Goal: Feedback & Contribution: Submit feedback/report problem

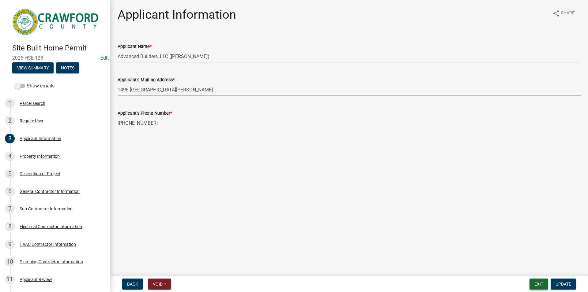
click at [542, 283] on button "Exit" at bounding box center [538, 284] width 19 height 11
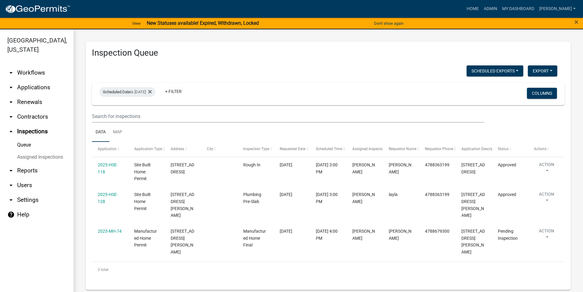
click at [24, 82] on link "arrow_drop_down Applications" at bounding box center [36, 87] width 73 height 15
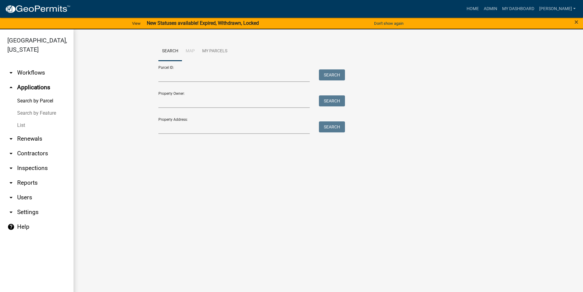
click at [43, 77] on link "arrow_drop_down Workflows" at bounding box center [36, 73] width 73 height 15
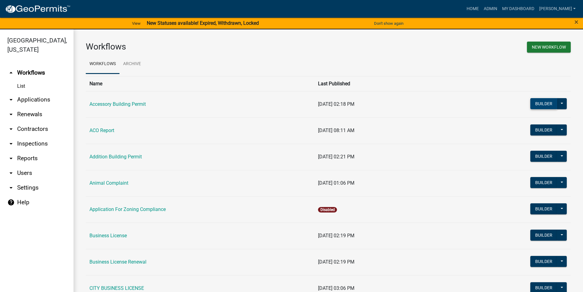
click at [542, 100] on button "Builder" at bounding box center [543, 103] width 27 height 11
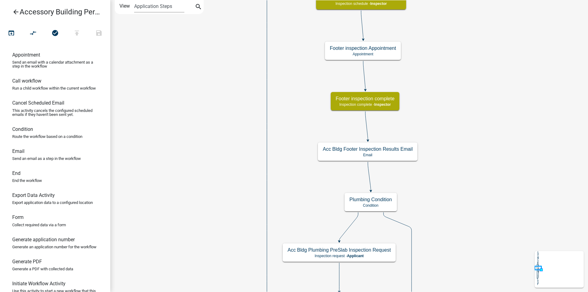
click at [266, 231] on div "Start Start - Applicant Require User Require user Parcel search Parcel search -…" at bounding box center [349, 146] width 478 height 292
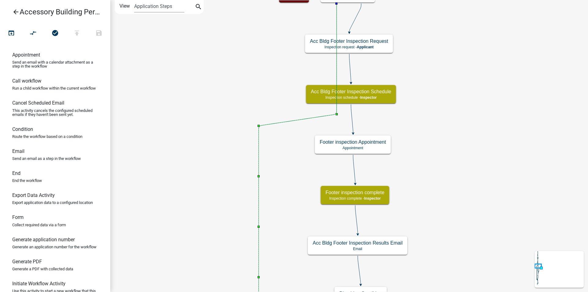
click at [247, 74] on div "Start Start - Applicant Require User Require user Parcel search Parcel search -…" at bounding box center [349, 146] width 478 height 292
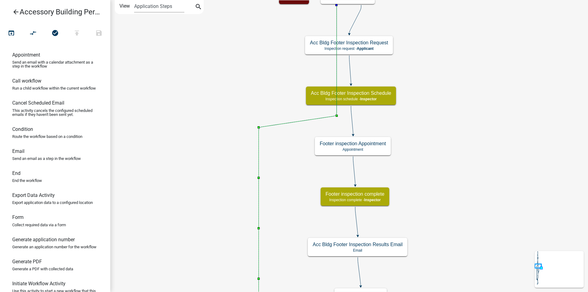
click at [473, 74] on div "Start Start - Applicant Require User Require user Parcel search Parcel search -…" at bounding box center [349, 146] width 478 height 292
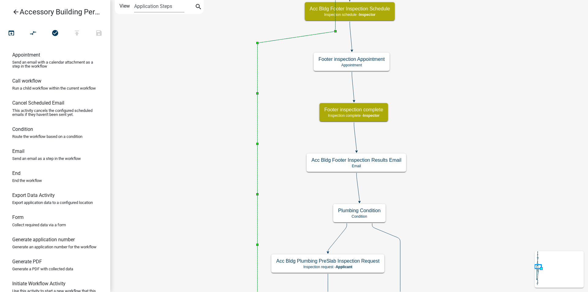
click at [477, 46] on div "Start Start - Applicant Require User Require user Parcel search Parcel search -…" at bounding box center [349, 146] width 478 height 292
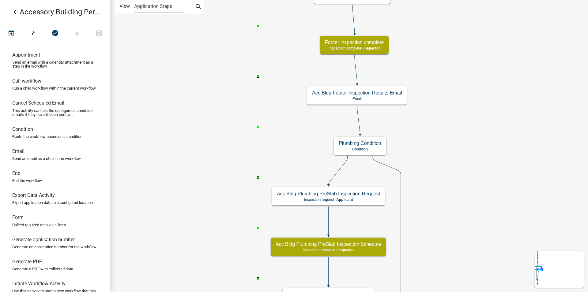
click at [470, 8] on div "Start Start - Applicant Require User Require user Parcel search Parcel search -…" at bounding box center [349, 146] width 478 height 292
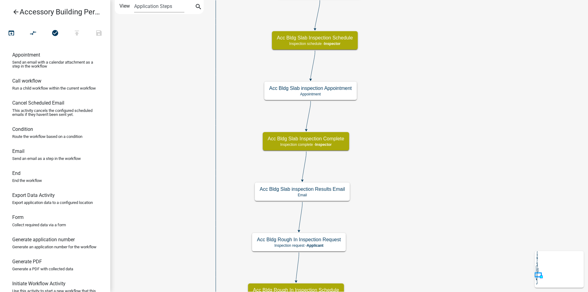
click at [474, 143] on div "Start Start - Applicant Require User Require user Parcel search Parcel search -…" at bounding box center [349, 146] width 478 height 292
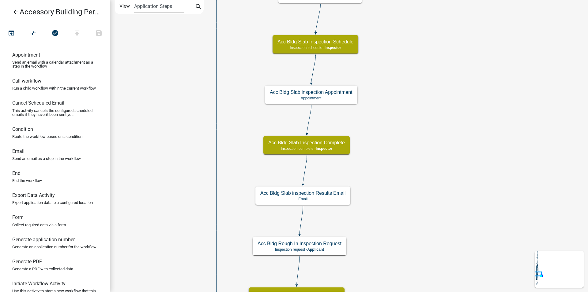
click at [481, 136] on div "Start Start - Applicant Require User Require user Parcel search Parcel search -…" at bounding box center [349, 146] width 478 height 292
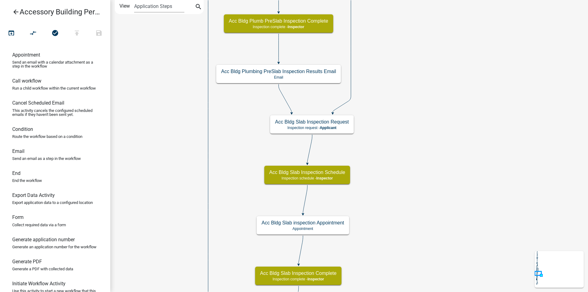
click at [451, 128] on div "Start Start - Applicant Require User Require user Parcel search Parcel search -…" at bounding box center [349, 146] width 478 height 292
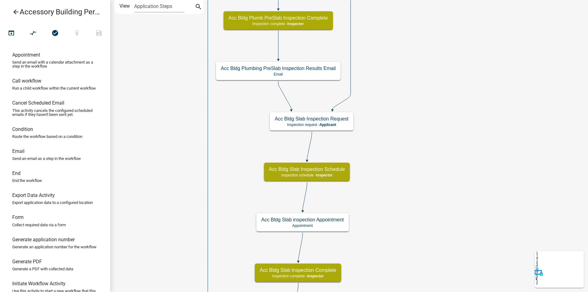
click at [441, 145] on div "Start Start - Applicant Require User Require user Parcel search Parcel search -…" at bounding box center [349, 146] width 478 height 292
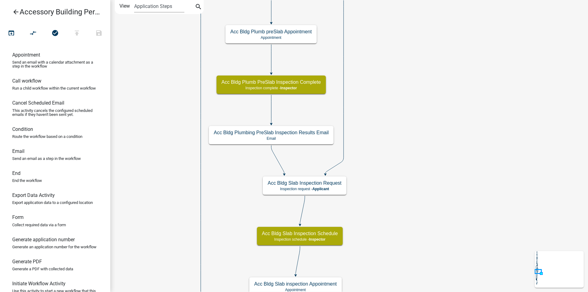
click at [435, 148] on div "Start Start - Applicant Require User Require user Parcel search Parcel search -…" at bounding box center [349, 146] width 478 height 292
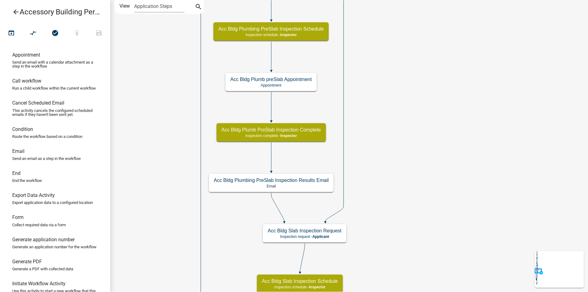
click at [442, 177] on div "Start Start - Applicant Require User Require user Parcel search Parcel search -…" at bounding box center [349, 146] width 478 height 292
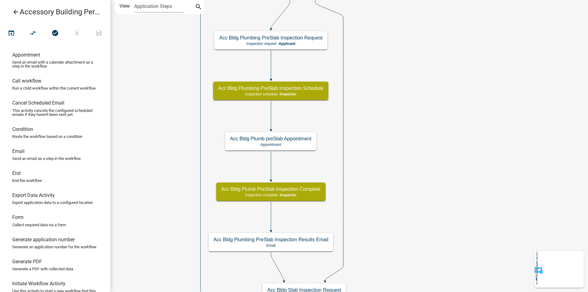
click at [441, 176] on div "Start Start - Applicant Require User Require user Parcel search Parcel search -…" at bounding box center [349, 146] width 478 height 292
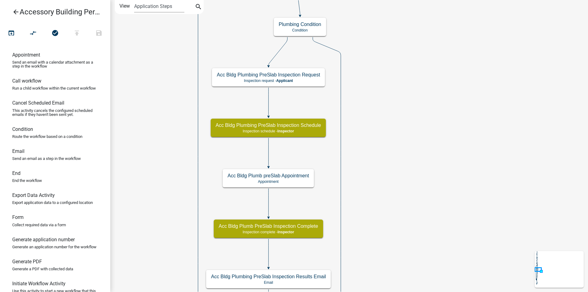
click at [433, 163] on div "Start Start - Applicant Require User Require user Parcel search Parcel search -…" at bounding box center [349, 146] width 478 height 292
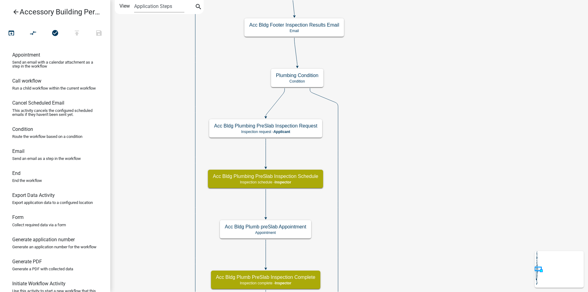
click at [435, 178] on div "Start Start - Applicant Require User Require user Parcel search Parcel search -…" at bounding box center [349, 146] width 478 height 292
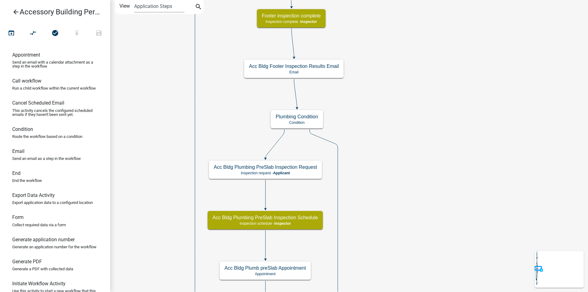
click at [431, 187] on div "Start Start - Applicant Require User Require user Parcel search Parcel search -…" at bounding box center [349, 146] width 478 height 292
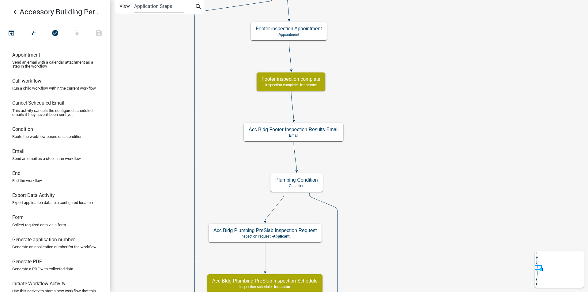
click at [423, 186] on div "Start Start - Applicant Require User Require user Parcel search Parcel search -…" at bounding box center [349, 146] width 478 height 292
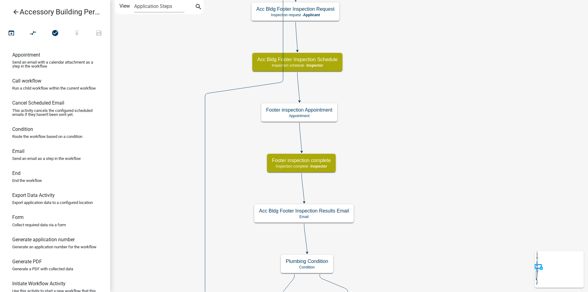
click at [406, 191] on div "Start Start - Applicant Require User Require user Parcel search Parcel search -…" at bounding box center [349, 146] width 478 height 292
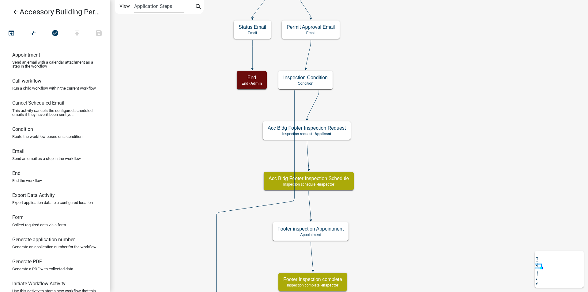
click at [404, 186] on div "Start Start - Applicant Require User Require user Parcel search Parcel search -…" at bounding box center [349, 146] width 478 height 292
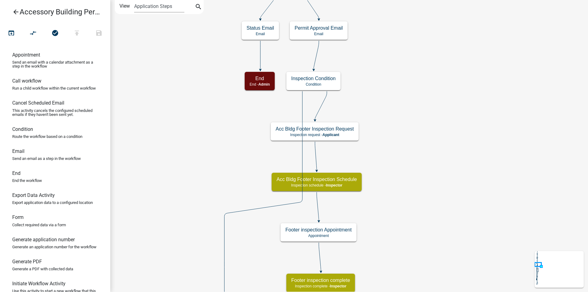
click at [415, 106] on div "Start Start - Applicant Require User Require user Parcel search Parcel search -…" at bounding box center [349, 146] width 478 height 292
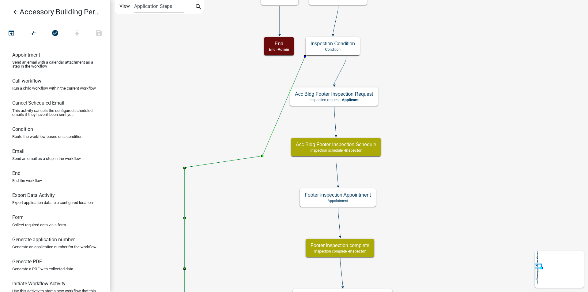
click at [268, 180] on div "Start Start - Applicant Require User Require user Parcel search Parcel search -…" at bounding box center [349, 146] width 478 height 292
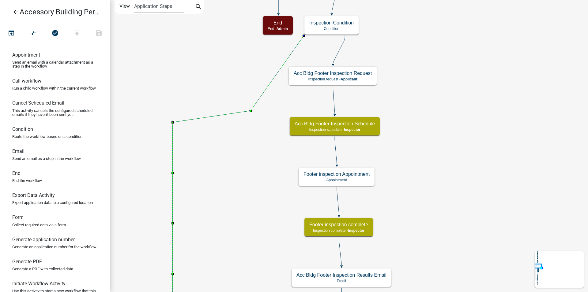
click at [236, 180] on div "Start Start - Applicant Require User Require user Parcel search Parcel search -…" at bounding box center [349, 146] width 478 height 292
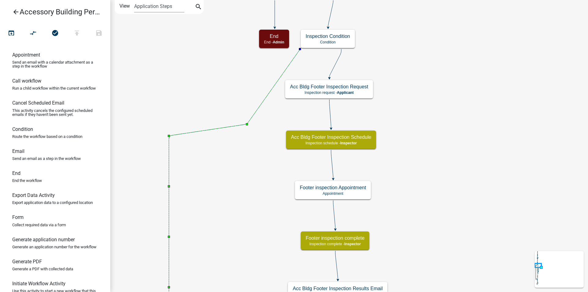
click at [240, 142] on div "Start Start - Applicant Require User Require user Parcel search Parcel search -…" at bounding box center [349, 146] width 478 height 292
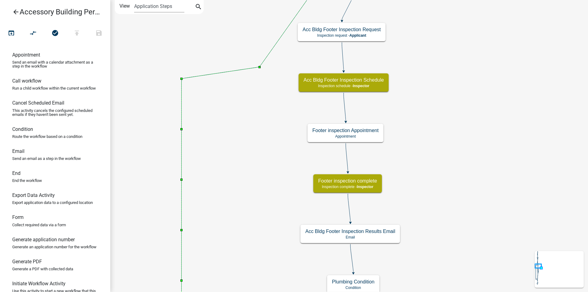
click at [260, 143] on div "Start Start - Applicant Require User Require user Parcel search Parcel search -…" at bounding box center [349, 146] width 478 height 292
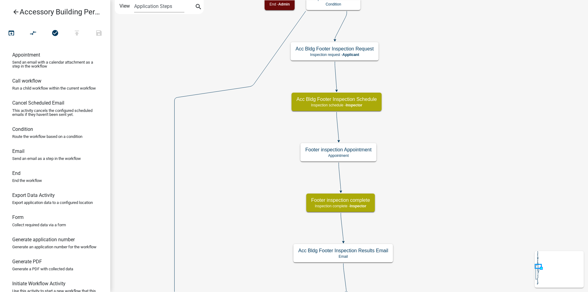
click at [240, 54] on div "Start Start - Applicant Require User Require user Parcel search Parcel search -…" at bounding box center [349, 146] width 478 height 292
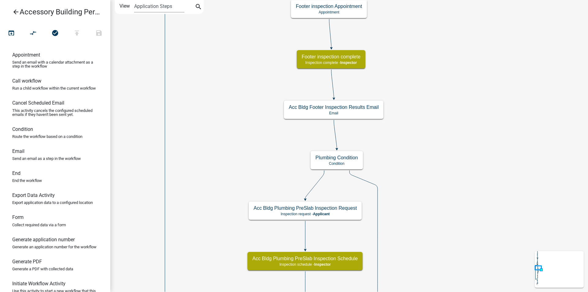
click at [237, 43] on div "Start Start - Applicant Require User Require user Parcel search Parcel search -…" at bounding box center [349, 146] width 478 height 292
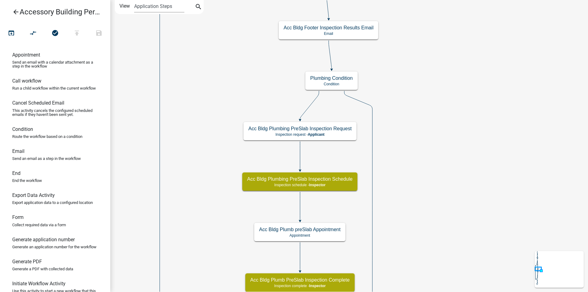
click at [223, 37] on div "Start Start - Applicant Require User Require user Parcel search Parcel search -…" at bounding box center [349, 146] width 478 height 292
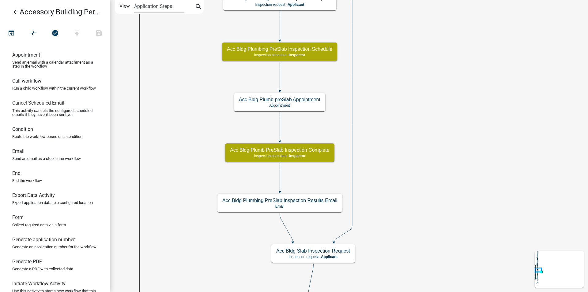
click at [192, 70] on div "Start Start - Applicant Require User Require user Parcel search Parcel search -…" at bounding box center [349, 146] width 478 height 292
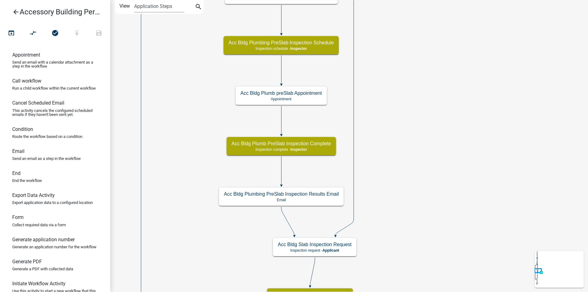
click at [220, 11] on div "Start Start - Applicant Require User Require user Parcel search Parcel search -…" at bounding box center [349, 146] width 478 height 292
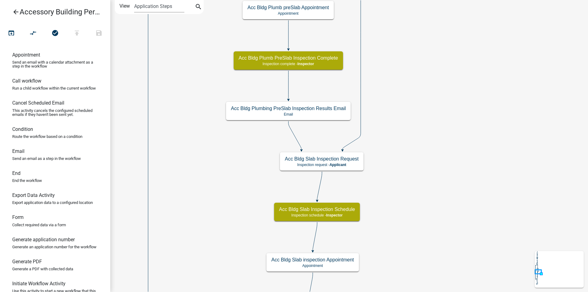
click at [222, 36] on div "Start Start - Applicant Require User Require user Parcel search Parcel search -…" at bounding box center [349, 146] width 478 height 292
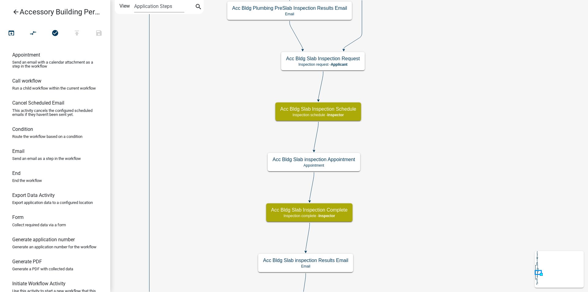
click at [225, 26] on div "Start Start - Applicant Require User Require user Parcel search Parcel search -…" at bounding box center [349, 146] width 478 height 292
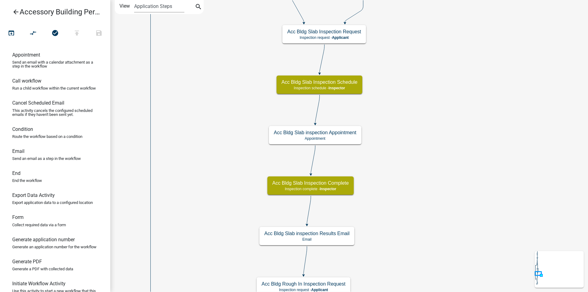
click at [210, 28] on div "Start Start - Applicant Require User Require user Parcel search Parcel search -…" at bounding box center [349, 146] width 478 height 292
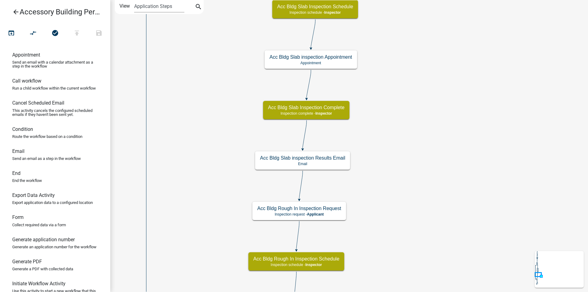
click at [214, 32] on div "Start Start - Applicant Require User Require user Parcel search Parcel search -…" at bounding box center [349, 146] width 478 height 292
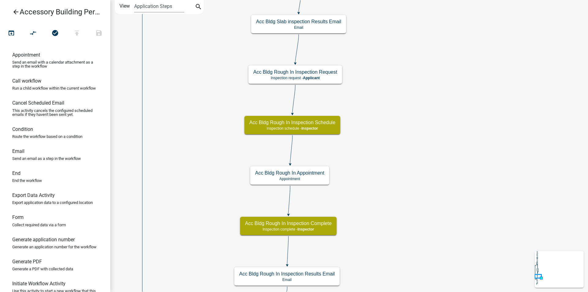
click at [195, 8] on div "Start Start - Applicant Require User Require user Parcel search Parcel search -…" at bounding box center [349, 146] width 478 height 292
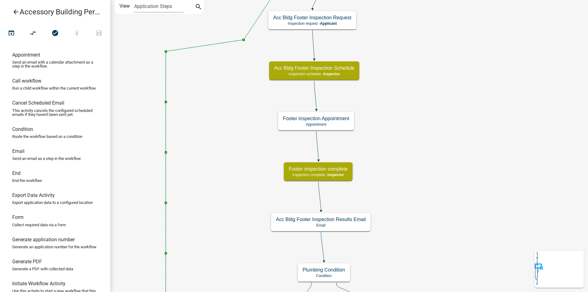
click at [206, 76] on div "Start Start - Applicant Require User Require user Parcel search Parcel search -…" at bounding box center [349, 146] width 478 height 292
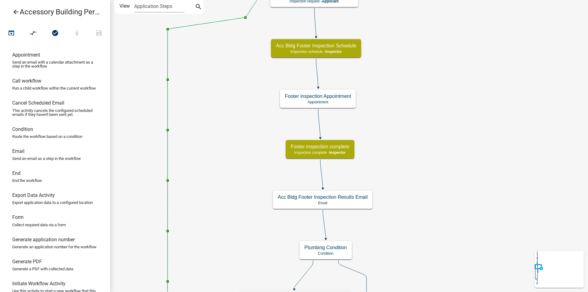
click at [213, 82] on div "Start Start - Applicant Require User Require user Parcel search Parcel search -…" at bounding box center [349, 146] width 478 height 292
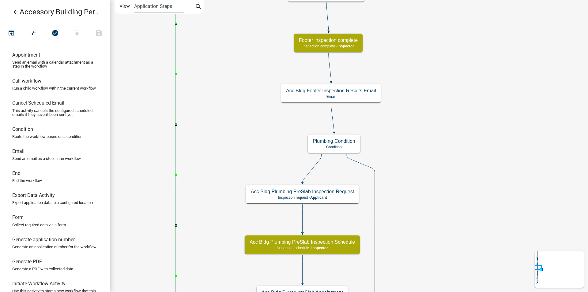
click at [223, 83] on div "Start Start - Applicant Require User Require user Parcel search Parcel search -…" at bounding box center [349, 146] width 478 height 292
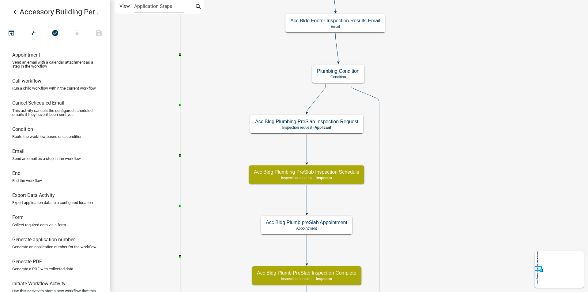
click at [218, 80] on div "Start Start - Applicant Require User Require user Parcel search Parcel search -…" at bounding box center [349, 146] width 478 height 292
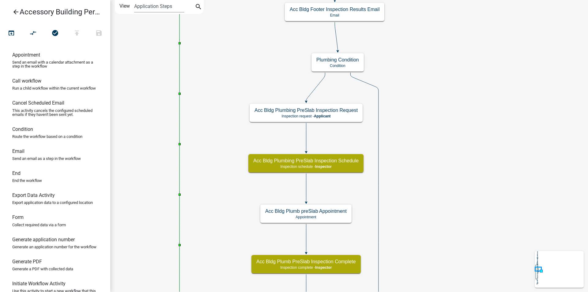
click at [228, 64] on div "Start Start - Applicant Require User Require user Parcel search Parcel search -…" at bounding box center [349, 146] width 478 height 292
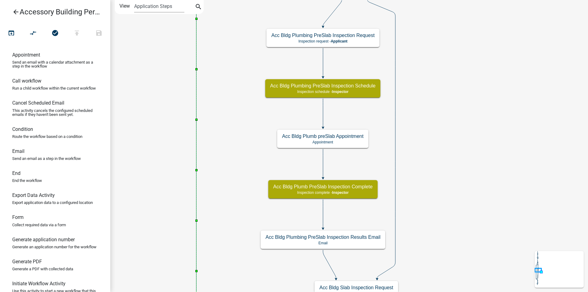
click at [239, 89] on div "Start Start - Applicant Require User Require user Parcel search Parcel search -…" at bounding box center [349, 146] width 478 height 292
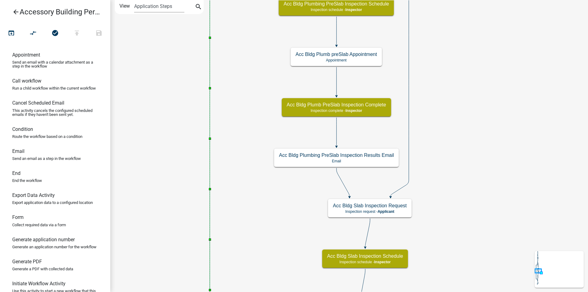
click at [244, 70] on div "Start Start - Applicant Require User Require user Parcel search Parcel search -…" at bounding box center [349, 146] width 478 height 292
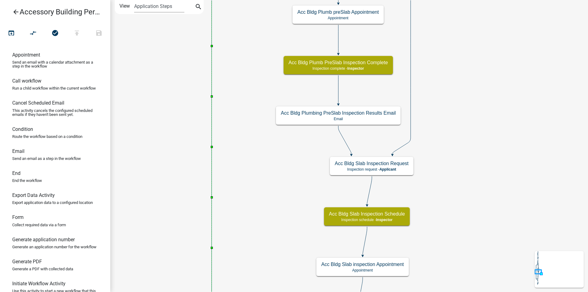
click at [245, 73] on div "Start Start - Applicant Require User Require user Parcel search Parcel search -…" at bounding box center [349, 146] width 478 height 292
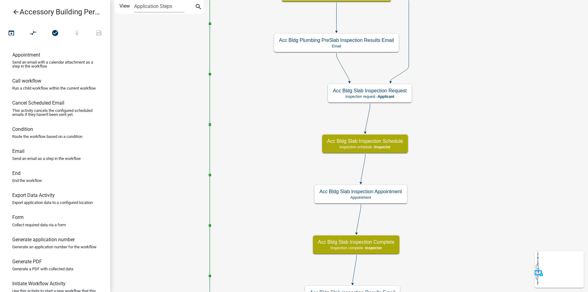
click at [236, 67] on div "Start Start - Applicant Require User Require user Parcel search Parcel search -…" at bounding box center [349, 146] width 478 height 292
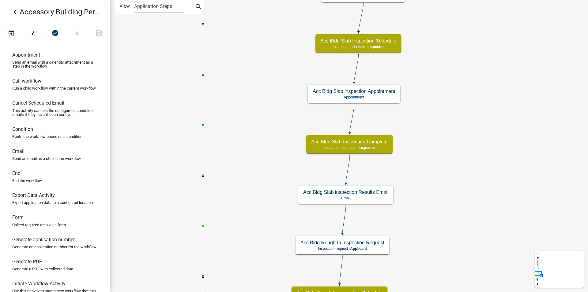
click at [233, 86] on div "Start Start - Applicant Require User Require user Parcel search Parcel search -…" at bounding box center [349, 146] width 478 height 292
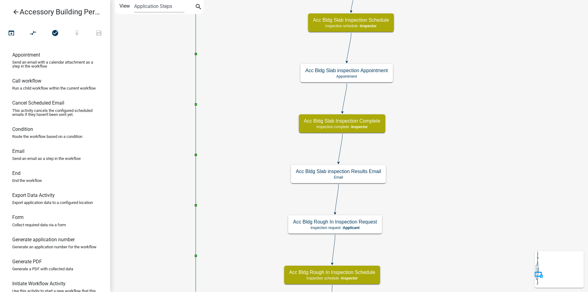
click at [241, 93] on div "Start Start - Applicant Require User Require user Parcel search Parcel search -…" at bounding box center [349, 146] width 478 height 292
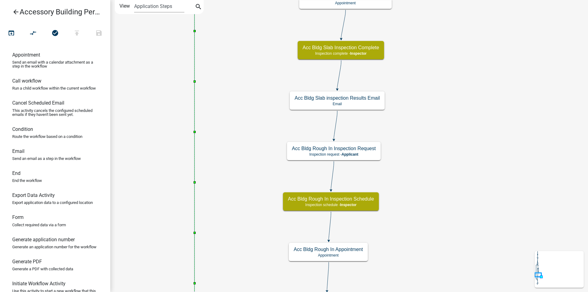
click at [239, 66] on div "Start Start - Applicant Require User Require user Parcel search Parcel search -…" at bounding box center [349, 146] width 478 height 292
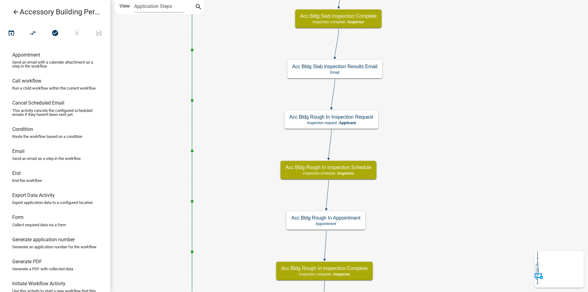
click at [254, 74] on div "Start Start - Applicant Require User Require user Parcel search Parcel search -…" at bounding box center [349, 146] width 478 height 292
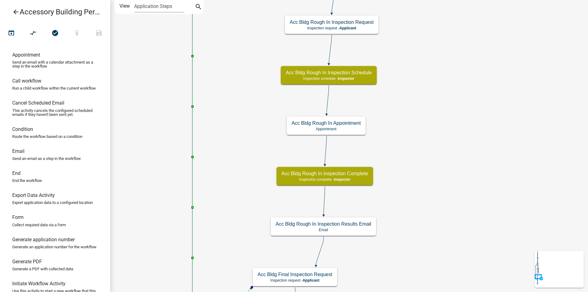
click at [254, 79] on div "Start Start - Applicant Require User Require user Parcel search Parcel search -…" at bounding box center [349, 146] width 478 height 292
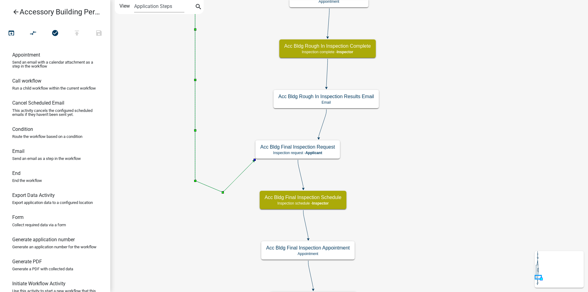
click at [246, 13] on div "Start Start - Applicant Require User Require user Parcel search Parcel search -…" at bounding box center [349, 146] width 478 height 292
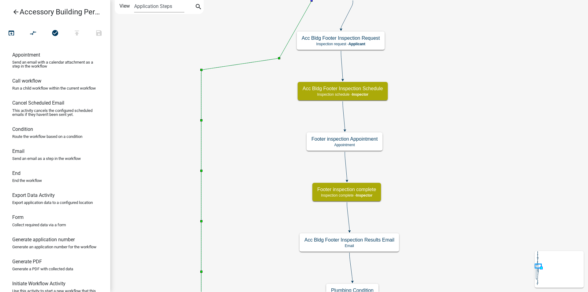
click at [11, 14] on link "arrow_back Accessory Building Permit" at bounding box center [53, 12] width 96 height 14
click at [13, 10] on icon "arrow_back" at bounding box center [15, 12] width 7 height 9
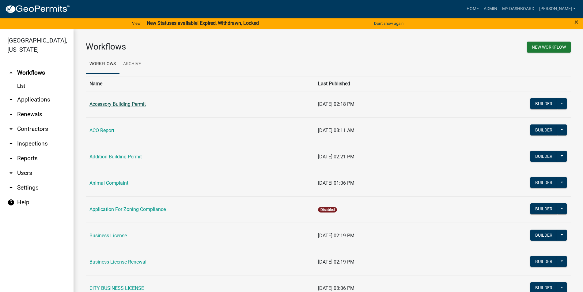
click at [135, 103] on link "Accessory Building Permit" at bounding box center [117, 104] width 56 height 6
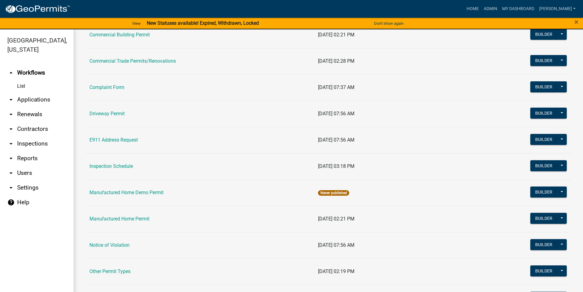
scroll to position [314, 0]
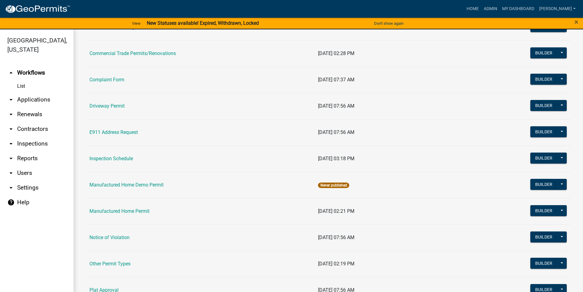
click at [51, 99] on link "arrow_drop_down Applications" at bounding box center [36, 99] width 73 height 15
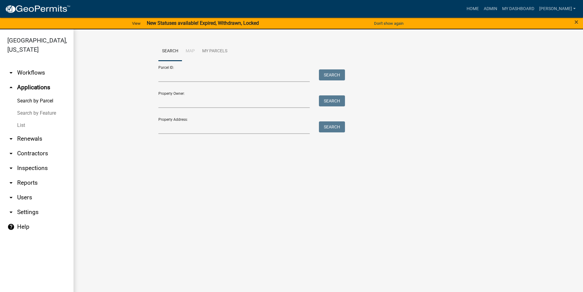
click at [42, 164] on link "arrow_drop_down Inspections" at bounding box center [36, 168] width 73 height 15
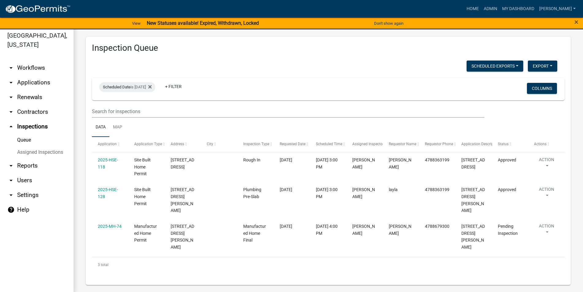
scroll to position [7, 0]
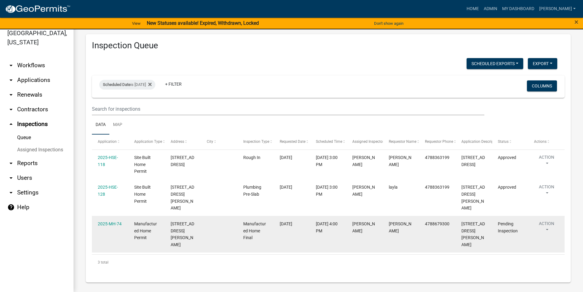
drag, startPoint x: 470, startPoint y: 266, endPoint x: 310, endPoint y: 215, distance: 168.3
click at [310, 215] on div "Inspection Queue Scheduled Exports + Create New Export Excel Format (.xlsx) CSV…" at bounding box center [328, 158] width 485 height 249
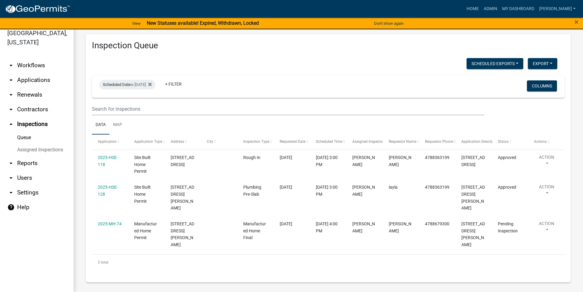
click at [350, 255] on div "3 total" at bounding box center [328, 262] width 472 height 15
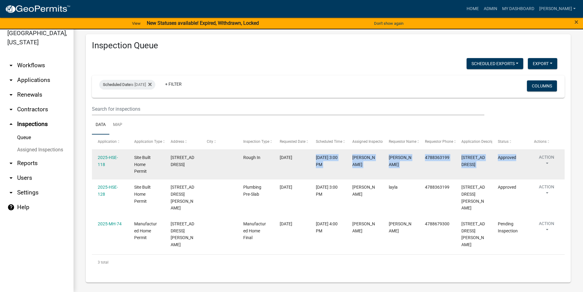
drag, startPoint x: 546, startPoint y: 255, endPoint x: 283, endPoint y: 171, distance: 276.5
click at [286, 255] on datatable-footer "3 total 1" at bounding box center [328, 263] width 472 height 16
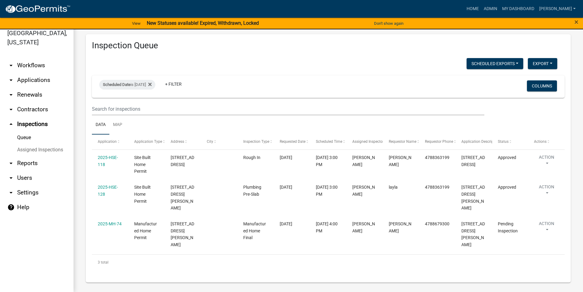
click at [292, 121] on ul "Data Map" at bounding box center [328, 124] width 472 height 19
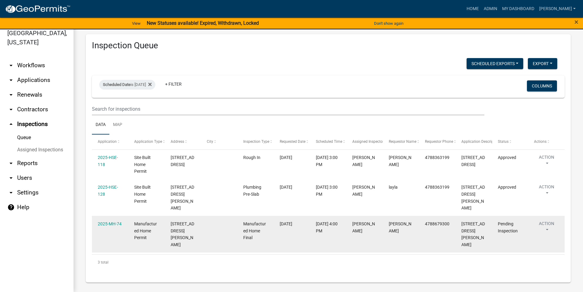
drag, startPoint x: 132, startPoint y: 214, endPoint x: 168, endPoint y: 246, distance: 48.4
click at [165, 246] on datatable-body-cell "Manufactured Home Permit" at bounding box center [146, 234] width 36 height 37
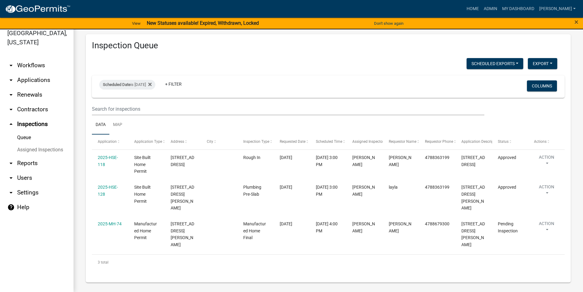
click at [168, 255] on div "3 total" at bounding box center [328, 262] width 472 height 15
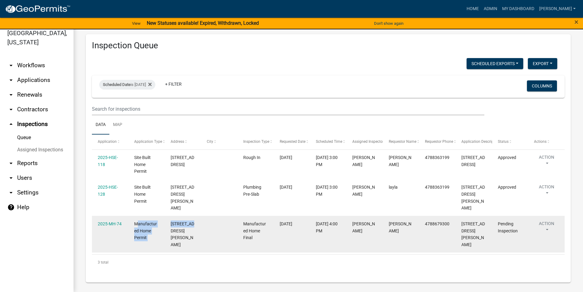
drag, startPoint x: 166, startPoint y: 240, endPoint x: 137, endPoint y: 215, distance: 38.7
click at [137, 249] on datatable-selection "2025-HSE-118 Site Built Home Permit [STREET_ADDRESS] Rough In [DATE] [DATE] 3:0…" at bounding box center [328, 251] width 472 height 5
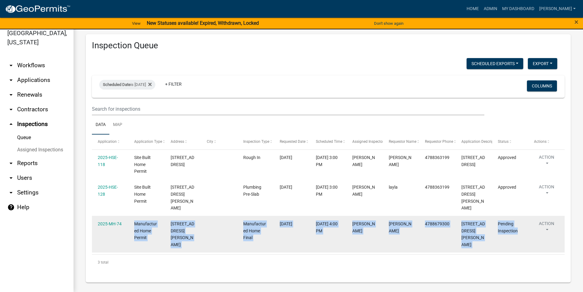
drag, startPoint x: 134, startPoint y: 213, endPoint x: 520, endPoint y: 233, distance: 386.2
click at [165, 233] on datatable-body-cell "Manufactured Home Permit" at bounding box center [146, 234] width 36 height 37
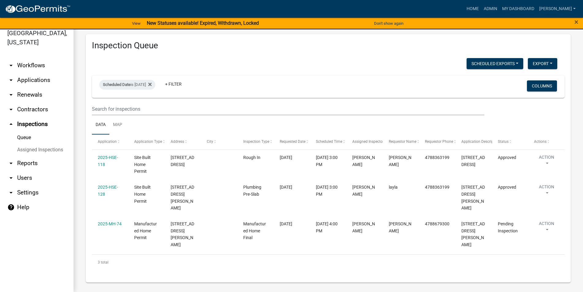
click at [533, 241] on datatable-body "2025-HSE-118 Site Built Home Permit [STREET_ADDRESS] Rough In [DATE] [DATE] 3:0…" at bounding box center [328, 202] width 472 height 105
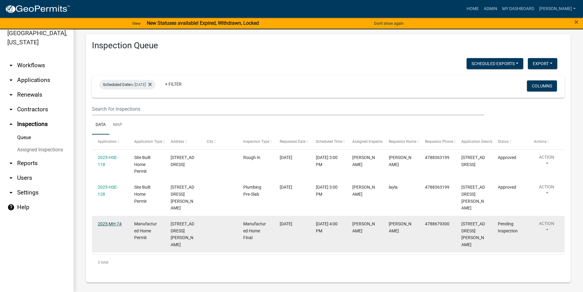
drag, startPoint x: 105, startPoint y: 219, endPoint x: 101, endPoint y: 216, distance: 4.5
click at [104, 222] on link "2025-MH-74" at bounding box center [110, 224] width 24 height 5
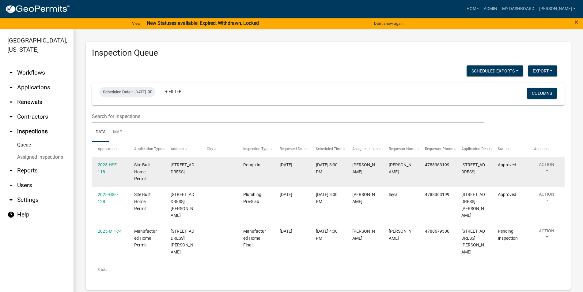
scroll to position [7, 0]
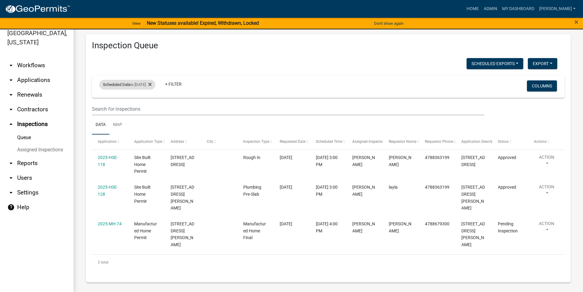
click at [153, 84] on div "Scheduled Date is [DATE]" at bounding box center [127, 85] width 56 height 10
click at [186, 89] on link "+ Filter" at bounding box center [173, 84] width 26 height 11
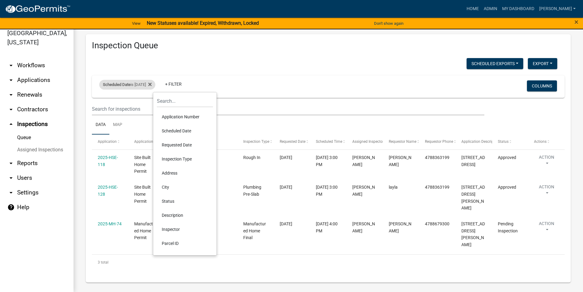
click at [155, 83] on div "Scheduled Date is [DATE]" at bounding box center [127, 85] width 56 height 10
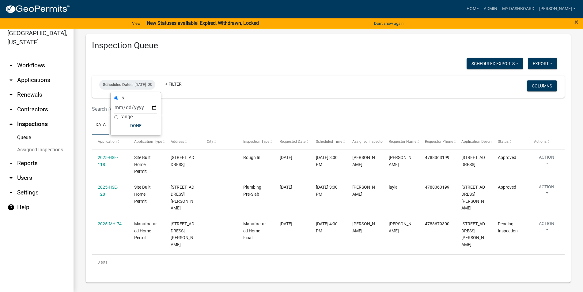
click at [153, 107] on div "is [DATE] range Done" at bounding box center [136, 113] width 50 height 43
click at [149, 108] on input "[DATE]" at bounding box center [135, 107] width 43 height 13
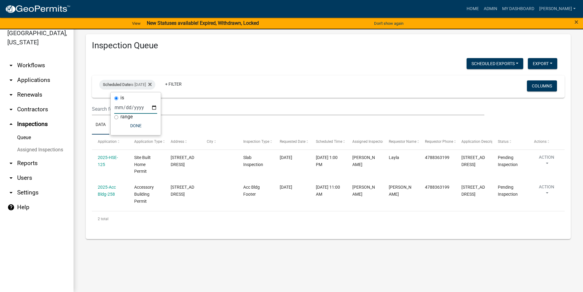
click at [151, 108] on input "[DATE]" at bounding box center [135, 107] width 43 height 13
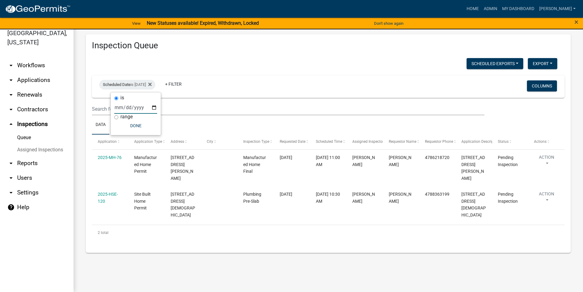
click at [150, 109] on input "[DATE]" at bounding box center [135, 107] width 43 height 13
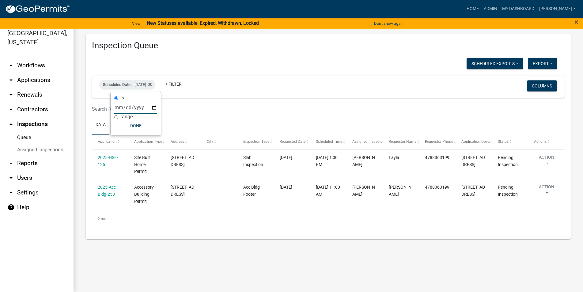
click at [152, 108] on input "[DATE]" at bounding box center [135, 107] width 43 height 13
type input "[DATE]"
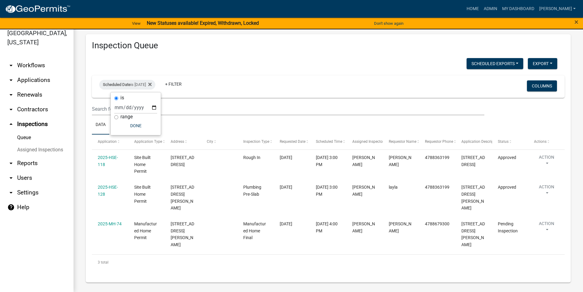
click at [54, 80] on link "arrow_drop_down Applications" at bounding box center [36, 80] width 73 height 15
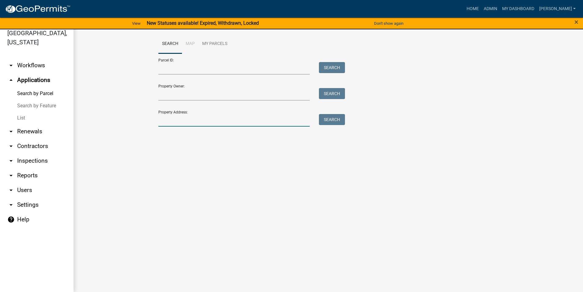
click at [179, 120] on input "Property Address:" at bounding box center [234, 120] width 152 height 13
click at [43, 73] on link "arrow_drop_up Applications" at bounding box center [36, 80] width 73 height 15
click at [37, 63] on link "arrow_drop_down Workflows" at bounding box center [36, 65] width 73 height 15
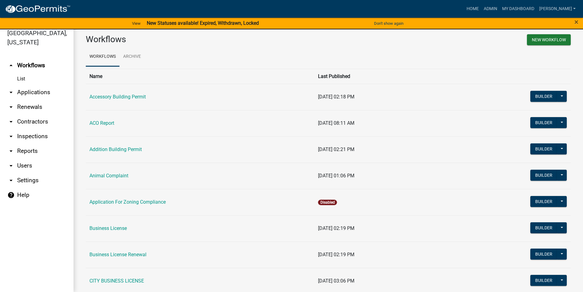
click at [45, 86] on link "arrow_drop_down Applications" at bounding box center [36, 92] width 73 height 15
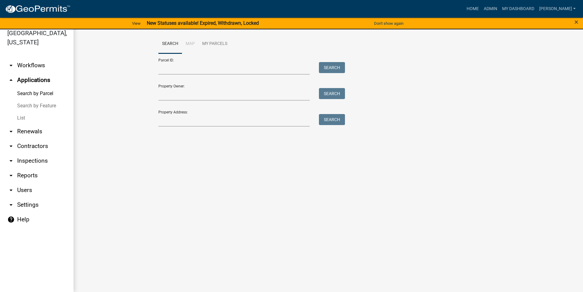
click at [36, 103] on link "Search by Feature" at bounding box center [36, 106] width 73 height 12
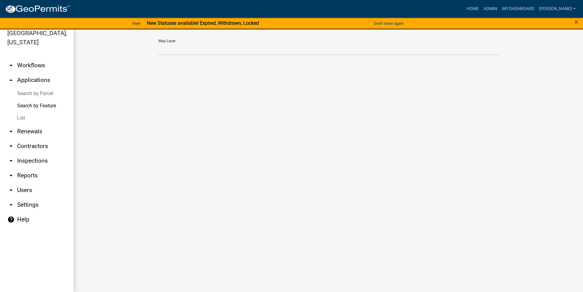
click at [29, 117] on link "List" at bounding box center [36, 118] width 73 height 12
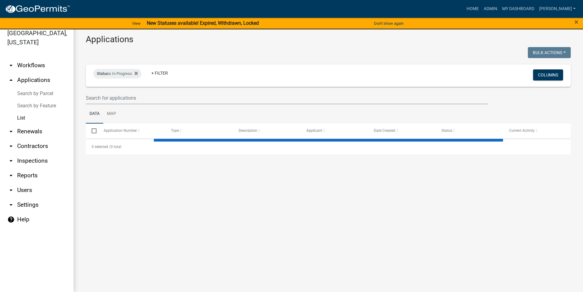
select select "3: 100"
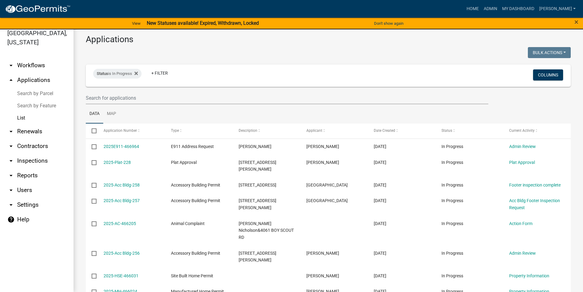
click at [43, 76] on link "arrow_drop_up Applications" at bounding box center [36, 80] width 73 height 15
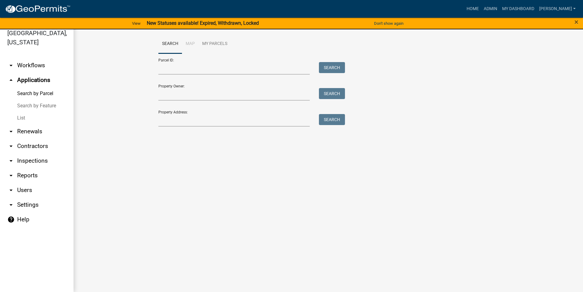
click at [41, 68] on link "arrow_drop_down Workflows" at bounding box center [36, 65] width 73 height 15
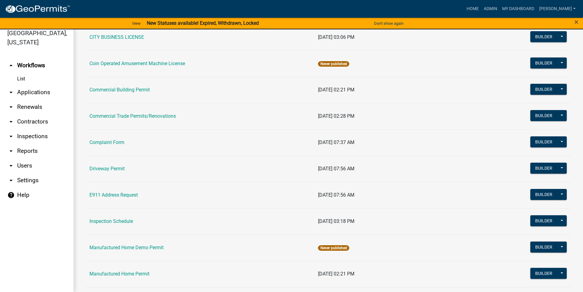
scroll to position [244, 0]
click at [37, 107] on link "arrow_drop_down Renewals" at bounding box center [36, 107] width 73 height 15
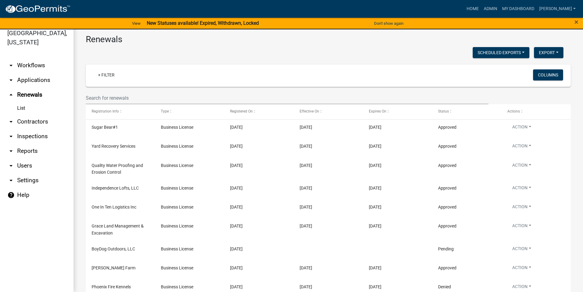
click at [40, 84] on link "arrow_drop_down Applications" at bounding box center [36, 80] width 73 height 15
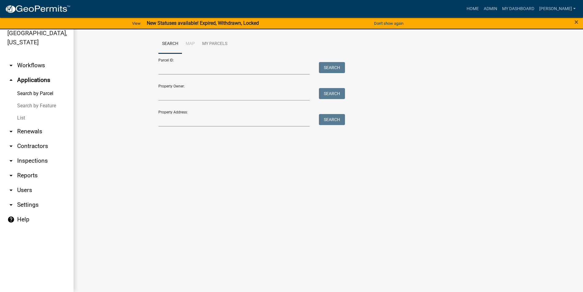
click at [34, 120] on link "List" at bounding box center [36, 118] width 73 height 12
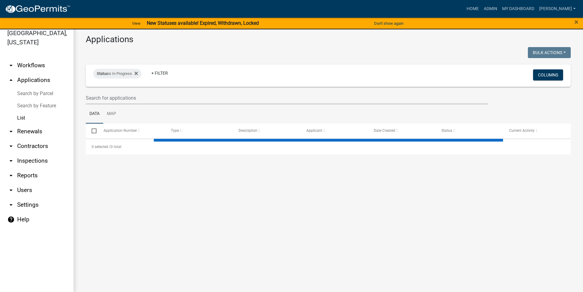
select select "3: 100"
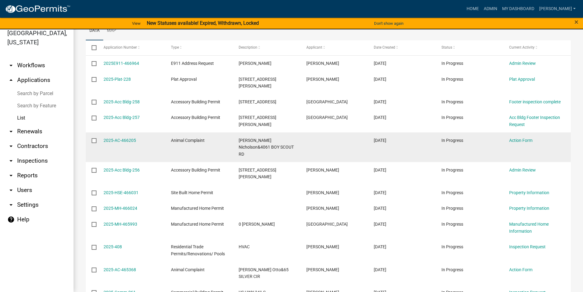
scroll to position [105, 0]
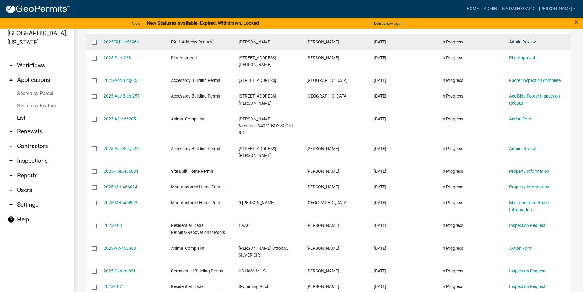
click at [520, 43] on link "Admin Review" at bounding box center [522, 41] width 27 height 5
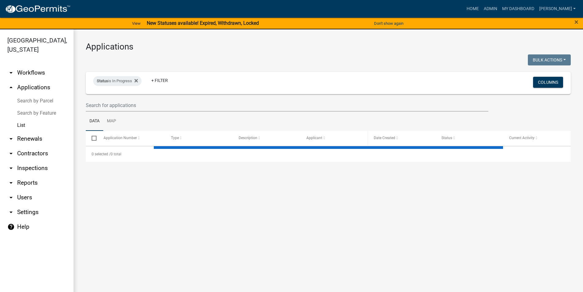
select select "3: 100"
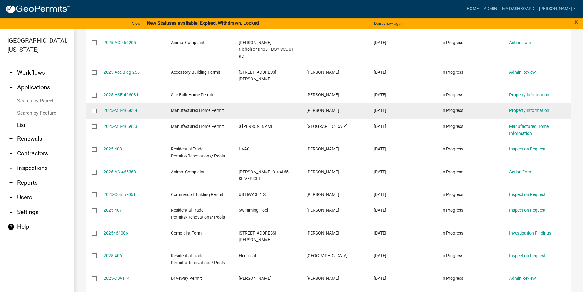
scroll to position [174, 0]
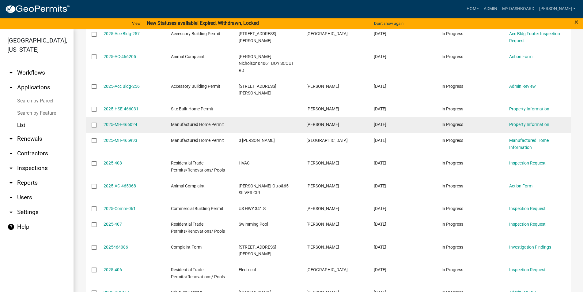
click at [96, 123] on label at bounding box center [96, 125] width 9 height 5
click at [96, 123] on input "checkbox" at bounding box center [94, 125] width 4 height 4
checkbox input "true"
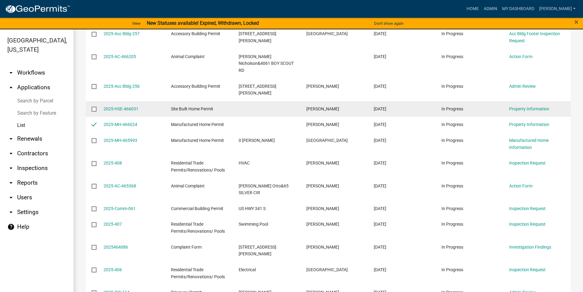
click at [93, 101] on datatable-body-cell at bounding box center [92, 109] width 12 height 16
click at [93, 107] on input "checkbox" at bounding box center [94, 109] width 4 height 4
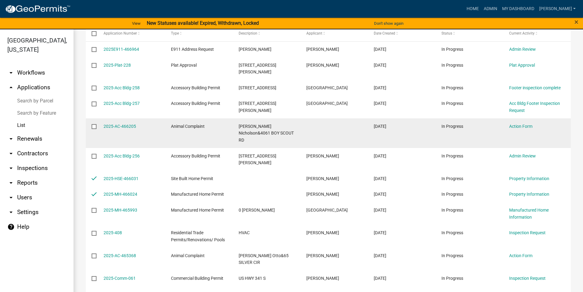
scroll to position [0, 0]
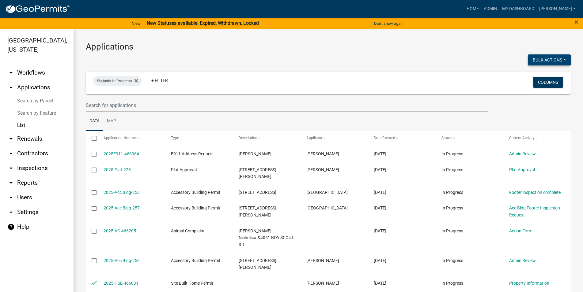
click at [563, 61] on button "Bulk Actions" at bounding box center [548, 59] width 43 height 11
click at [551, 74] on button "Void" at bounding box center [545, 76] width 49 height 15
checkbox input "false"
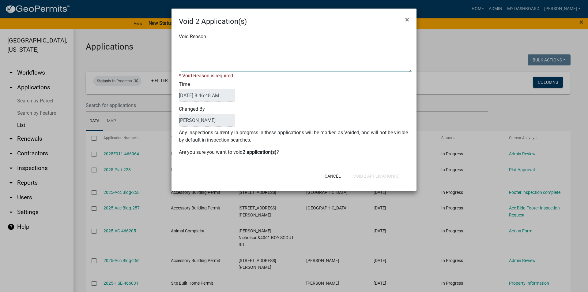
click at [216, 69] on textarea "Void Reason" at bounding box center [296, 57] width 230 height 31
type textarea "D"
type textarea "Looks like research just being done not actually applying"
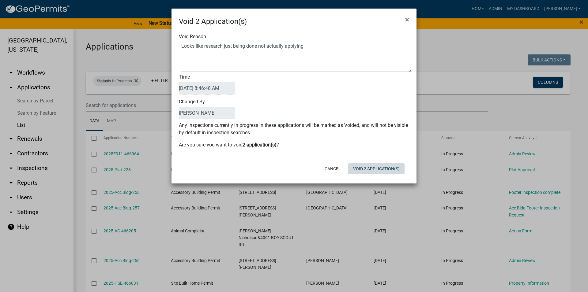
click at [379, 183] on div "Void 2 Application(s) × Void Reason Time [DATE] 8:46:48 AM Changed By [PERSON_N…" at bounding box center [293, 96] width 245 height 175
click at [380, 172] on button "Void 2 Application(s)" at bounding box center [376, 168] width 56 height 11
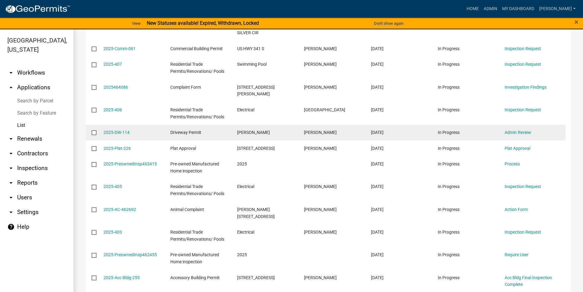
scroll to position [314, 0]
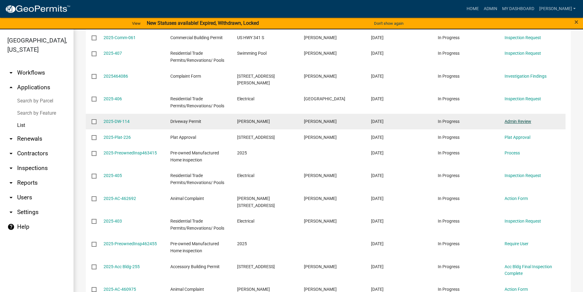
click at [509, 119] on link "Admin Review" at bounding box center [517, 121] width 27 height 5
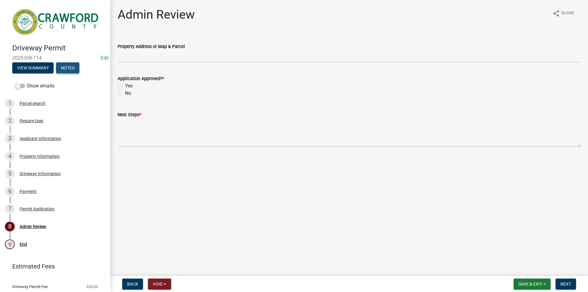
click at [69, 64] on button "Notes" at bounding box center [67, 67] width 23 height 11
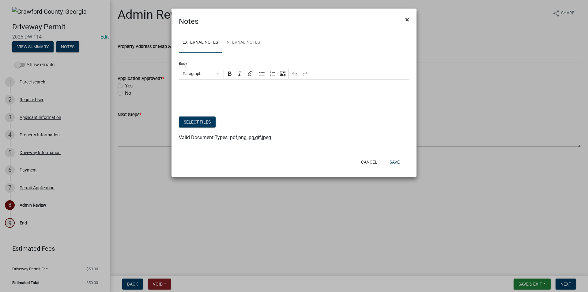
click at [403, 21] on button "×" at bounding box center [407, 19] width 14 height 17
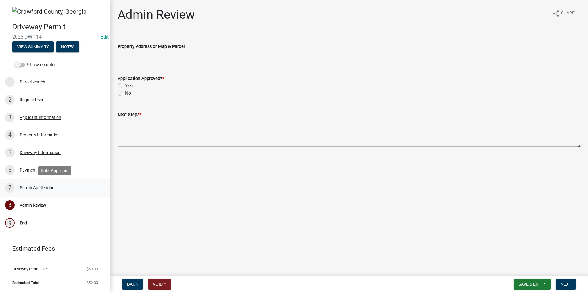
click at [43, 183] on div "7 Permit Application" at bounding box center [53, 188] width 96 height 10
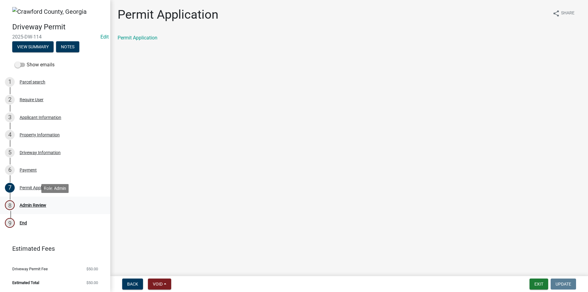
click at [50, 205] on div "8 Admin Review" at bounding box center [53, 206] width 96 height 10
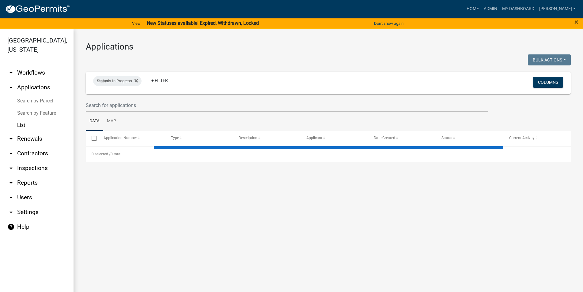
select select "3: 100"
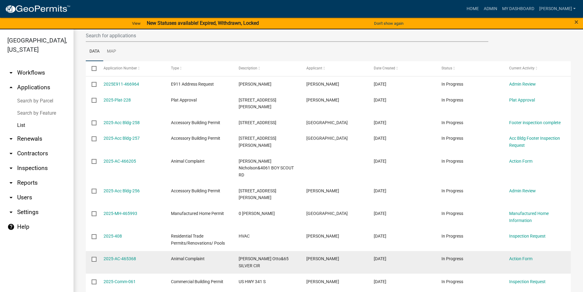
scroll to position [140, 0]
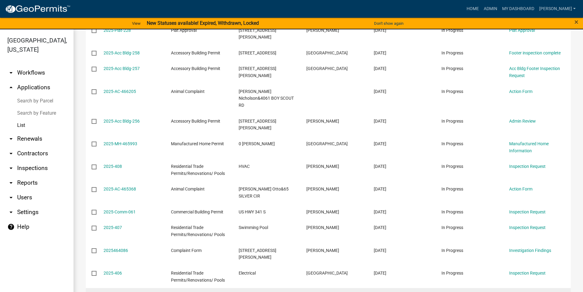
click at [514, 292] on link "Admin Review" at bounding box center [522, 296] width 27 height 5
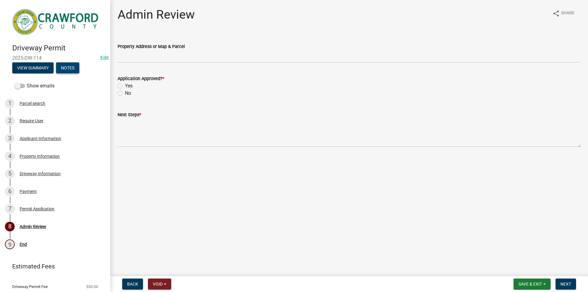
click at [59, 61] on div "Driveway Permit 2025-DW-114 Edit View Summary Notes" at bounding box center [55, 57] width 100 height 36
click at [60, 62] on button "Notes" at bounding box center [67, 67] width 23 height 11
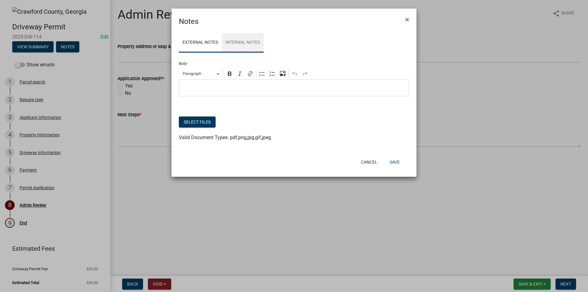
click at [235, 44] on link "Internal Notes" at bounding box center [243, 43] width 42 height 20
click at [208, 42] on link "External Notes" at bounding box center [200, 43] width 43 height 20
click at [404, 20] on button "×" at bounding box center [407, 19] width 14 height 17
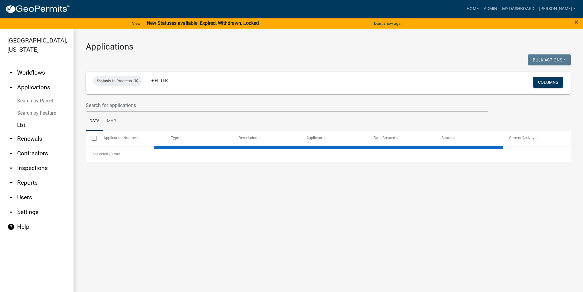
select select "3: 100"
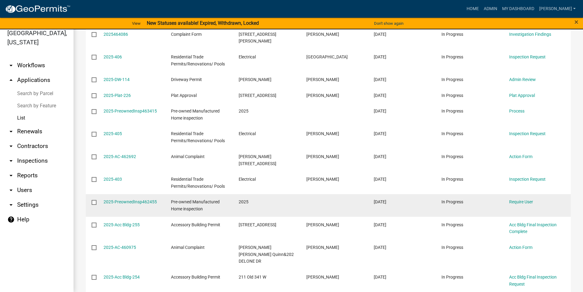
scroll to position [349, 0]
click at [154, 199] on link "2025-PreownedInsp462455" at bounding box center [129, 201] width 53 height 5
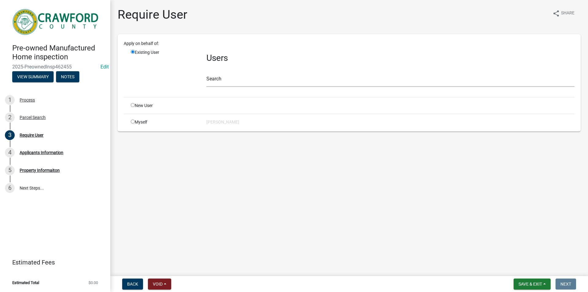
drag, startPoint x: 157, startPoint y: 255, endPoint x: 159, endPoint y: 282, distance: 27.1
click at [159, 274] on main "Require User share Share Apply on behalf of: Existing User Users Search New Use…" at bounding box center [349, 137] width 478 height 274
click at [157, 278] on nav "Back Void Withdraw Lock Expire Void Save & Exit Save Save & Exit Next" at bounding box center [349, 284] width 478 height 16
click at [157, 282] on button "Void" at bounding box center [159, 284] width 23 height 11
click at [159, 264] on button "Void" at bounding box center [172, 268] width 49 height 15
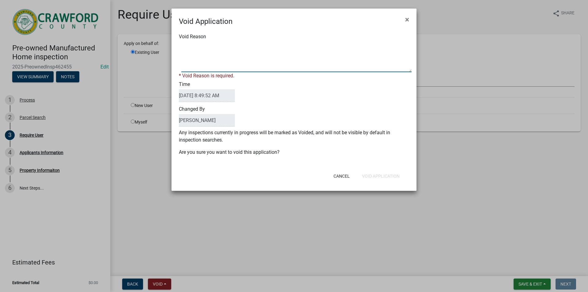
click at [201, 71] on textarea "Void Reason" at bounding box center [296, 57] width 230 height 31
type textarea "no user entered"
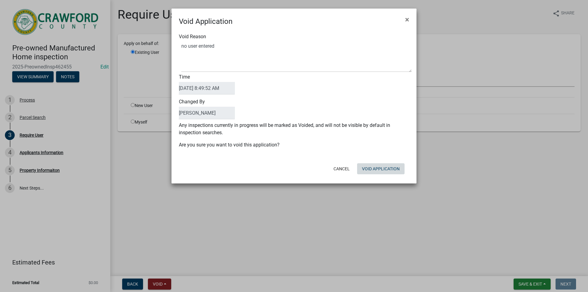
click at [389, 176] on div "Cancel Void Application" at bounding box center [333, 169] width 151 height 16
click at [376, 172] on button "Void Application" at bounding box center [380, 168] width 47 height 11
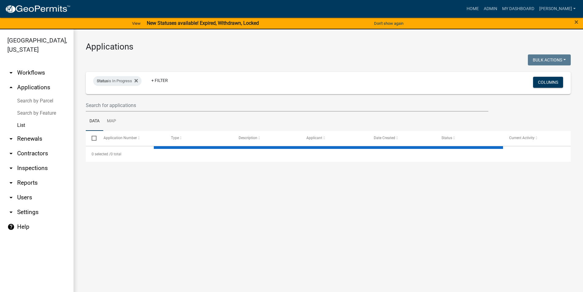
select select "3: 100"
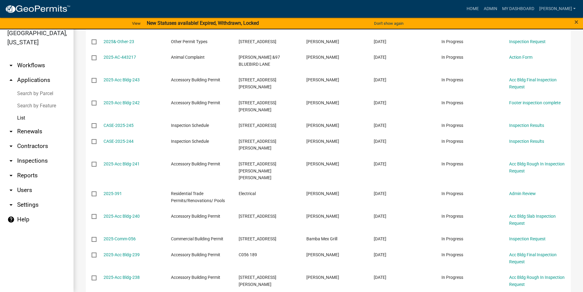
scroll to position [1256, 0]
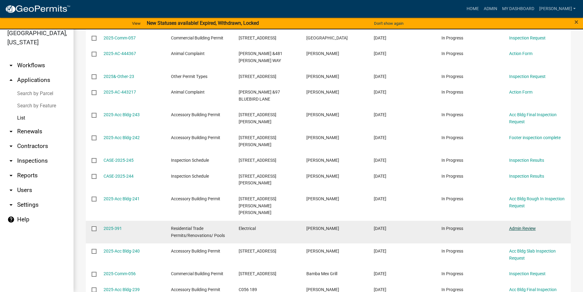
click at [524, 226] on link "Admin Review" at bounding box center [522, 228] width 27 height 5
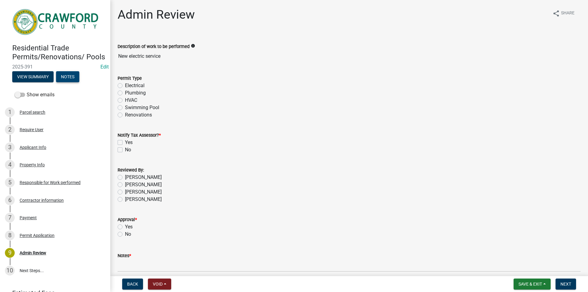
click at [74, 75] on button "Notes" at bounding box center [67, 76] width 23 height 11
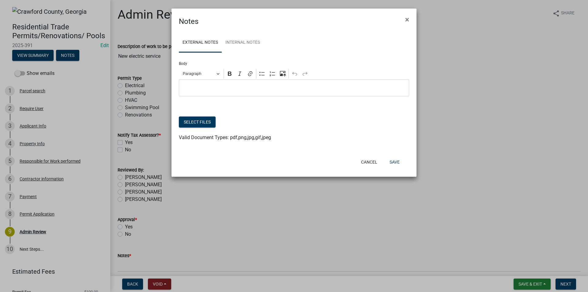
click at [276, 43] on ul "External Notes Internal Notes" at bounding box center [294, 42] width 230 height 19
click at [261, 43] on link "Internal Notes" at bounding box center [243, 43] width 42 height 20
click at [410, 17] on button "×" at bounding box center [407, 19] width 14 height 17
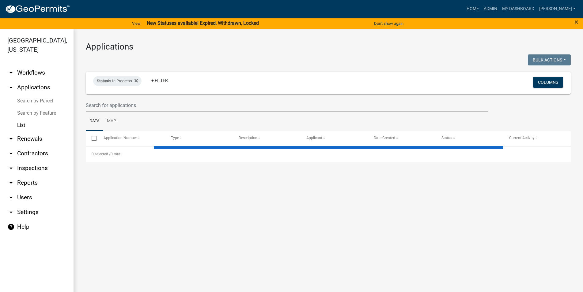
select select "3: 100"
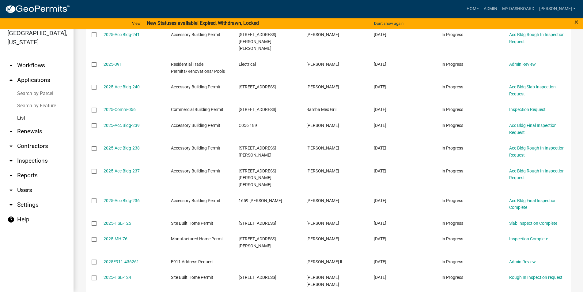
scroll to position [1431, 0]
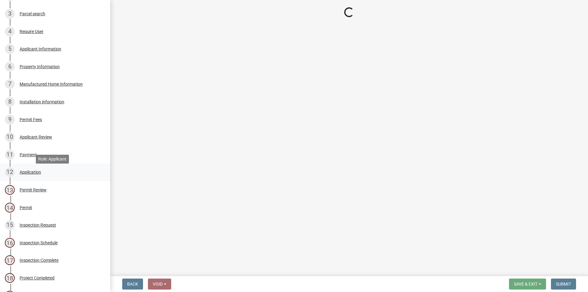
scroll to position [219, 0]
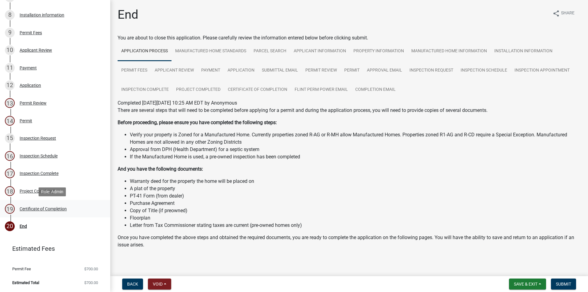
click at [77, 204] on link "19 Certificate of Completion" at bounding box center [55, 209] width 110 height 18
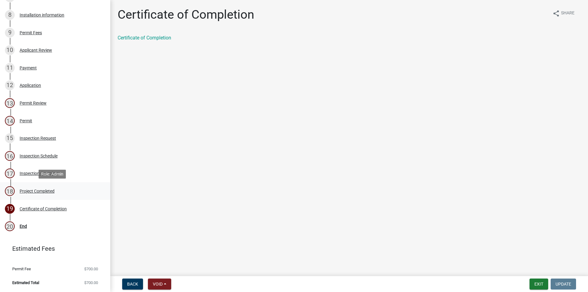
click at [75, 191] on div "18 Project Completed" at bounding box center [53, 191] width 96 height 10
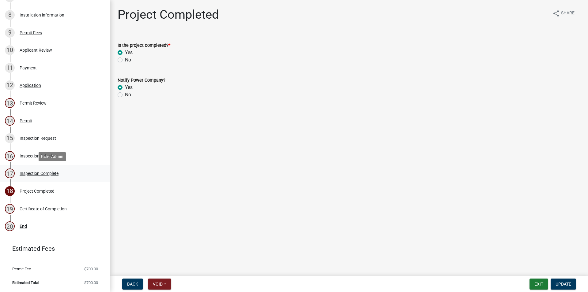
click at [81, 178] on div "17 Inspection Complete" at bounding box center [53, 174] width 96 height 10
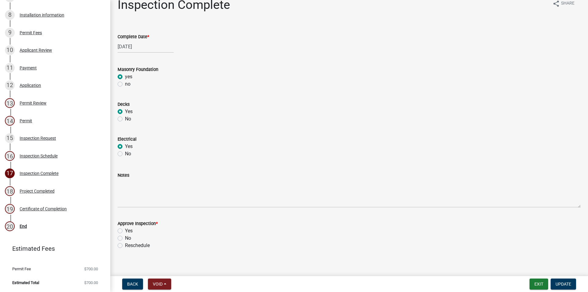
scroll to position [15, 0]
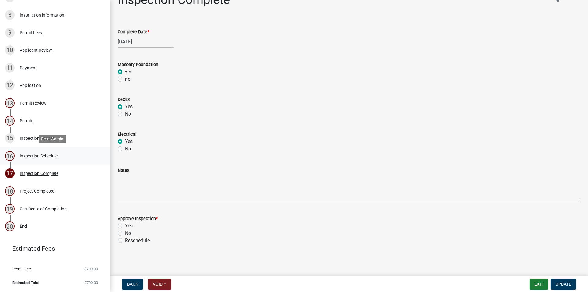
click at [69, 151] on link "16 Inspection Schedule" at bounding box center [55, 156] width 110 height 18
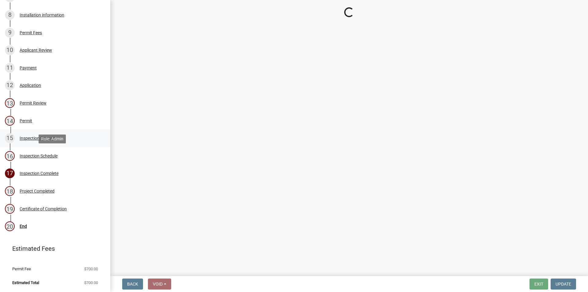
select select "386c4b37-132c-45b4-be0e-b439663810e4"
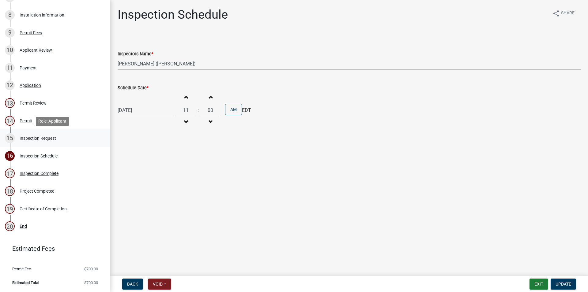
click at [70, 135] on div "15 Inspection Request" at bounding box center [53, 138] width 96 height 10
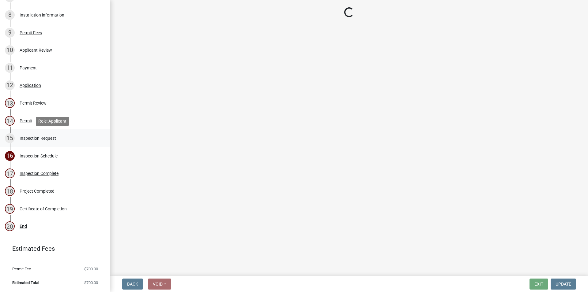
select select "875a3a71-821c-4932-8f00-7658fd3ebb60"
select select "21b86080-1978-429e-8763-4813f54b098a"
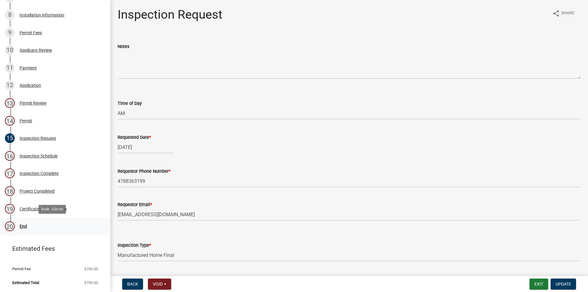
click at [42, 227] on div "20 End" at bounding box center [53, 227] width 96 height 10
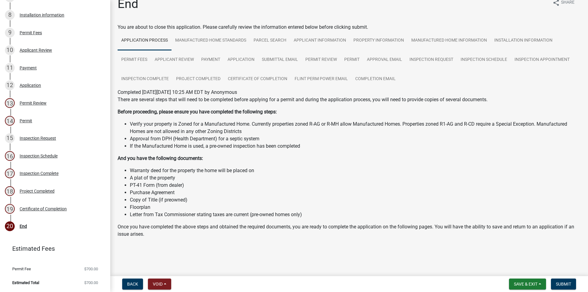
scroll to position [13, 0]
click at [569, 283] on span "Submit" at bounding box center [563, 284] width 15 height 5
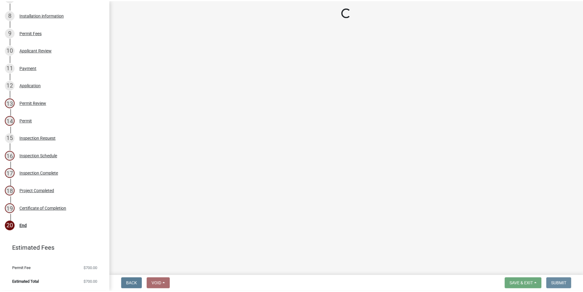
scroll to position [0, 0]
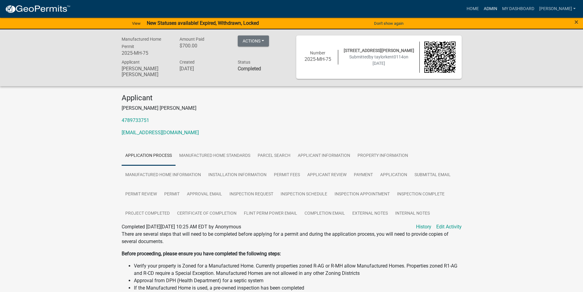
click at [499, 5] on link "Admin" at bounding box center [490, 9] width 18 height 12
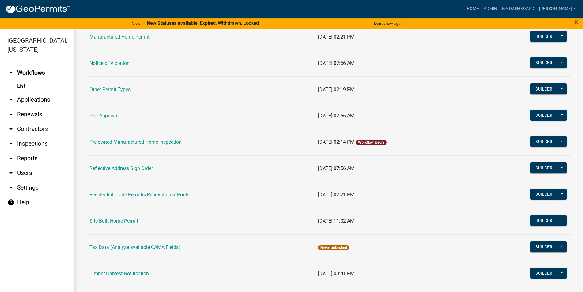
scroll to position [520, 0]
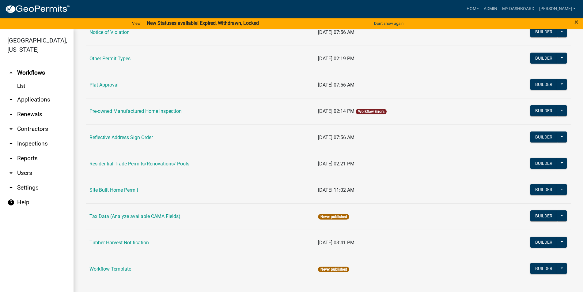
click at [40, 104] on link "arrow_drop_down Applications" at bounding box center [36, 99] width 73 height 15
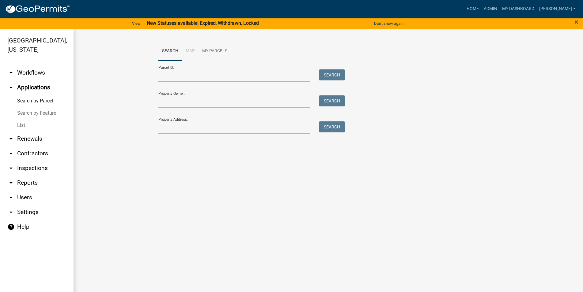
click at [42, 129] on link "List" at bounding box center [36, 125] width 73 height 12
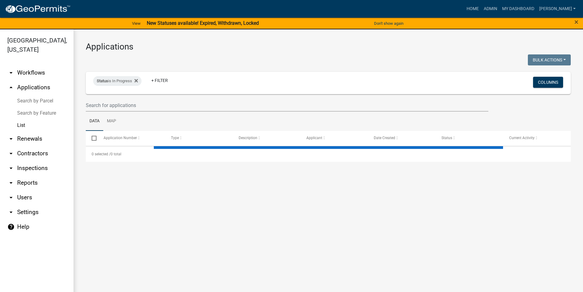
select select "3: 100"
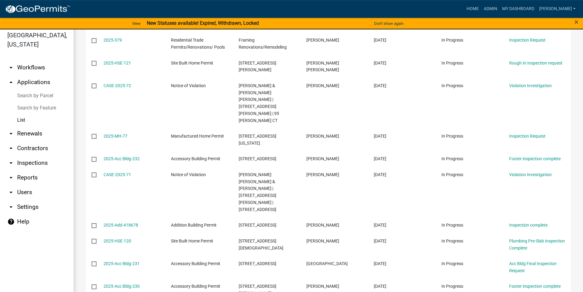
scroll to position [7, 0]
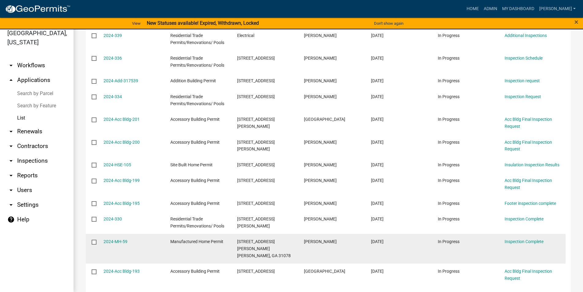
scroll to position [913, 0]
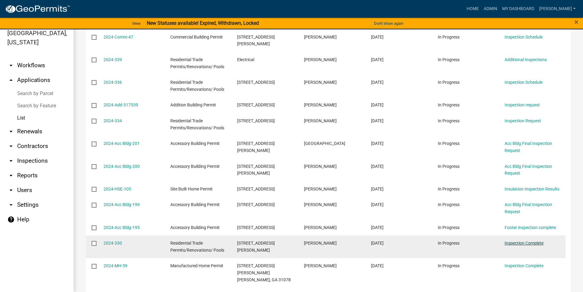
click at [537, 241] on link "Inspection Complete" at bounding box center [523, 243] width 39 height 5
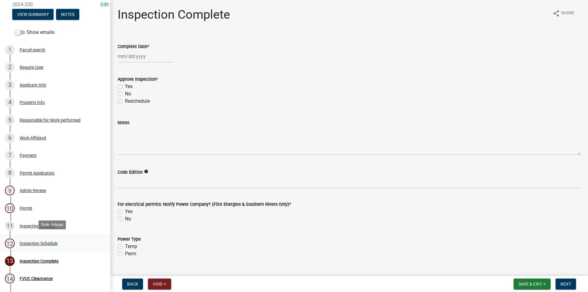
scroll to position [125, 0]
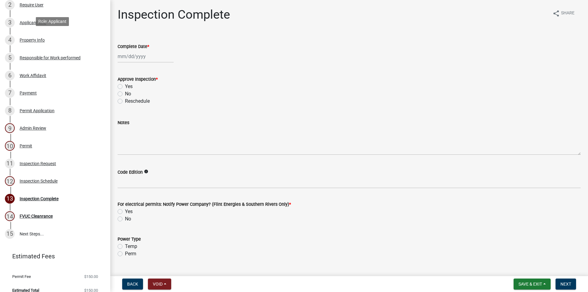
click at [38, 36] on div "4 Property Info" at bounding box center [53, 40] width 96 height 10
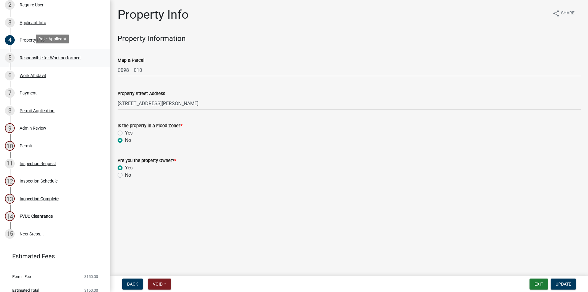
click at [47, 58] on div "Responsible for Work performed" at bounding box center [50, 58] width 61 height 4
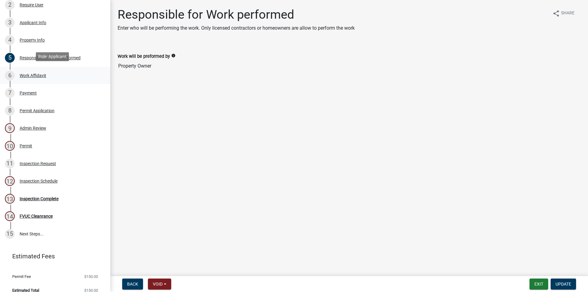
click at [44, 71] on div "6 Work Affidavit" at bounding box center [53, 76] width 96 height 10
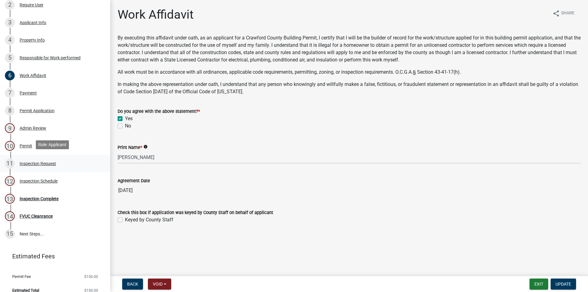
click at [37, 166] on div "11 Inspection Request" at bounding box center [53, 164] width 96 height 10
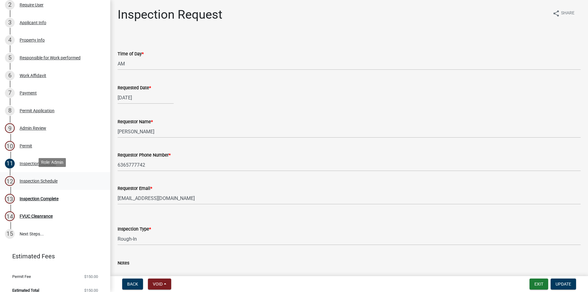
click at [37, 182] on div "Inspection Schedule" at bounding box center [39, 181] width 38 height 4
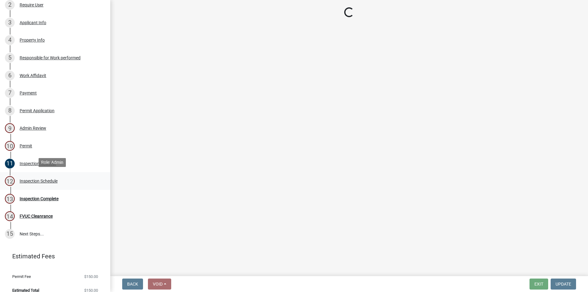
select select "386c4b37-132c-45b4-be0e-b439663810e4"
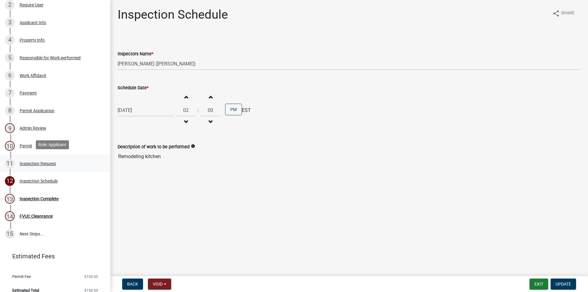
click at [38, 162] on div "Inspection Request" at bounding box center [38, 164] width 36 height 4
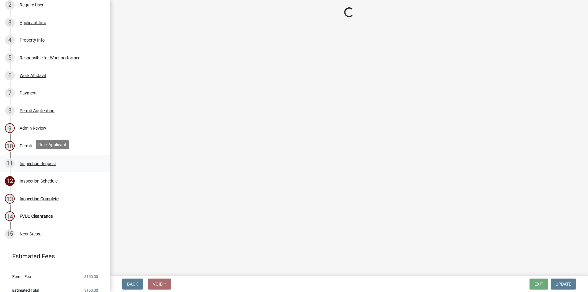
select select "589da946-7bc6-45e4-b77a-0ea44294630b"
select select "e46df9a5-f955-4b8b-a8fb-fc3f14660bd9"
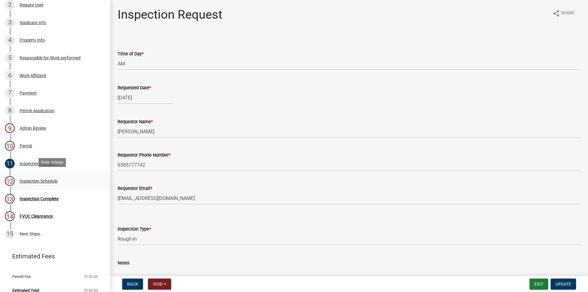
click at [38, 176] on div "12 Inspection Schedule" at bounding box center [53, 181] width 96 height 10
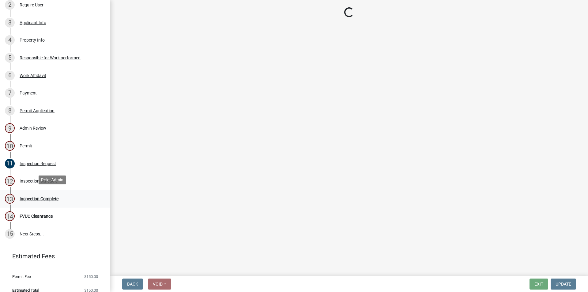
select select "386c4b37-132c-45b4-be0e-b439663810e4"
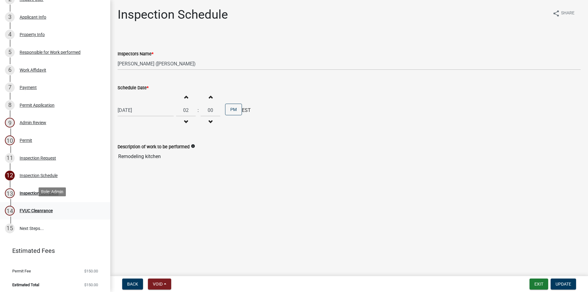
scroll to position [131, 0]
click at [36, 203] on link "14 FVUC Cleanrance" at bounding box center [55, 211] width 110 height 18
click at [36, 194] on div "Inspection Complete" at bounding box center [39, 193] width 39 height 4
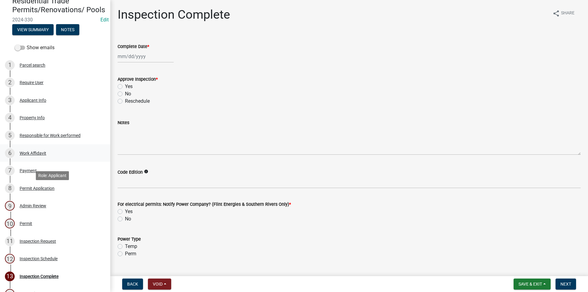
scroll to position [68, 0]
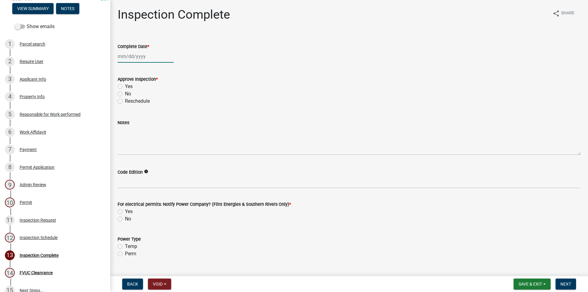
click at [124, 55] on input "Complete Date *" at bounding box center [146, 56] width 56 height 13
select select "8"
select select "2025"
click at [155, 116] on div "21" at bounding box center [153, 119] width 10 height 10
type input "[DATE]"
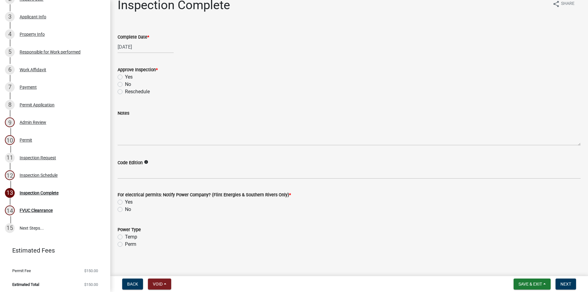
scroll to position [13, 0]
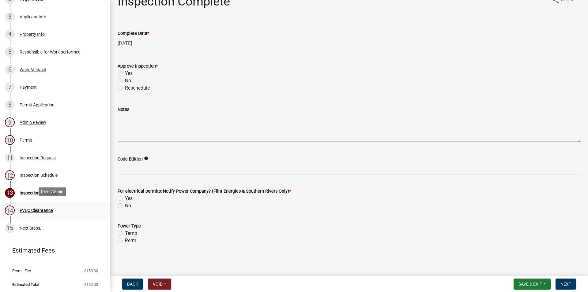
click at [39, 203] on link "14 FVUC Cleanrance" at bounding box center [55, 211] width 110 height 18
click at [50, 177] on div "12 Inspection Schedule" at bounding box center [53, 176] width 96 height 10
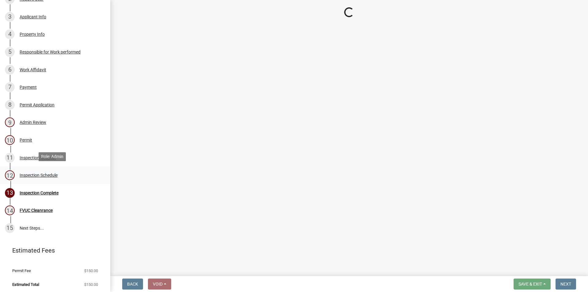
select select "386c4b37-132c-45b4-be0e-b439663810e4"
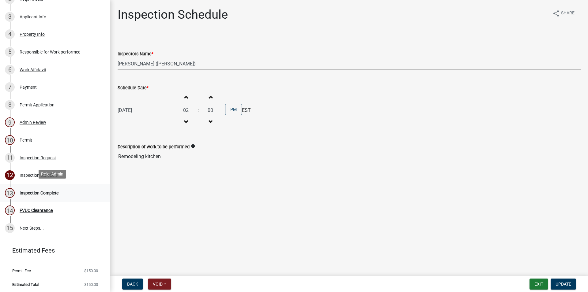
click at [58, 191] on div "Inspection Complete" at bounding box center [39, 193] width 39 height 4
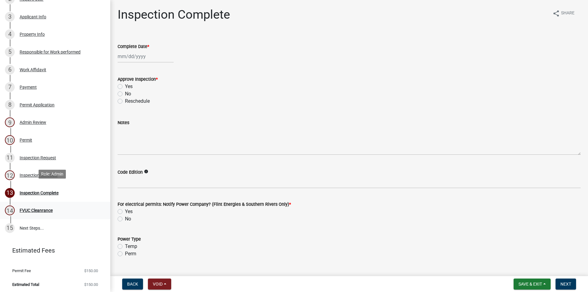
click at [39, 206] on div "14 FVUC Cleanrance" at bounding box center [53, 211] width 96 height 10
click at [64, 171] on div "12 Inspection Schedule" at bounding box center [53, 176] width 96 height 10
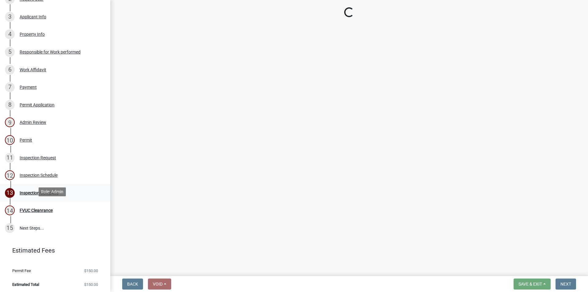
select select "386c4b37-132c-45b4-be0e-b439663810e4"
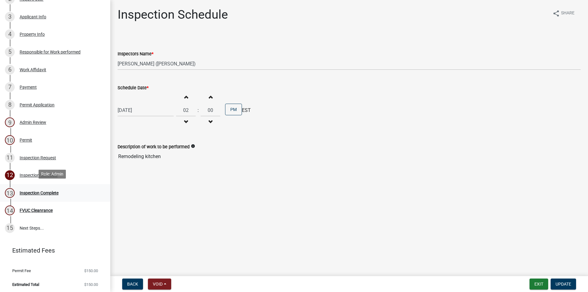
click at [62, 197] on link "13 Inspection Complete" at bounding box center [55, 193] width 110 height 18
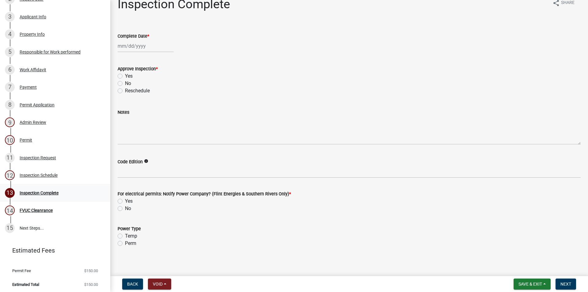
scroll to position [13, 0]
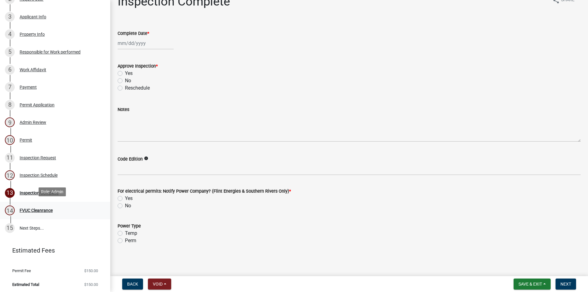
click at [72, 208] on div "14 FVUC Cleanrance" at bounding box center [53, 211] width 96 height 10
click at [70, 194] on div "13 Inspection Complete" at bounding box center [53, 193] width 96 height 10
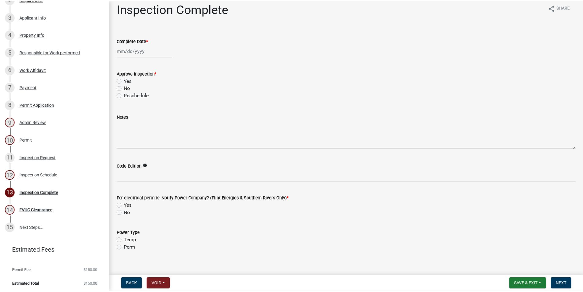
scroll to position [0, 0]
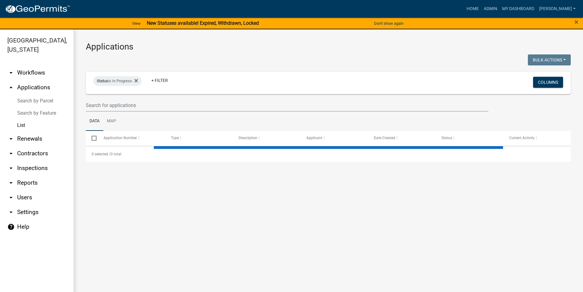
select select "3: 100"
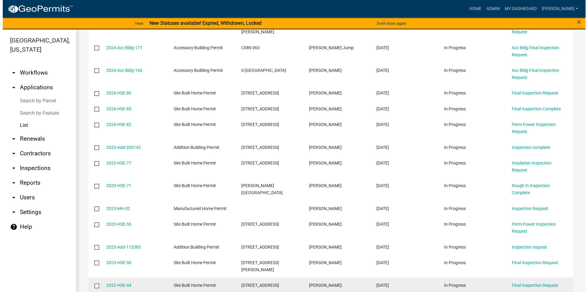
scroll to position [1576, 0]
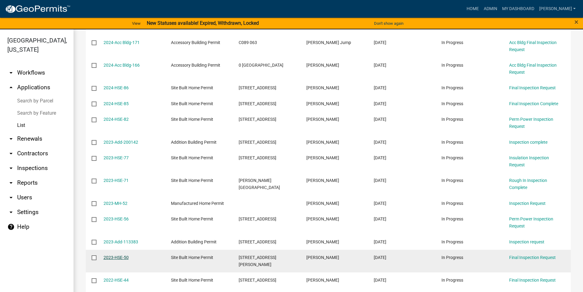
click at [123, 255] on link "2023-HSE-50" at bounding box center [115, 257] width 25 height 5
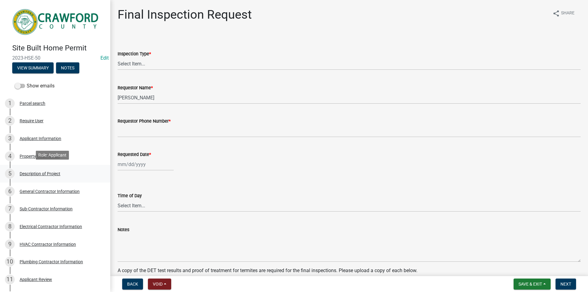
click at [66, 177] on link "5 Description of Project" at bounding box center [55, 174] width 110 height 18
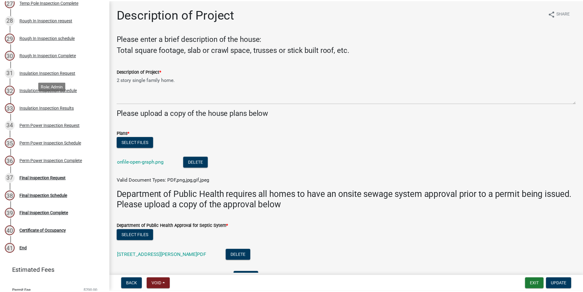
scroll to position [562, 0]
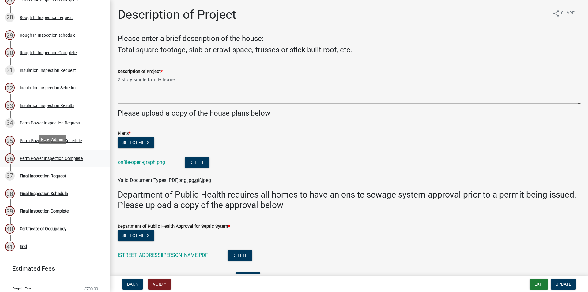
click at [72, 159] on div "Perm Power Inspection Complete" at bounding box center [51, 158] width 63 height 4
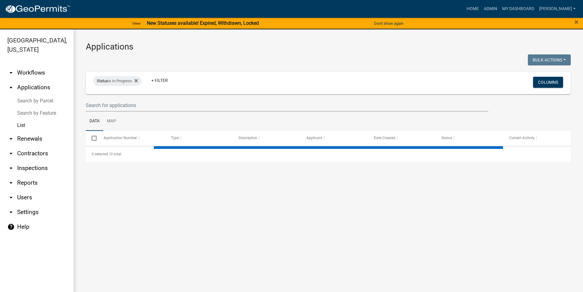
select select "3: 100"
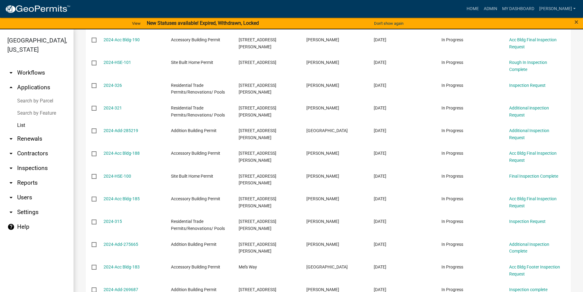
scroll to position [1396, 0]
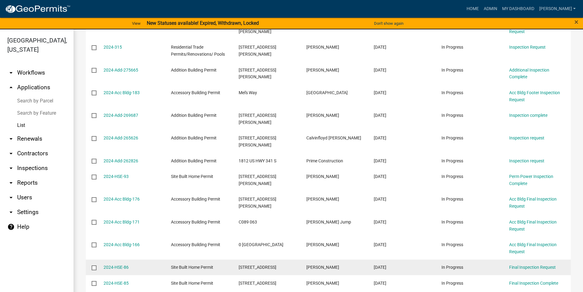
click at [230, 260] on datatable-body-cell "Site Built Home Permit" at bounding box center [199, 268] width 68 height 16
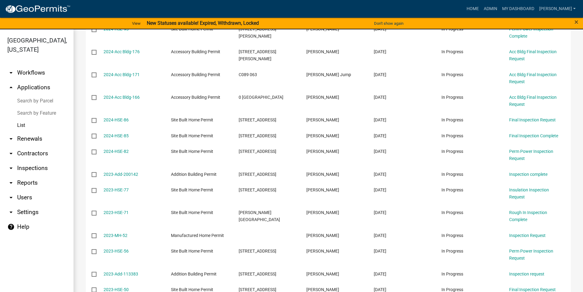
scroll to position [1576, 0]
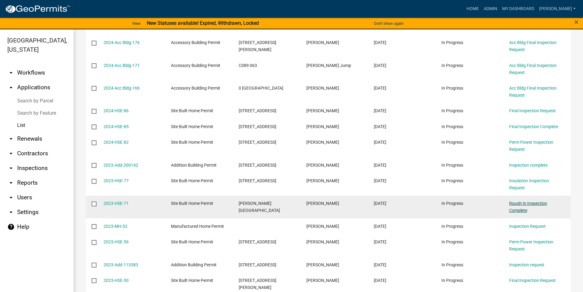
drag, startPoint x: 517, startPoint y: 125, endPoint x: 516, endPoint y: 129, distance: 4.4
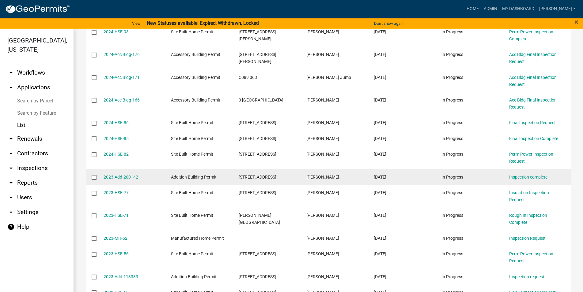
click at [496, 174] on div "In Progress" at bounding box center [469, 177] width 56 height 7
click at [525, 175] on link "Inspection complete" at bounding box center [528, 177] width 38 height 5
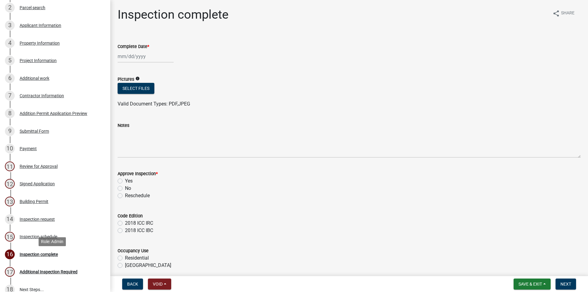
scroll to position [125, 0]
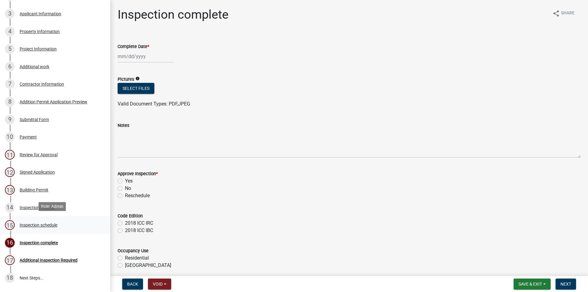
click at [54, 220] on div "15 Inspection schedule" at bounding box center [53, 225] width 96 height 10
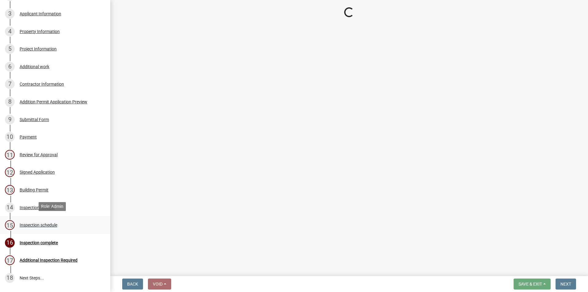
select select "386c4b37-132c-45b4-be0e-b439663810e4"
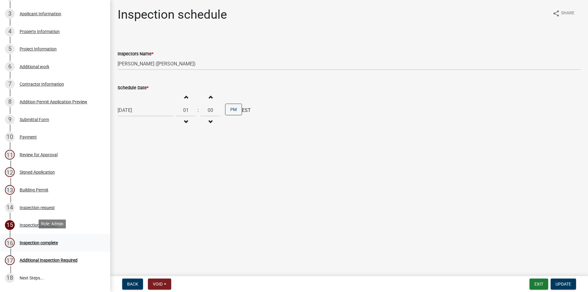
click at [59, 238] on div "16 Inspection complete" at bounding box center [53, 243] width 96 height 10
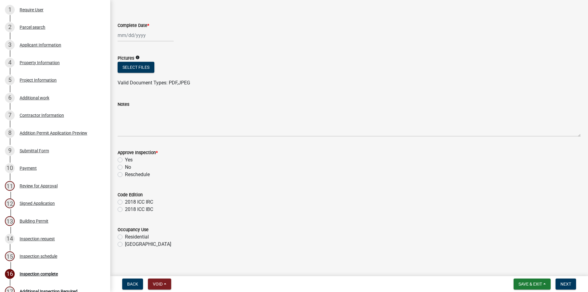
scroll to position [25, 0]
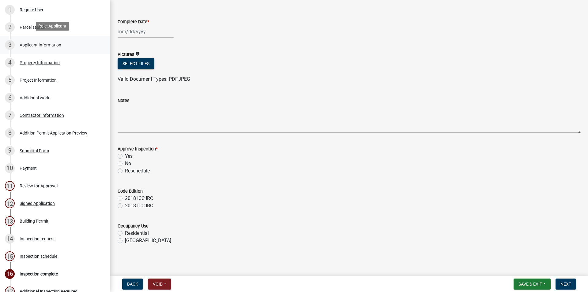
click at [44, 40] on div "3 Applicant Information" at bounding box center [53, 45] width 96 height 10
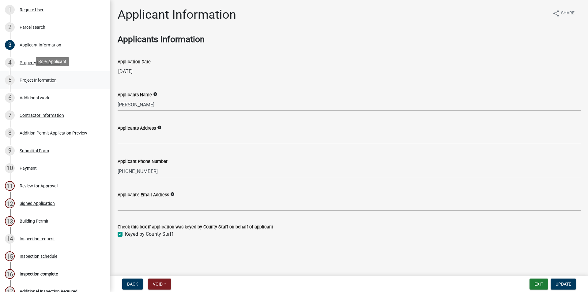
click at [45, 78] on div "Project Information" at bounding box center [38, 80] width 37 height 4
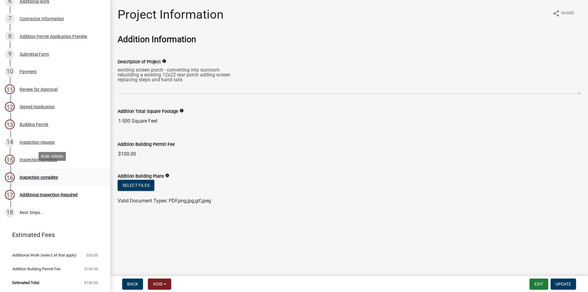
scroll to position [193, 0]
click at [42, 193] on div "Additional Inspection Required" at bounding box center [49, 195] width 58 height 4
click at [45, 176] on div "16 Inspection complete" at bounding box center [53, 178] width 96 height 10
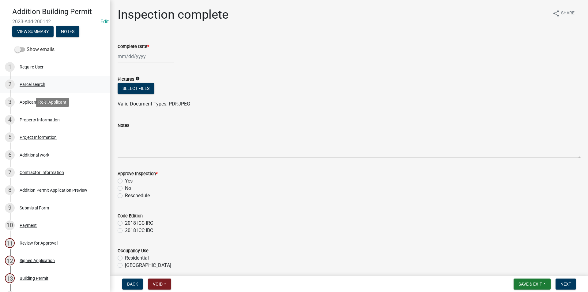
scroll to position [0, 0]
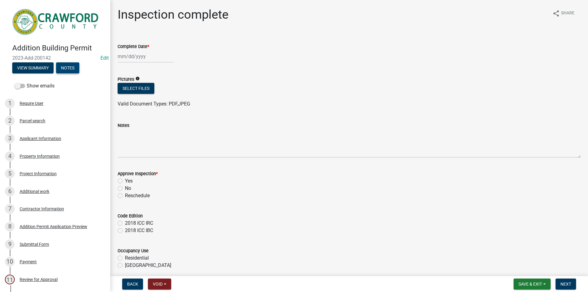
click at [77, 64] on button "Notes" at bounding box center [67, 67] width 23 height 11
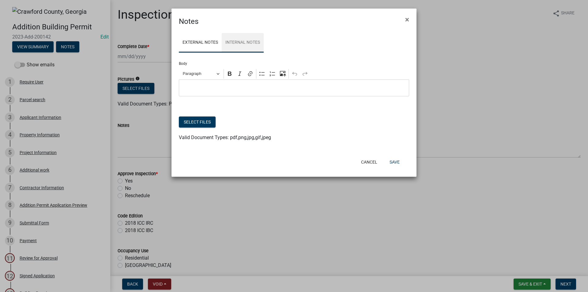
click at [253, 36] on link "Internal Notes" at bounding box center [243, 43] width 42 height 20
click at [410, 20] on button "×" at bounding box center [407, 19] width 14 height 17
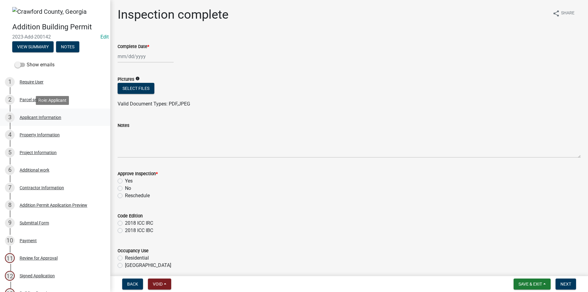
click at [72, 122] on link "3 Applicant Information" at bounding box center [55, 118] width 110 height 18
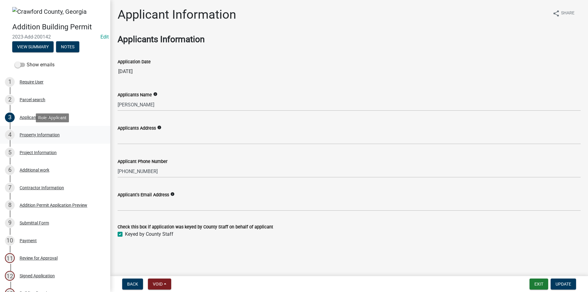
click at [45, 134] on div "Property Information" at bounding box center [40, 135] width 40 height 4
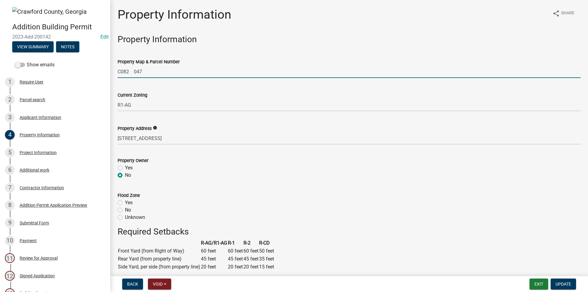
drag, startPoint x: 141, startPoint y: 71, endPoint x: 117, endPoint y: 69, distance: 24.6
click at [118, 68] on input "C082 047" at bounding box center [349, 72] width 463 height 13
paste input "C082 047"
type input "C082 047"
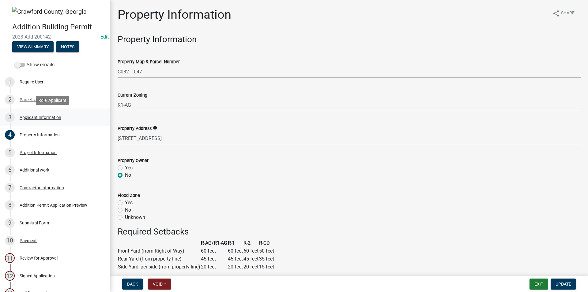
click at [46, 120] on div "3 Applicant Information" at bounding box center [53, 118] width 96 height 10
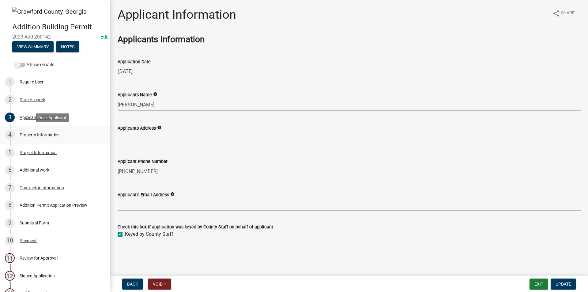
click at [37, 139] on div "4 Property Information" at bounding box center [53, 135] width 96 height 10
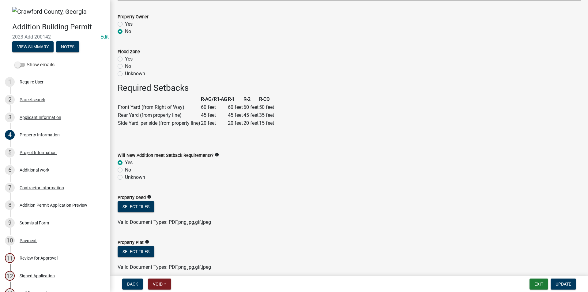
scroll to position [171, 0]
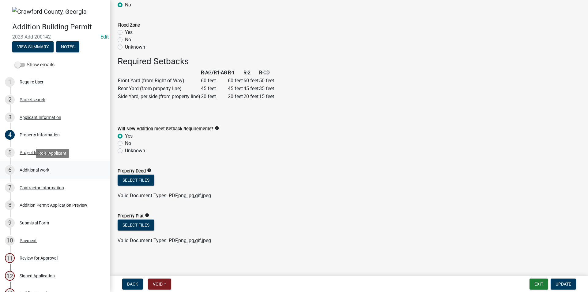
click at [43, 168] on div "Additional work" at bounding box center [35, 170] width 30 height 4
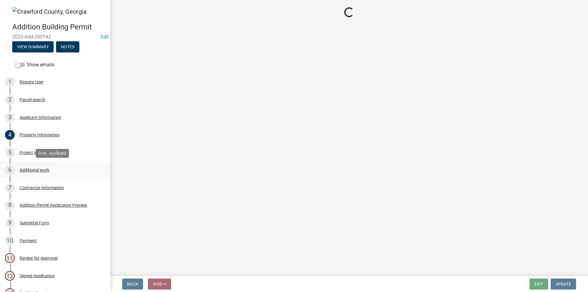
scroll to position [0, 0]
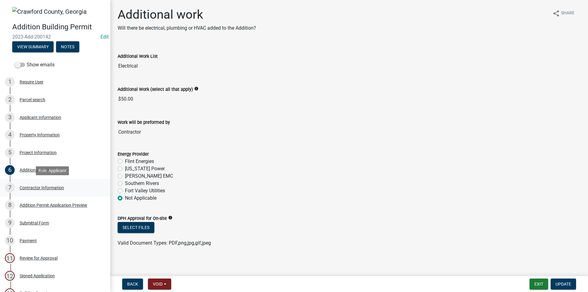
click at [63, 183] on div "7 Contractor Information" at bounding box center [53, 188] width 96 height 10
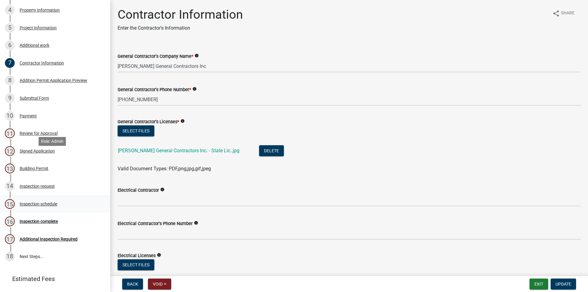
scroll to position [173, 0]
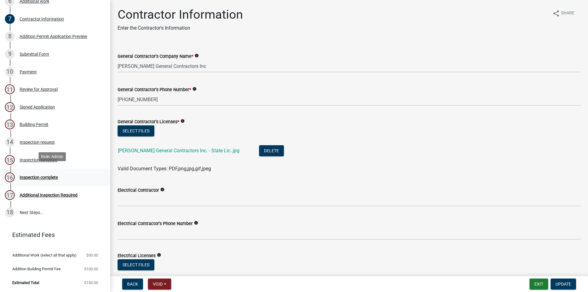
click at [27, 176] on div "Inspection complete" at bounding box center [39, 177] width 38 height 4
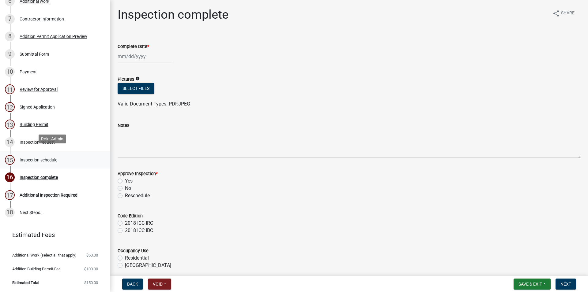
click at [64, 161] on link "15 Inspection schedule" at bounding box center [55, 160] width 110 height 18
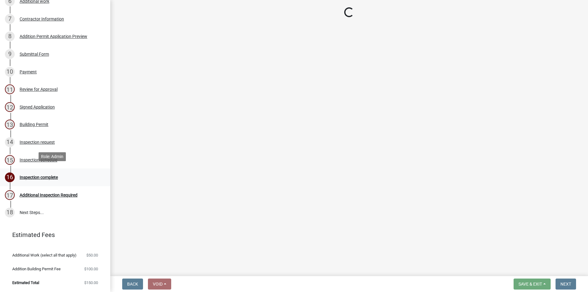
select select "386c4b37-132c-45b4-be0e-b439663810e4"
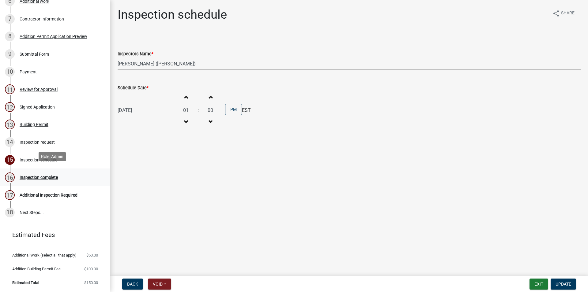
click at [62, 173] on div "16 Inspection complete" at bounding box center [53, 178] width 96 height 10
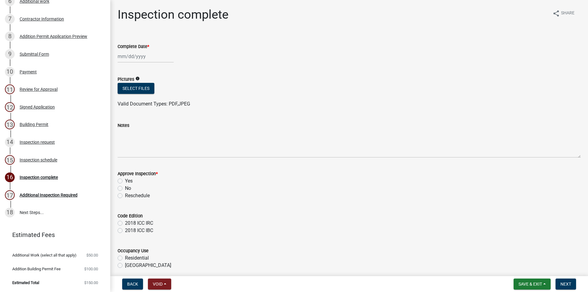
click at [136, 64] on wm-data-entity-input "Complete Date *" at bounding box center [349, 51] width 463 height 34
click at [136, 59] on input "Complete Date *" at bounding box center [146, 56] width 56 height 13
select select "8"
select select "2025"
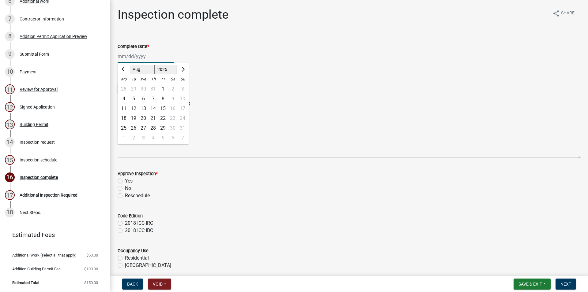
click at [130, 65] on select "Jan Feb Mar Apr May Jun [DATE] Aug Sep Oct Nov Dec" at bounding box center [142, 69] width 25 height 9
select select "2"
click option "Feb" at bounding box center [0, 0] width 0 height 0
select select "2024"
click option "2024" at bounding box center [0, 0] width 0 height 0
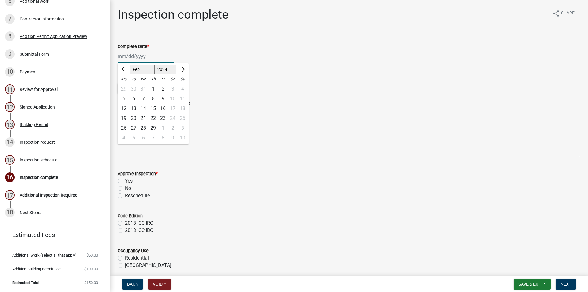
click at [134, 108] on div "13" at bounding box center [134, 109] width 10 height 10
type input "[DATE]"
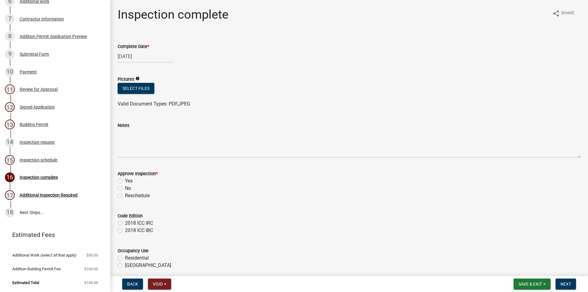
scroll to position [25, 0]
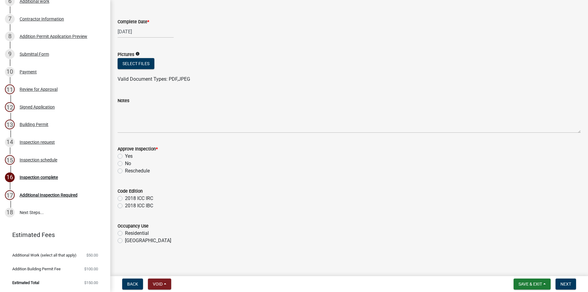
click at [125, 157] on label "Yes" at bounding box center [129, 156] width 8 height 7
click at [125, 157] on input "Yes" at bounding box center [127, 155] width 4 height 4
radio input "true"
click at [125, 198] on label "2018 ICC IRC" at bounding box center [139, 198] width 28 height 7
click at [125, 198] on input "2018 ICC IRC" at bounding box center [127, 197] width 4 height 4
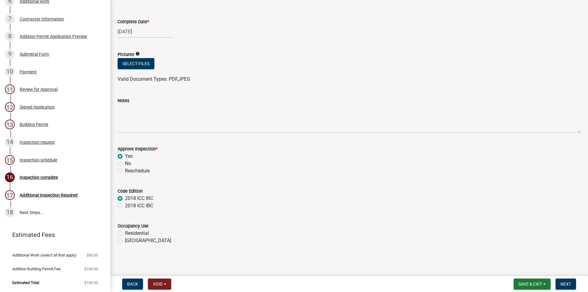
radio input "true"
click at [125, 235] on label "Residential" at bounding box center [137, 233] width 24 height 7
click at [125, 234] on input "Residential" at bounding box center [127, 232] width 4 height 4
radio input "true"
click at [565, 286] on span "Next" at bounding box center [565, 284] width 11 height 5
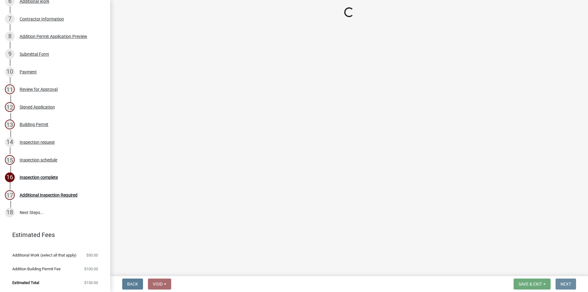
scroll to position [0, 0]
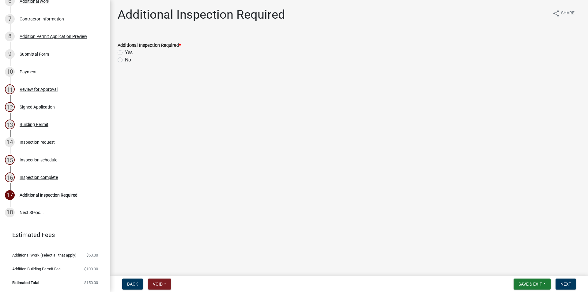
click at [124, 61] on div "No" at bounding box center [349, 59] width 463 height 7
click at [125, 60] on label "No" at bounding box center [128, 59] width 6 height 7
click at [125, 60] on input "No" at bounding box center [127, 58] width 4 height 4
radio input "true"
drag, startPoint x: 562, startPoint y: 276, endPoint x: 563, endPoint y: 281, distance: 4.6
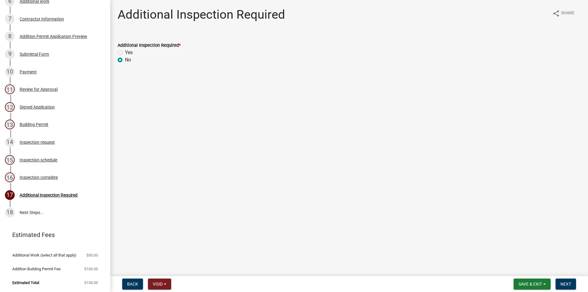
click at [563, 281] on div "Addition Building Permit 2023-Add-200142 Edit View Summary Notes Show emails 1 …" at bounding box center [294, 146] width 588 height 292
click at [563, 281] on button "Next" at bounding box center [565, 284] width 21 height 11
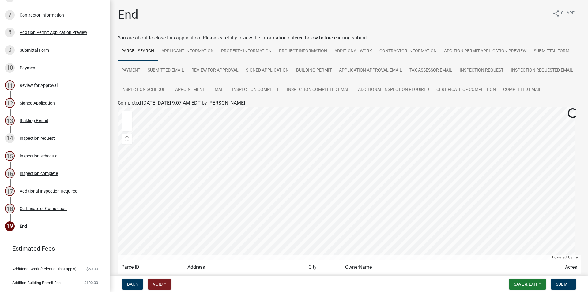
click at [490, 232] on div at bounding box center [349, 183] width 463 height 153
click at [566, 281] on button "Submit" at bounding box center [563, 284] width 25 height 11
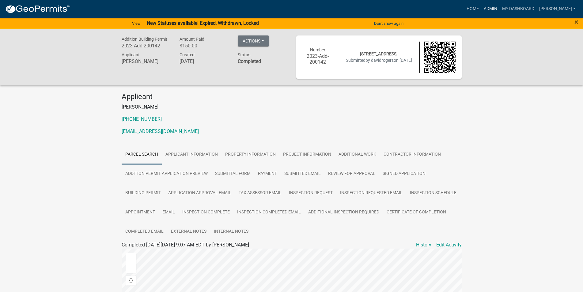
click at [499, 10] on link "Admin" at bounding box center [490, 9] width 18 height 12
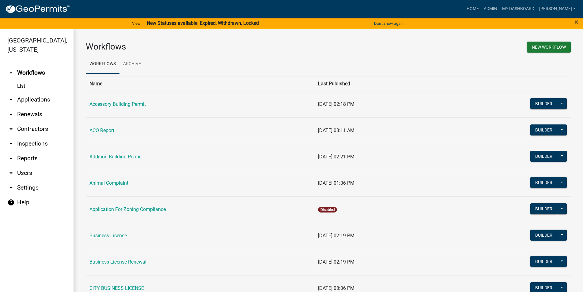
click at [35, 100] on link "arrow_drop_down Applications" at bounding box center [36, 99] width 73 height 15
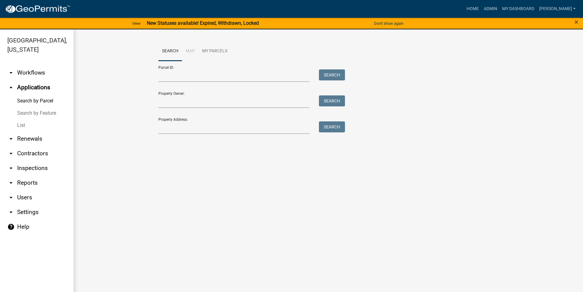
click at [39, 120] on link "List" at bounding box center [36, 125] width 73 height 12
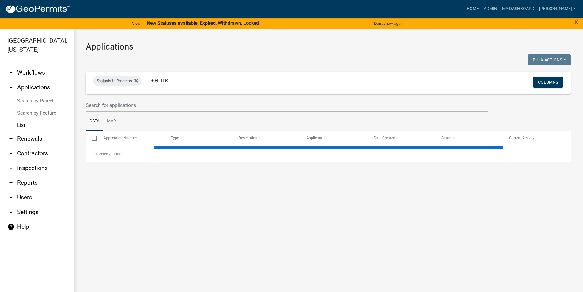
select select "3: 100"
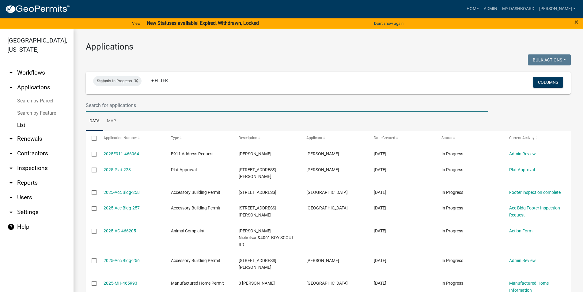
click at [153, 108] on input "text" at bounding box center [287, 105] width 402 height 13
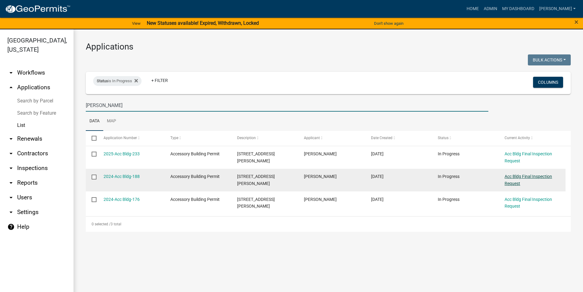
type input "[PERSON_NAME]"
click at [519, 179] on link "Acc Bldg Final Inspection Request" at bounding box center [527, 180] width 47 height 12
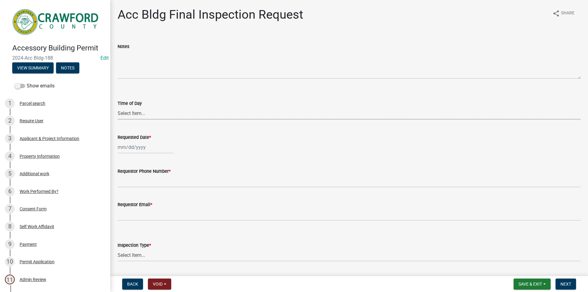
click at [118, 107] on select "Select Item... AM PM" at bounding box center [349, 113] width 463 height 13
click at [154, 87] on div "Time of Day Select Item... AM PM" at bounding box center [349, 102] width 463 height 36
click option "AM" at bounding box center [0, 0] width 0 height 0
select select "cb10fa24-328f-4433-8d1a-661a0b5f4638"
click at [149, 146] on input "Requested Date *" at bounding box center [146, 147] width 56 height 13
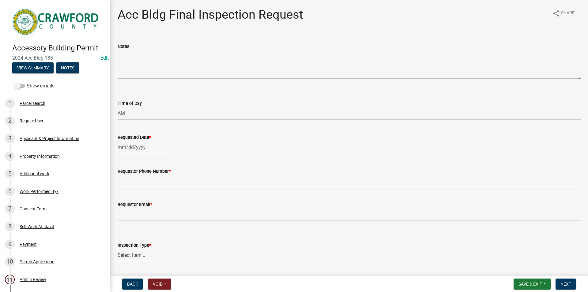
select select "8"
select select "2025"
click at [156, 212] on div "21" at bounding box center [153, 210] width 10 height 10
type input "[DATE]"
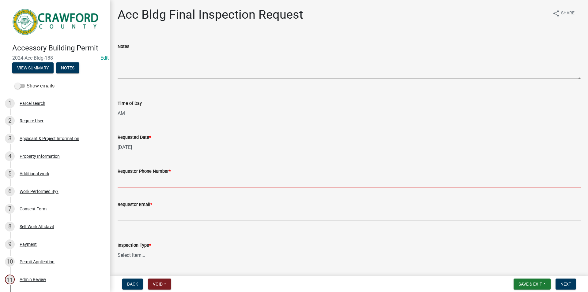
click at [145, 185] on input "Requestor Phone Number *" at bounding box center [349, 181] width 463 height 13
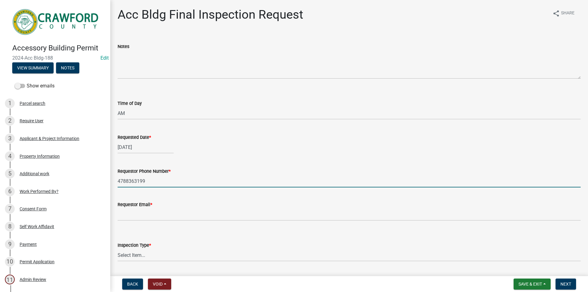
type input "4788363199"
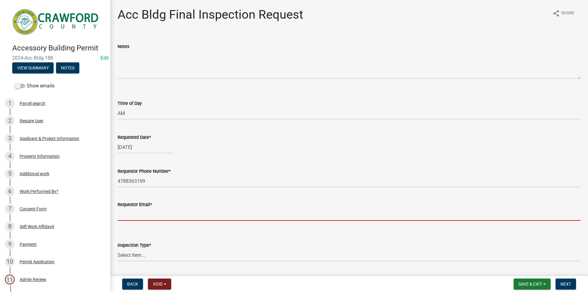
click at [163, 219] on input "Requestor Email *" at bounding box center [349, 214] width 463 height 13
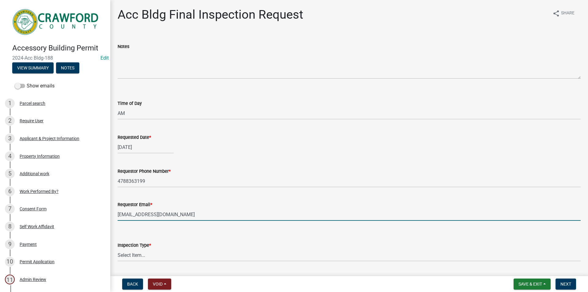
type input "[EMAIL_ADDRESS][DOMAIN_NAME]"
click at [118, 249] on select "Select Item... Final" at bounding box center [349, 255] width 463 height 13
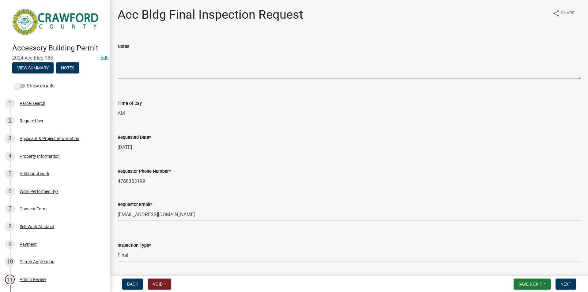
click option "Final" at bounding box center [0, 0] width 0 height 0
select select "e9a25109-1c2b-4b3e-a694-7df2c3c9e3a5"
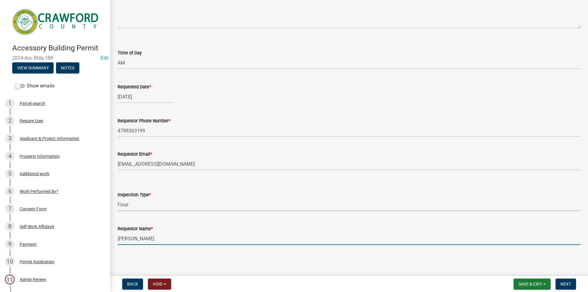
click at [142, 233] on input "[PERSON_NAME]" at bounding box center [349, 239] width 463 height 13
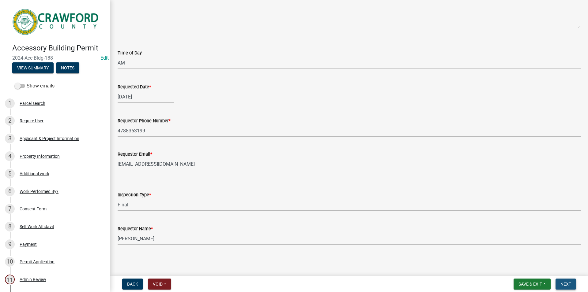
click at [574, 286] on button "Next" at bounding box center [565, 284] width 21 height 11
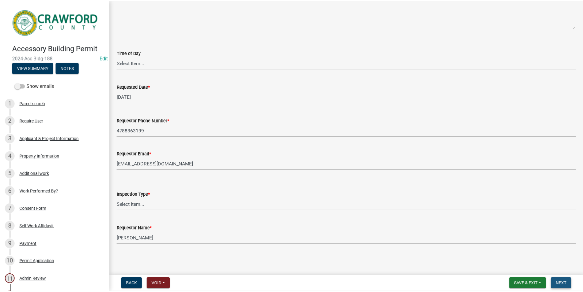
scroll to position [0, 0]
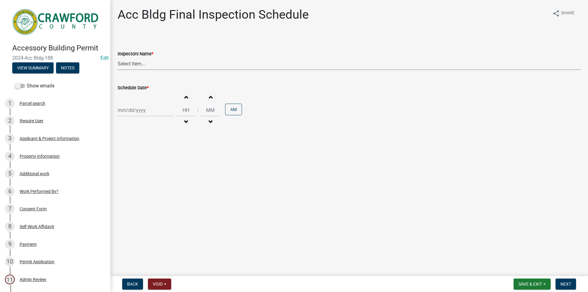
click at [118, 58] on select "Select Item... RLcarroll ([PERSON_NAME]) [PERSON_NAME] ([PERSON_NAME]) [PERSON_…" at bounding box center [349, 64] width 463 height 13
select select "3acdf11f-131c-438b-b450-ae4501c32128"
click option "[PERSON_NAME] ([PERSON_NAME])" at bounding box center [0, 0] width 0 height 0
click at [144, 104] on input "Schedule Date *" at bounding box center [146, 110] width 56 height 13
select select "8"
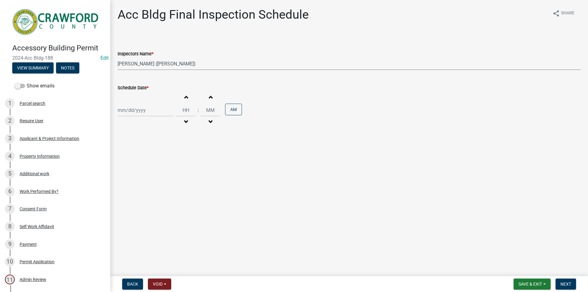
select select "2025"
click at [156, 176] on div "21" at bounding box center [153, 172] width 10 height 10
type input "[DATE]"
click at [184, 103] on div "Increment hours Decrement hours" at bounding box center [186, 111] width 20 height 38
click at [186, 101] on button "Increment hours" at bounding box center [185, 97] width 13 height 11
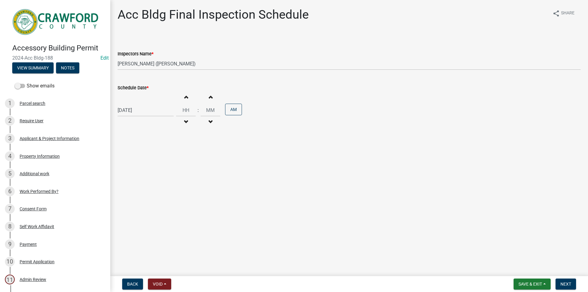
type input "01"
click at [215, 102] on button "Increment minutes" at bounding box center [210, 97] width 13 height 11
click at [217, 119] on button "Decrement minutes" at bounding box center [210, 122] width 13 height 11
type input "00"
click at [560, 282] on button "Next" at bounding box center [565, 284] width 21 height 11
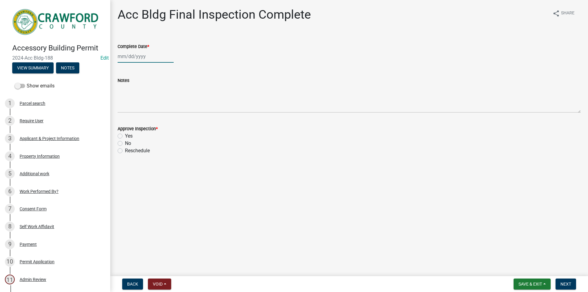
click at [142, 61] on input "Complete Date *" at bounding box center [146, 56] width 56 height 13
select select "8"
select select "2025"
click at [152, 117] on div "21" at bounding box center [153, 119] width 10 height 10
type input "[DATE]"
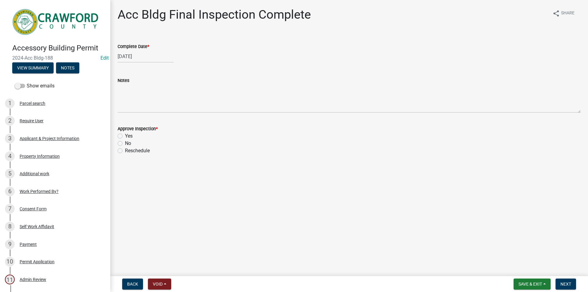
click at [150, 119] on form "Approve Inspection * Yes No Reschedule" at bounding box center [349, 136] width 463 height 37
click at [125, 136] on div "Yes" at bounding box center [349, 136] width 463 height 7
click at [122, 136] on div "Yes" at bounding box center [349, 136] width 463 height 7
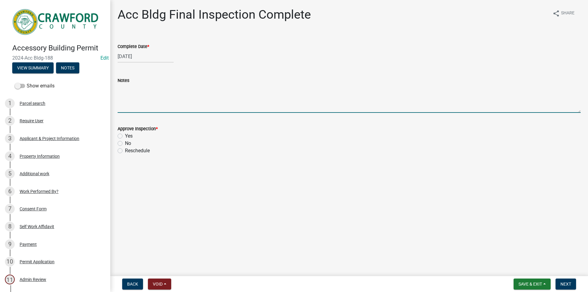
click at [131, 112] on textarea "Notes" at bounding box center [349, 98] width 463 height 29
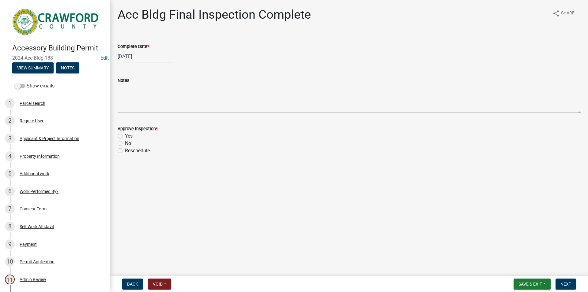
click at [125, 135] on label "Yes" at bounding box center [129, 136] width 8 height 7
click at [125, 135] on input "Yes" at bounding box center [127, 135] width 4 height 4
radio input "true"
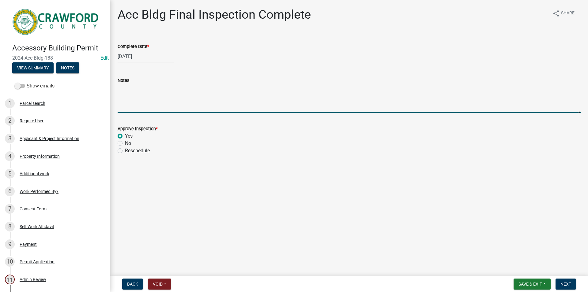
click at [128, 112] on textarea "Notes" at bounding box center [349, 98] width 463 height 29
drag, startPoint x: 241, startPoint y: 85, endPoint x: 132, endPoint y: 87, distance: 109.3
click at [118, 88] on textarea "[PERSON_NAME] said this Inspection was completed awhile ago" at bounding box center [349, 98] width 463 height 29
click at [222, 110] on textarea "[PERSON_NAME] said this Inspection was completed awhile ago" at bounding box center [349, 98] width 463 height 29
type textarea "[PERSON_NAME] said this Inspection was completed awhile ago"
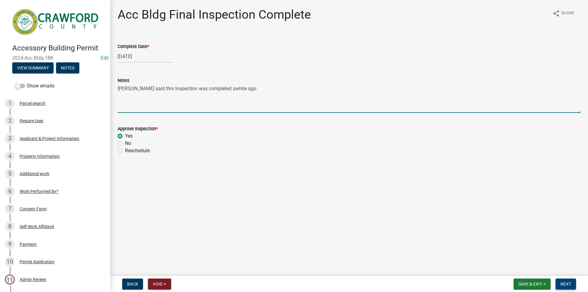
click at [565, 283] on span "Next" at bounding box center [565, 284] width 11 height 5
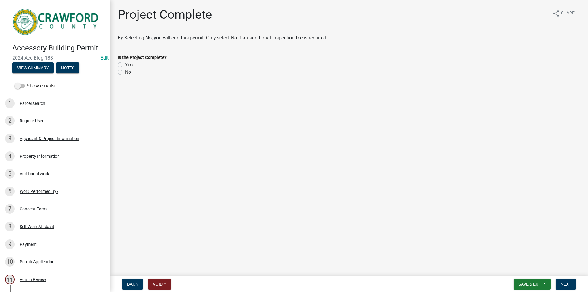
click at [133, 68] on label "Yes" at bounding box center [129, 64] width 8 height 7
click at [129, 65] on input "Yes" at bounding box center [127, 63] width 4 height 4
radio input "true"
click at [561, 285] on span "Next" at bounding box center [565, 284] width 11 height 5
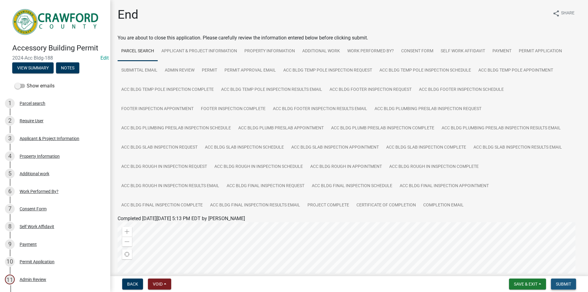
click at [569, 285] on span "Submit" at bounding box center [563, 284] width 15 height 5
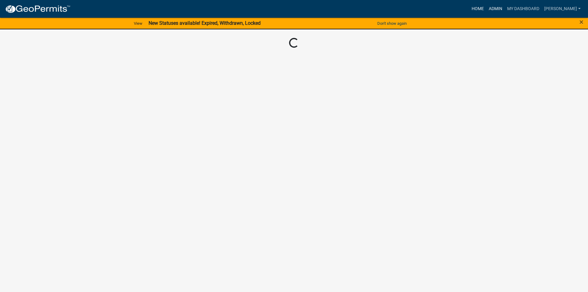
click at [505, 7] on link "Admin" at bounding box center [495, 9] width 18 height 12
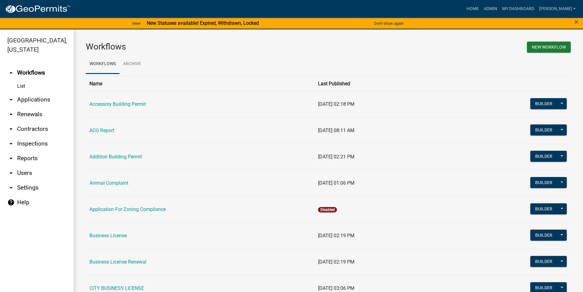
click at [24, 88] on link "List" at bounding box center [36, 86] width 73 height 12
click at [27, 99] on link "arrow_drop_down Applications" at bounding box center [36, 99] width 73 height 15
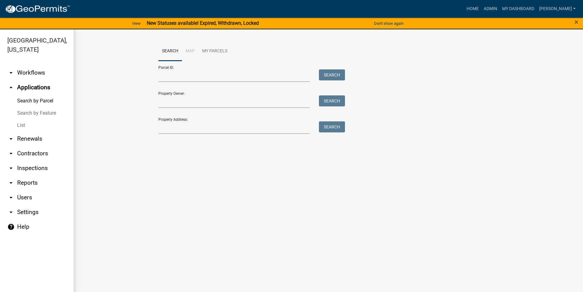
click at [28, 127] on link "List" at bounding box center [36, 125] width 73 height 12
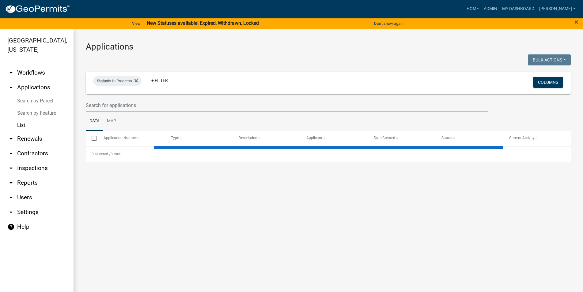
select select "3: 100"
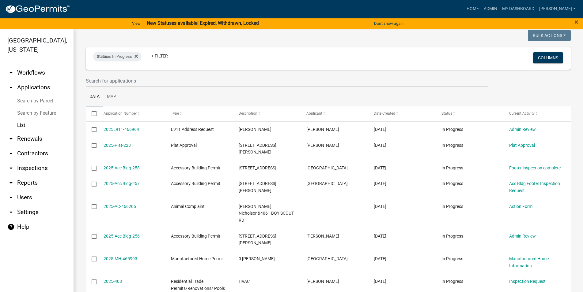
scroll to position [35, 0]
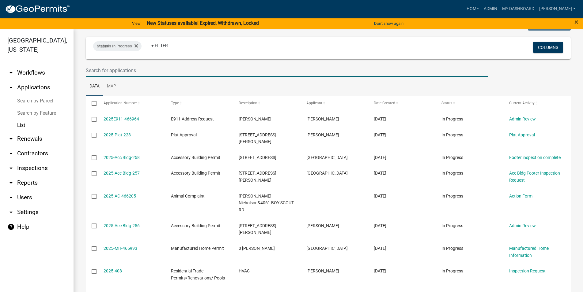
click at [148, 64] on input "text" at bounding box center [287, 70] width 402 height 13
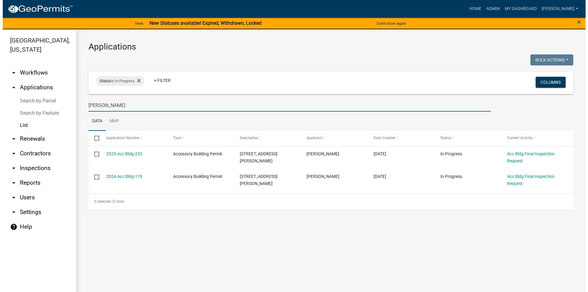
scroll to position [0, 0]
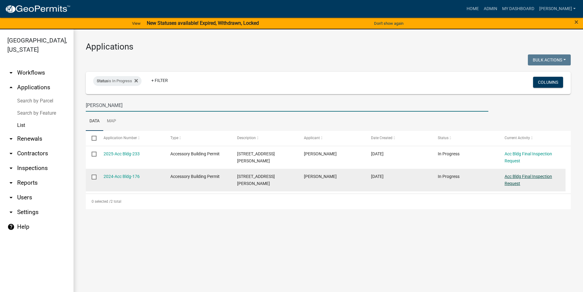
type input "[PERSON_NAME]"
click at [531, 177] on link "Acc Bldg Final Inspection Request" at bounding box center [527, 180] width 47 height 12
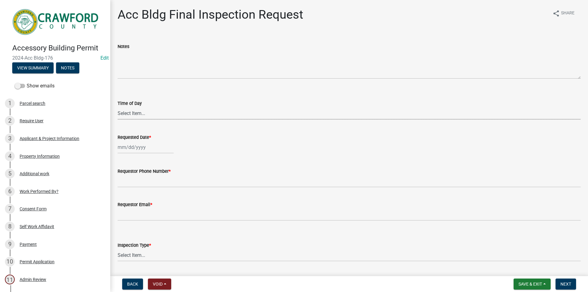
click at [118, 107] on select "Select Item... AM PM" at bounding box center [349, 113] width 463 height 13
click option "PM" at bounding box center [0, 0] width 0 height 0
select select "bf908fe7-263a-48aa-a9a6-8cb03b195b17"
click at [136, 149] on input "Requested Date *" at bounding box center [146, 147] width 56 height 13
select select "8"
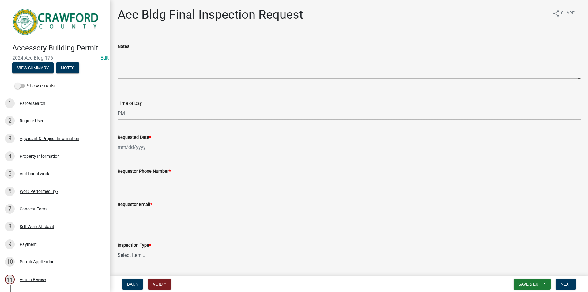
select select "2025"
click at [154, 206] on div "21" at bounding box center [153, 210] width 10 height 10
type input "[DATE]"
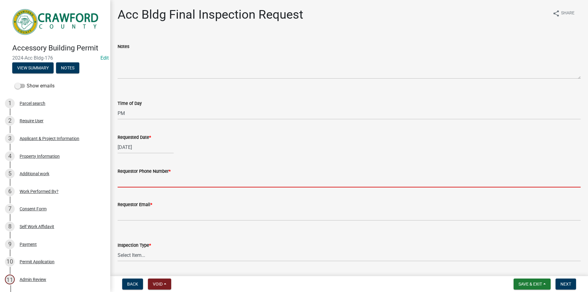
click at [135, 179] on input "Requestor Phone Number *" at bounding box center [349, 181] width 463 height 13
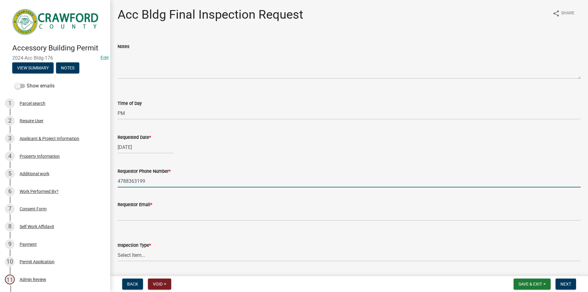
type input "4788363199"
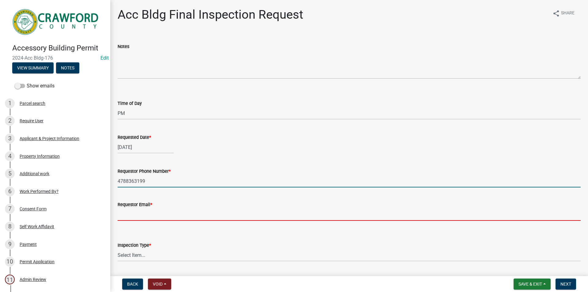
click at [182, 217] on input "Requestor Email *" at bounding box center [349, 214] width 463 height 13
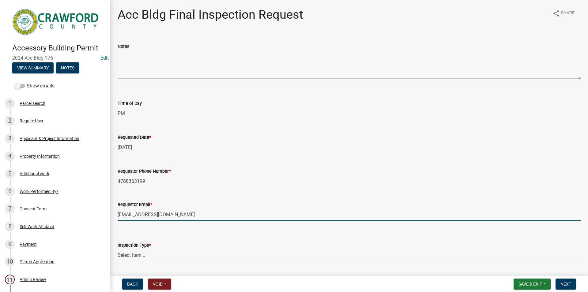
type input "[EMAIL_ADDRESS][DOMAIN_NAME]"
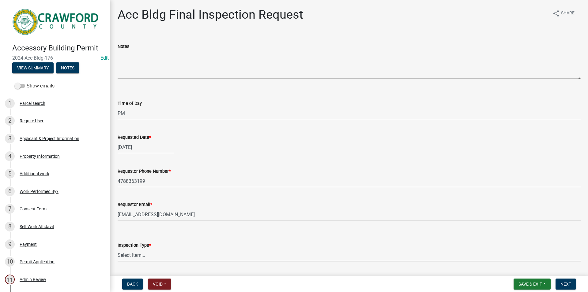
click at [118, 249] on select "Select Item... Final" at bounding box center [349, 255] width 463 height 13
click option "Final" at bounding box center [0, 0] width 0 height 0
select select "e9a25109-1c2b-4b3e-a694-7df2c3c9e3a5"
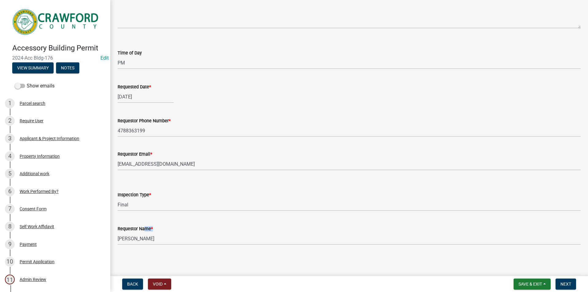
drag, startPoint x: 166, startPoint y: 230, endPoint x: 144, endPoint y: 230, distance: 21.1
click at [144, 230] on div "Requestor Name *" at bounding box center [349, 228] width 463 height 7
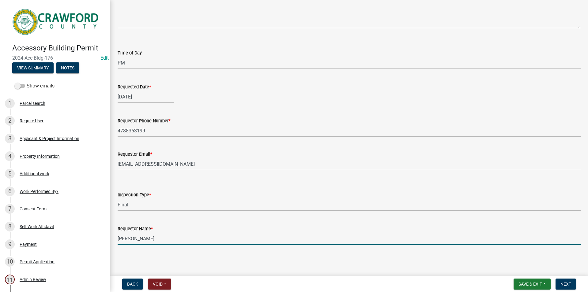
drag, startPoint x: 163, startPoint y: 241, endPoint x: 107, endPoint y: 236, distance: 56.5
click at [118, 236] on input "[PERSON_NAME]" at bounding box center [349, 239] width 463 height 13
type input "[PERSON_NAME]"
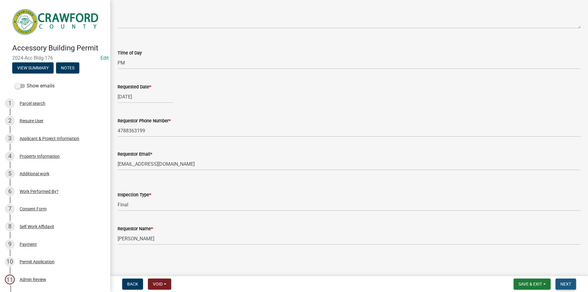
click at [557, 285] on button "Next" at bounding box center [565, 284] width 21 height 11
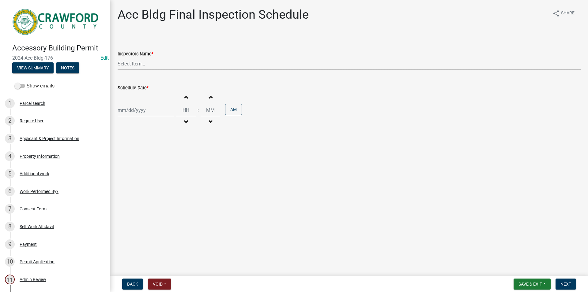
click at [118, 58] on select "Select Item... RLcarroll ([PERSON_NAME]) [PERSON_NAME] ([PERSON_NAME]) [PERSON_…" at bounding box center [349, 64] width 463 height 13
select select "3acdf11f-131c-438b-b450-ae4501c32128"
click option "[PERSON_NAME] ([PERSON_NAME])" at bounding box center [0, 0] width 0 height 0
click at [139, 103] on div "Increment hours Decrement hours : Increment minutes Decrement minutes AM" at bounding box center [349, 111] width 463 height 38
click at [140, 111] on input "Schedule Date *" at bounding box center [146, 110] width 56 height 13
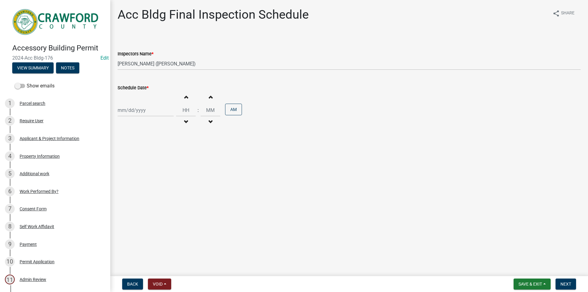
select select "8"
select select "2025"
click at [153, 167] on div "21" at bounding box center [153, 172] width 10 height 10
type input "[DATE]"
click at [185, 96] on button "Increment hours" at bounding box center [185, 97] width 13 height 11
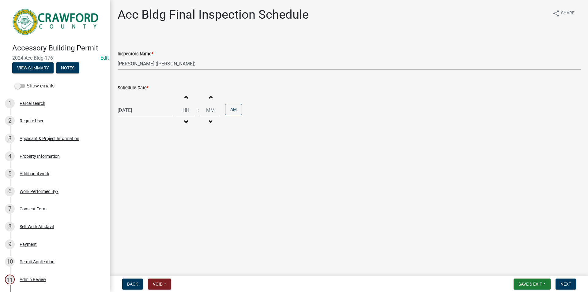
type input "01"
type input "00"
click at [559, 280] on button "Next" at bounding box center [565, 284] width 21 height 11
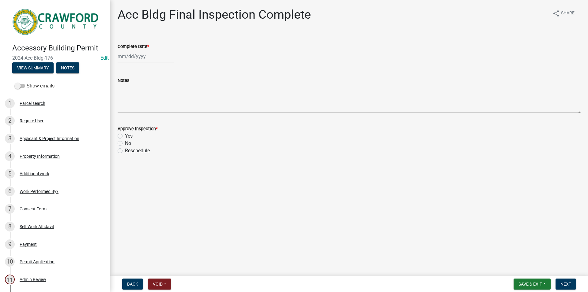
click at [141, 64] on wm-data-entity-input "Complete Date *" at bounding box center [349, 51] width 463 height 34
click at [142, 58] on input "Complete Date *" at bounding box center [146, 56] width 56 height 13
select select "8"
select select "2025"
click at [154, 117] on div "21" at bounding box center [153, 119] width 10 height 10
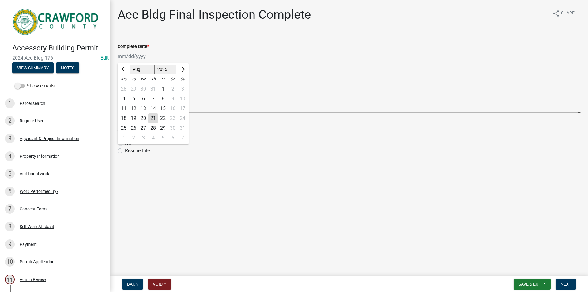
type input "[DATE]"
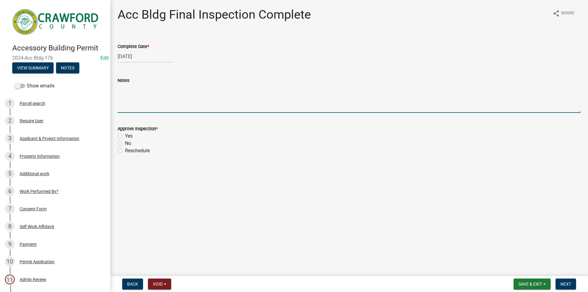
click at [144, 102] on textarea "Notes" at bounding box center [349, 98] width 463 height 29
paste textarea "[PERSON_NAME] said this Inspection was completed awhile ago"
type textarea "[PERSON_NAME] said this Inspection was completed awhile ago"
click at [123, 137] on div "Yes" at bounding box center [349, 136] width 463 height 7
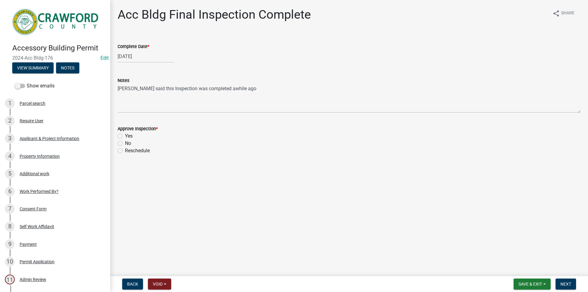
click at [125, 137] on label "Yes" at bounding box center [129, 136] width 8 height 7
click at [125, 137] on input "Yes" at bounding box center [127, 135] width 4 height 4
radio input "true"
click at [576, 291] on nav "Back Void Withdraw Lock Expire Void Save & Exit Save Save & Exit Next" at bounding box center [349, 284] width 478 height 16
click at [575, 288] on button "Next" at bounding box center [565, 284] width 21 height 11
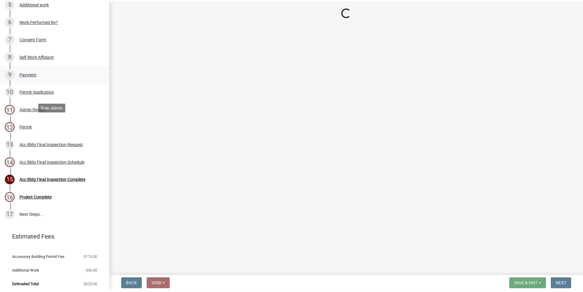
scroll to position [171, 0]
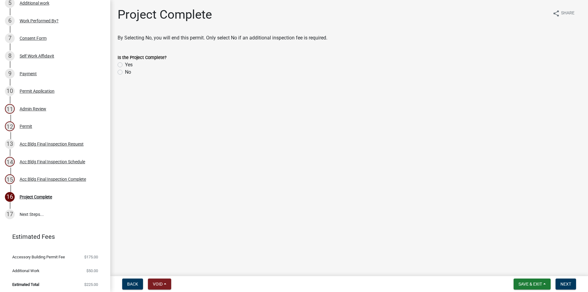
click at [132, 65] on label "Yes" at bounding box center [129, 64] width 8 height 7
click at [129, 65] on input "Yes" at bounding box center [127, 63] width 4 height 4
radio input "true"
drag, startPoint x: 540, startPoint y: 277, endPoint x: 543, endPoint y: 278, distance: 3.6
click at [543, 278] on nav "Back Void Withdraw Lock Expire Void Save & Exit Save Save & Exit Next" at bounding box center [349, 284] width 478 height 16
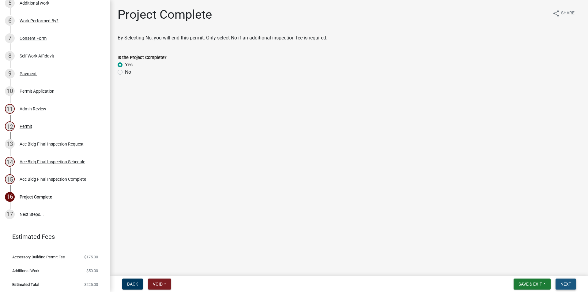
click at [568, 283] on span "Next" at bounding box center [565, 284] width 11 height 5
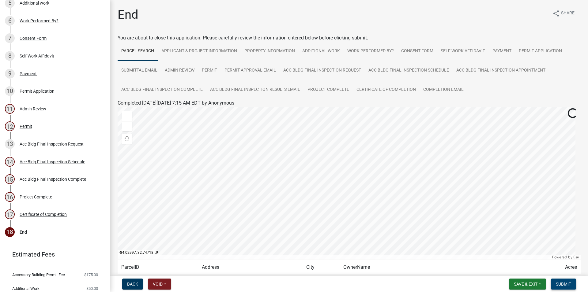
click at [552, 284] on button "Submit" at bounding box center [563, 284] width 25 height 11
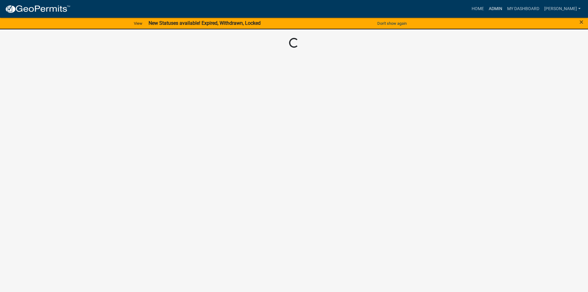
click at [505, 11] on link "Admin" at bounding box center [495, 9] width 18 height 12
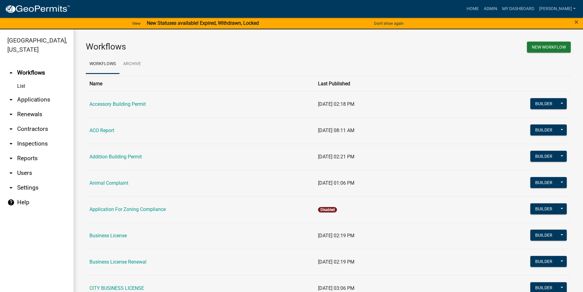
click at [34, 145] on link "arrow_drop_down Inspections" at bounding box center [36, 144] width 73 height 15
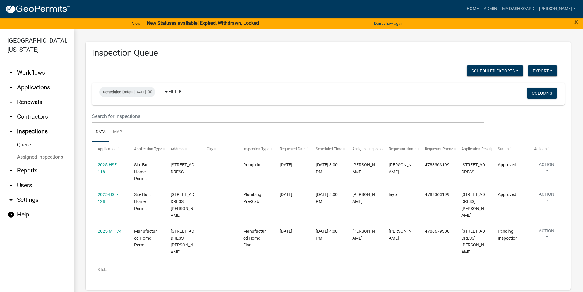
click at [36, 87] on link "arrow_drop_down Applications" at bounding box center [36, 87] width 73 height 15
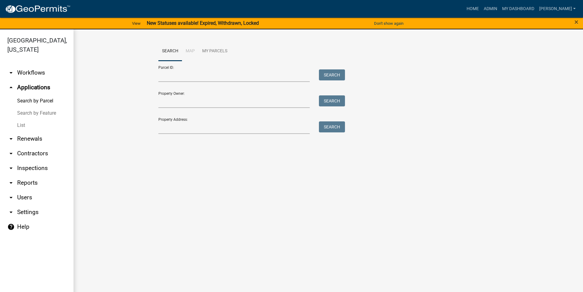
click at [35, 127] on link "List" at bounding box center [36, 125] width 73 height 12
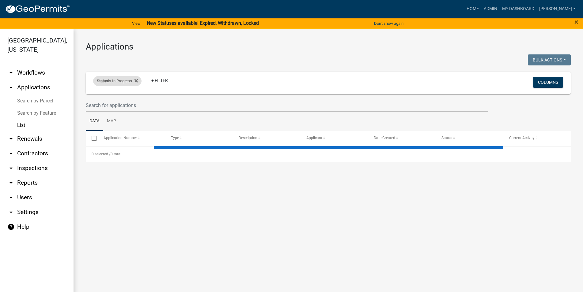
select select "3: 100"
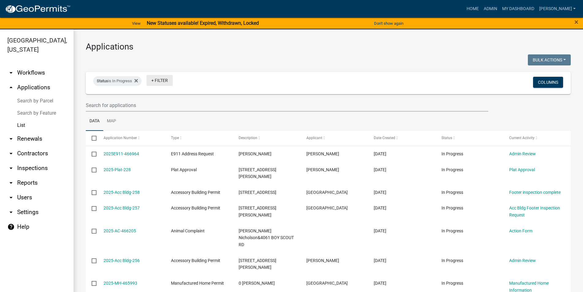
click at [164, 79] on link "+ Filter" at bounding box center [159, 80] width 26 height 11
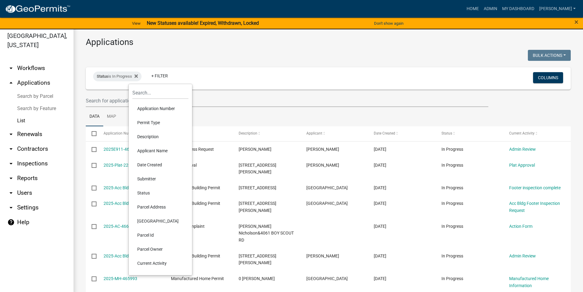
scroll to position [7, 0]
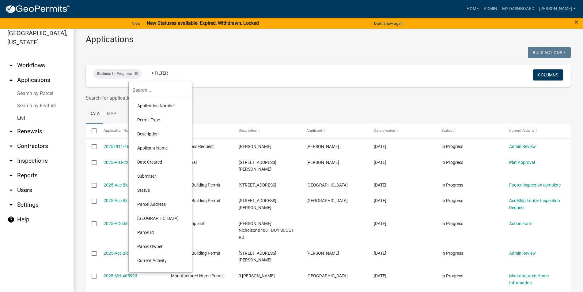
click at [150, 119] on li "Permit Type" at bounding box center [160, 120] width 56 height 14
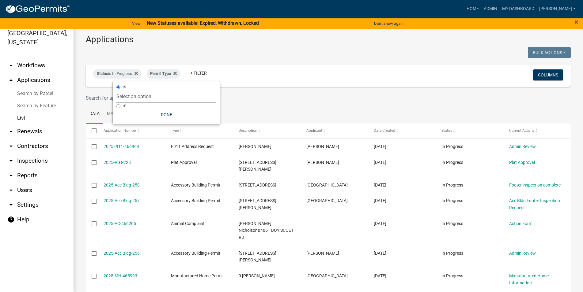
click at [116, 90] on select "Select an option Accessory Building Permit ACO Report Addition Building Permit …" at bounding box center [166, 96] width 100 height 13
select select "356bfef9-9019-4a37-af47-687d61d996be"
click option "Accessory Building Permit" at bounding box center [0, 0] width 0 height 0
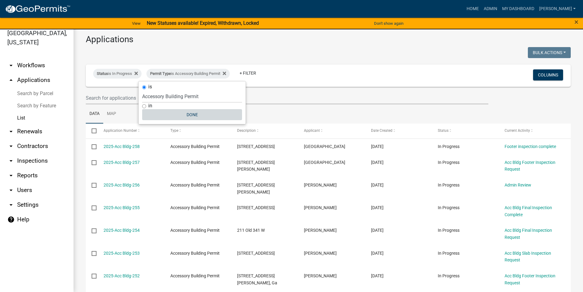
click at [194, 115] on button "Done" at bounding box center [192, 114] width 100 height 11
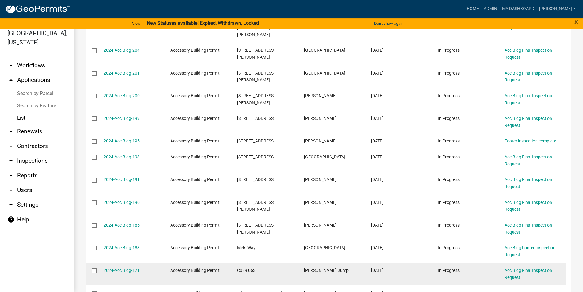
scroll to position [1096, 0]
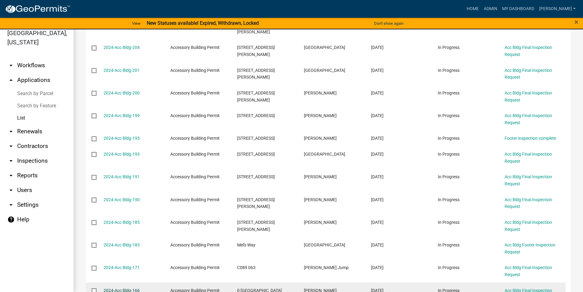
click at [127, 288] on link "2024-Acc Bldg-166" at bounding box center [121, 290] width 36 height 5
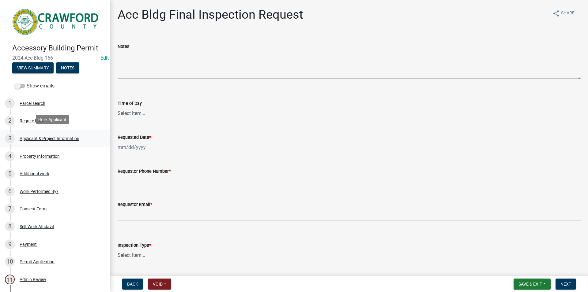
click at [44, 132] on link "3 Applicant & Project Information" at bounding box center [55, 139] width 110 height 18
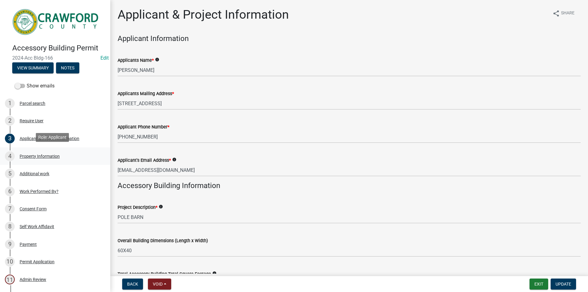
click at [74, 158] on div "4 Property Information" at bounding box center [53, 157] width 96 height 10
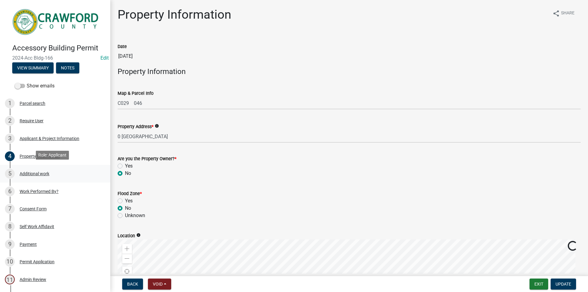
click at [49, 174] on div "Additional work" at bounding box center [35, 174] width 30 height 4
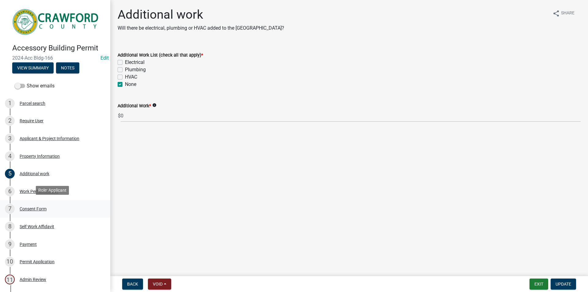
click at [49, 201] on link "7 Consent Form" at bounding box center [55, 210] width 110 height 18
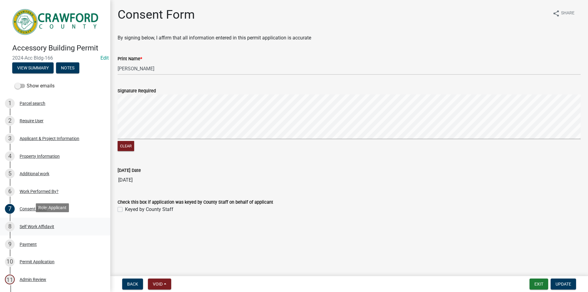
click at [55, 224] on div "8 Self Work Affidavit" at bounding box center [53, 227] width 96 height 10
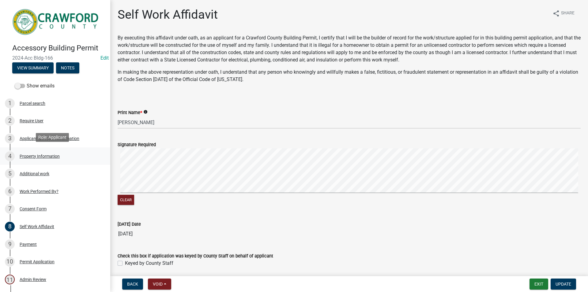
click at [51, 156] on div "Property Information" at bounding box center [40, 156] width 40 height 4
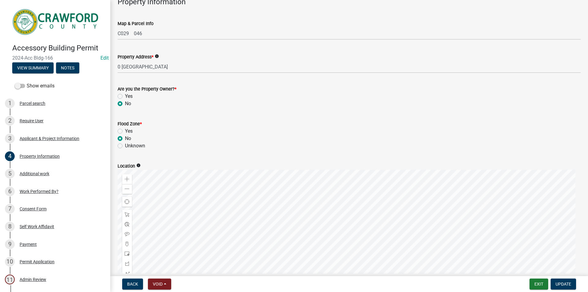
scroll to position [205, 0]
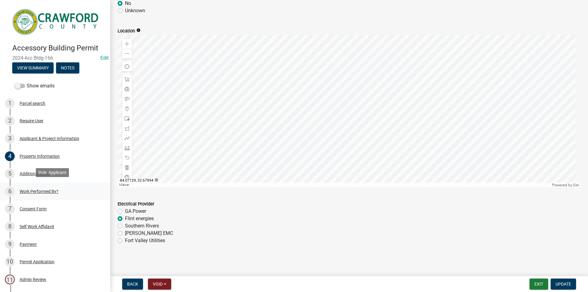
click at [62, 187] on div "6 Work Performed By?" at bounding box center [53, 192] width 96 height 10
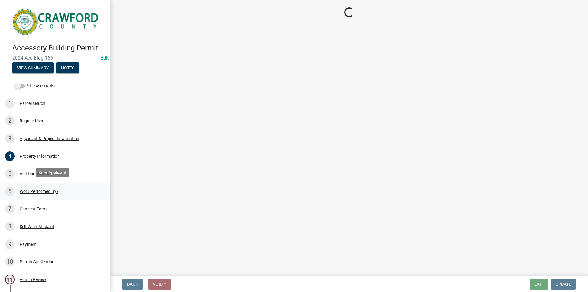
scroll to position [0, 0]
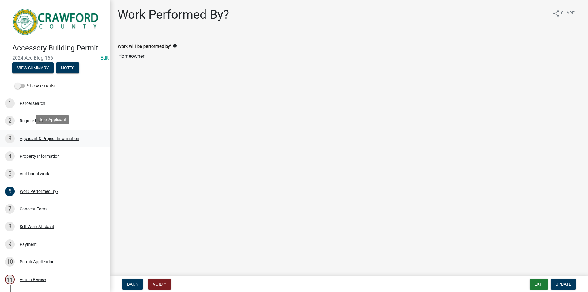
click at [72, 134] on div "3 Applicant & Project Information" at bounding box center [53, 139] width 96 height 10
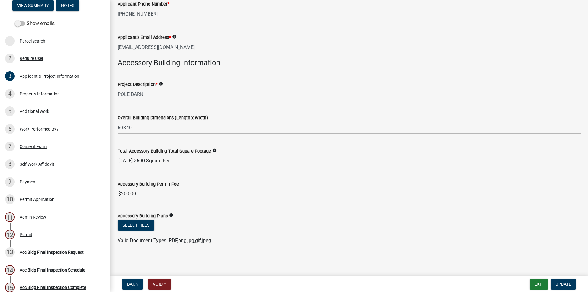
scroll to position [157, 0]
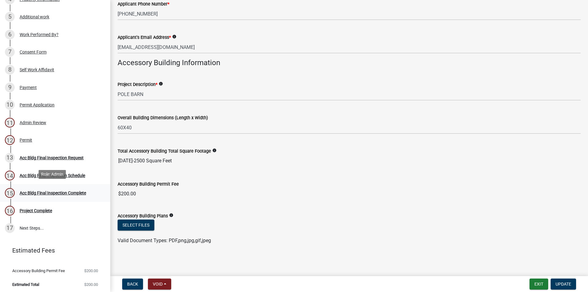
click at [48, 185] on link "15 Acc Bldg Final Inspection Complete" at bounding box center [55, 193] width 110 height 18
click at [48, 206] on div "16 Project Complete" at bounding box center [53, 211] width 96 height 10
click at [69, 121] on div "11 Admin Review" at bounding box center [53, 123] width 96 height 10
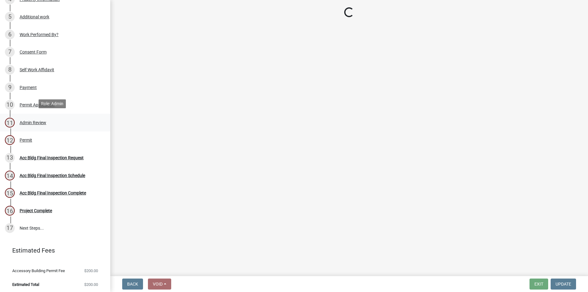
scroll to position [0, 0]
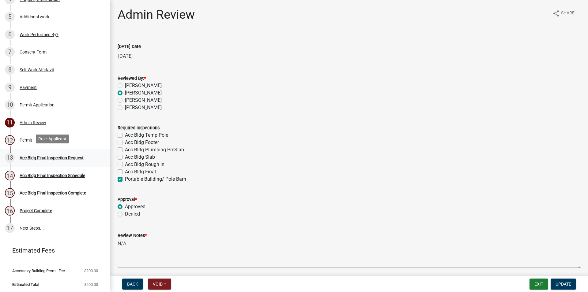
click at [89, 163] on link "13 Acc Bldg Final Inspection Request" at bounding box center [55, 158] width 110 height 18
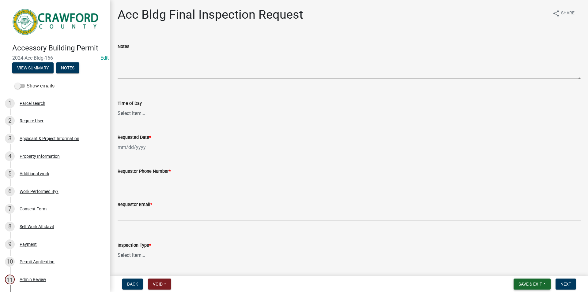
click at [534, 285] on span "Save & Exit" at bounding box center [530, 284] width 24 height 5
click at [507, 267] on button "Save & Exit" at bounding box center [525, 268] width 49 height 15
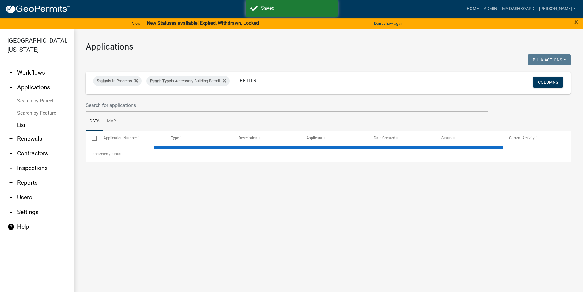
select select "3: 100"
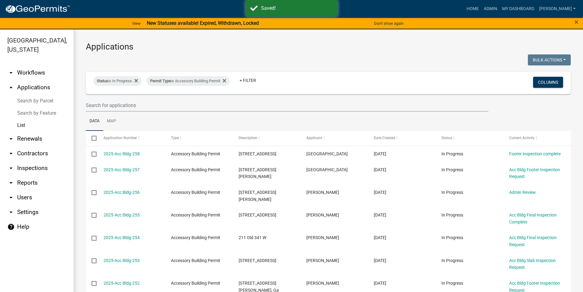
click at [40, 113] on link "Search by Feature" at bounding box center [36, 113] width 73 height 12
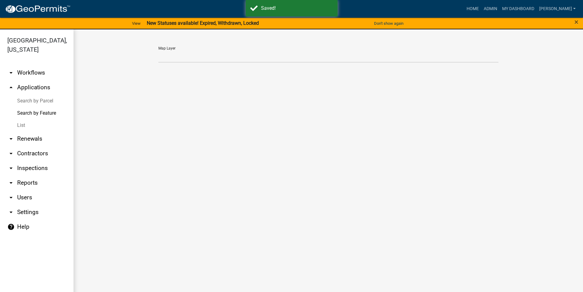
click at [32, 120] on link "List" at bounding box center [36, 125] width 73 height 12
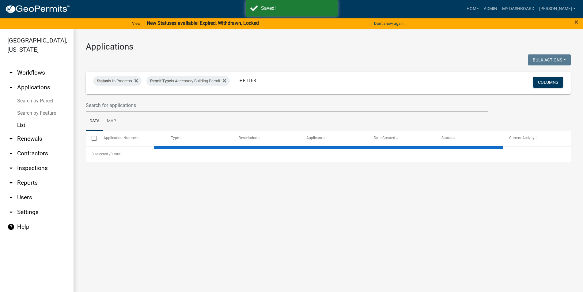
select select "3: 100"
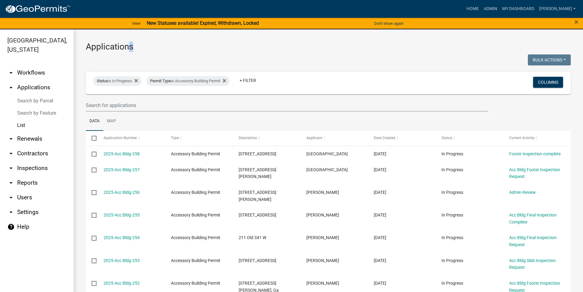
drag, startPoint x: 140, startPoint y: 50, endPoint x: 127, endPoint y: 50, distance: 12.2
click at [127, 50] on h3 "Applications" at bounding box center [328, 47] width 485 height 10
drag, startPoint x: 113, startPoint y: 47, endPoint x: 99, endPoint y: 48, distance: 14.1
click at [107, 48] on h3 "Applications" at bounding box center [328, 47] width 485 height 10
click at [94, 48] on h3 "Applications" at bounding box center [328, 47] width 485 height 10
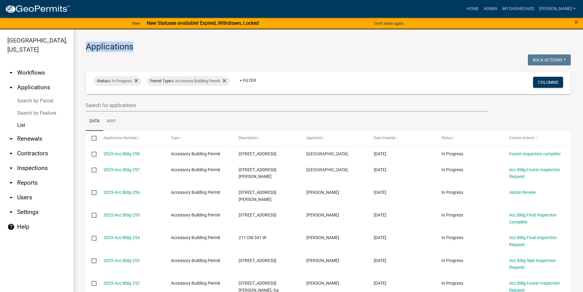
drag, startPoint x: 86, startPoint y: 50, endPoint x: 145, endPoint y: 53, distance: 58.8
drag, startPoint x: 89, startPoint y: 47, endPoint x: 82, endPoint y: 46, distance: 7.8
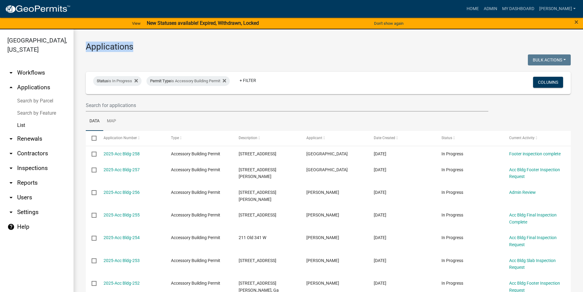
click at [89, 48] on h3 "Applications" at bounding box center [328, 47] width 485 height 10
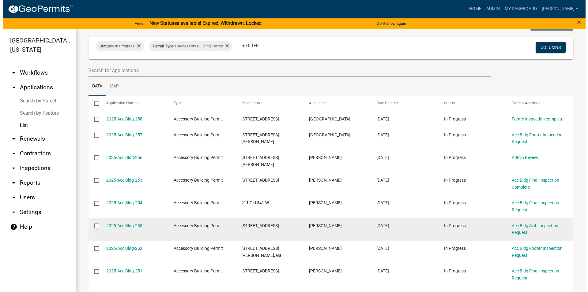
scroll to position [70, 0]
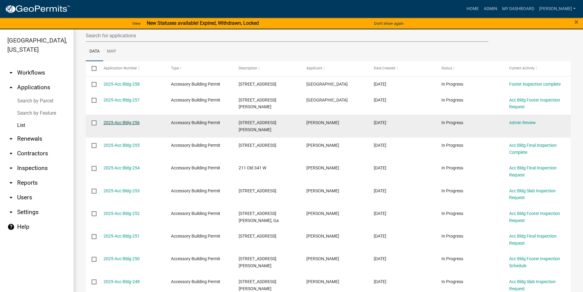
click at [127, 122] on link "2025-Acc Bldg-256" at bounding box center [121, 122] width 36 height 5
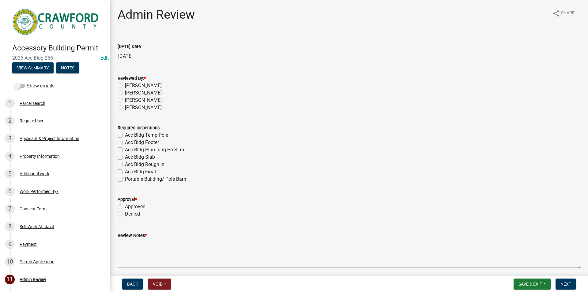
click at [137, 105] on label "[PERSON_NAME]" at bounding box center [143, 107] width 37 height 7
click at [129, 105] on input "[PERSON_NAME]" at bounding box center [127, 106] width 4 height 4
radio input "true"
click at [125, 141] on label "Acc Bldg Footer" at bounding box center [142, 142] width 34 height 7
click at [125, 141] on input "Acc Bldg Footer" at bounding box center [127, 141] width 4 height 4
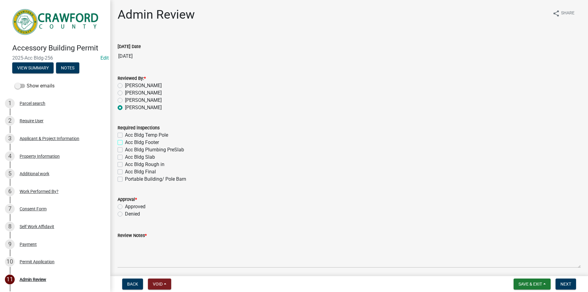
checkbox input "true"
checkbox input "false"
checkbox input "true"
checkbox input "false"
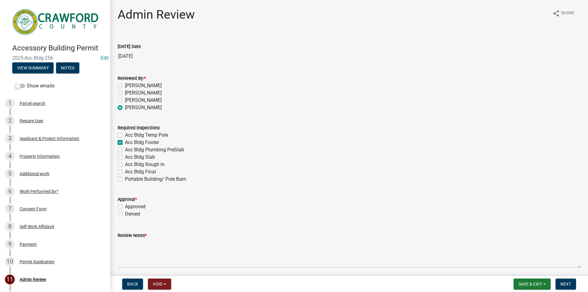
checkbox input "false"
click at [125, 157] on label "Acc Bldg Slab" at bounding box center [140, 157] width 30 height 7
click at [125, 157] on input "Acc Bldg Slab" at bounding box center [127, 156] width 4 height 4
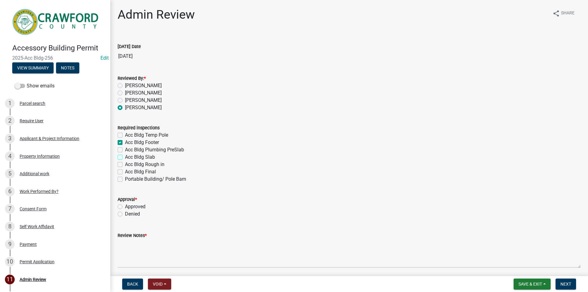
checkbox input "true"
checkbox input "false"
checkbox input "true"
checkbox input "false"
checkbox input "true"
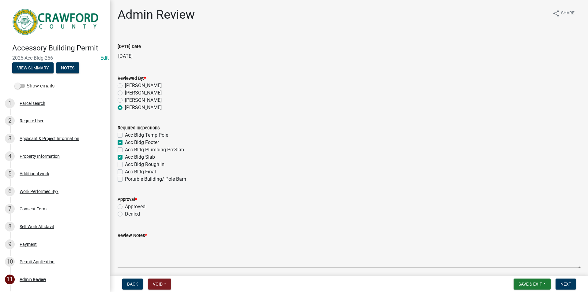
checkbox input "false"
click at [125, 174] on label "Acc Bldg Final" at bounding box center [140, 171] width 31 height 7
click at [125, 172] on input "Acc Bldg Final" at bounding box center [127, 170] width 4 height 4
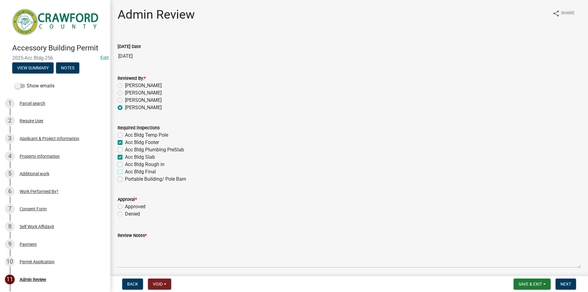
checkbox input "true"
checkbox input "false"
checkbox input "true"
checkbox input "false"
checkbox input "true"
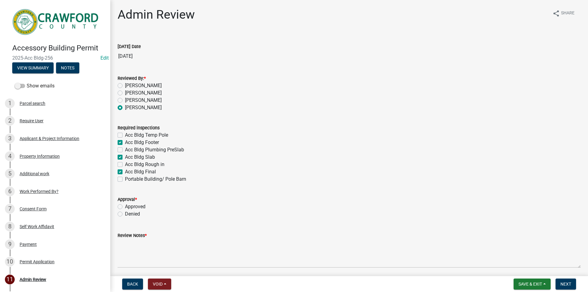
checkbox input "false"
checkbox input "true"
checkbox input "false"
click at [125, 208] on label "Approved" at bounding box center [135, 206] width 21 height 7
click at [125, 207] on input "Approved" at bounding box center [127, 205] width 4 height 4
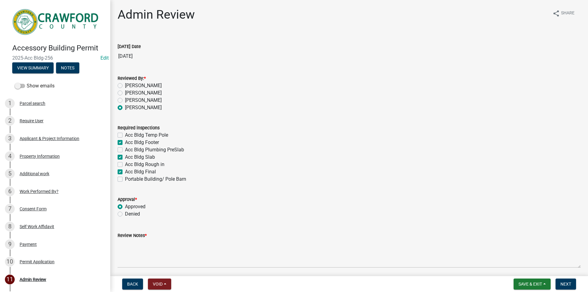
radio input "true"
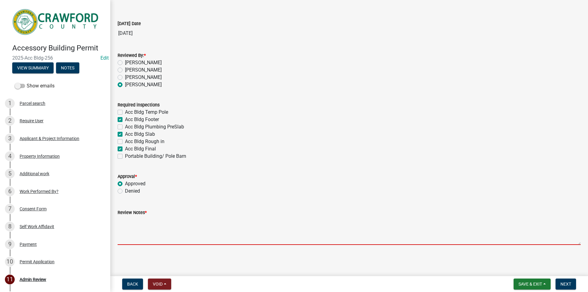
click at [201, 230] on textarea "Review Notes *" at bounding box center [349, 230] width 463 height 29
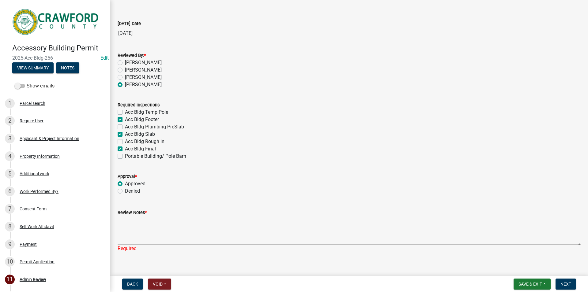
click at [448, 155] on div "Portable Building/ Pole Barn" at bounding box center [349, 156] width 463 height 7
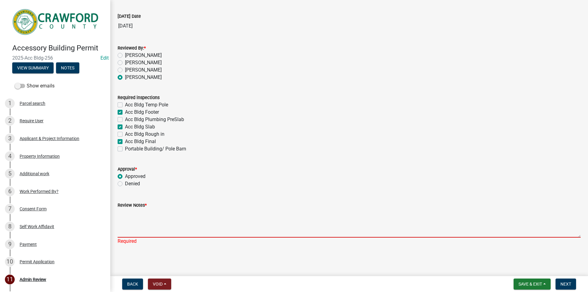
click at [187, 226] on textarea "Review Notes *" at bounding box center [349, 223] width 463 height 29
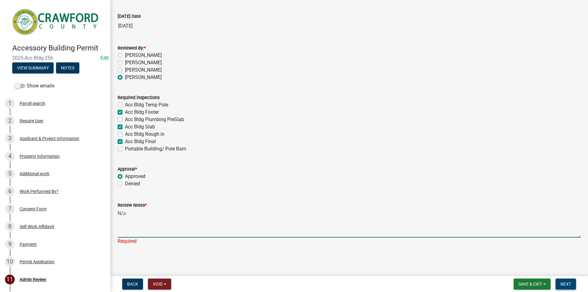
type textarea "N/a"
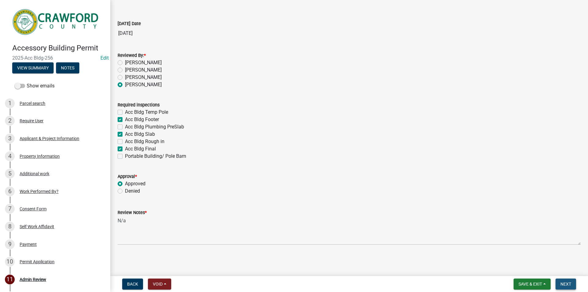
click at [563, 286] on span "Next" at bounding box center [565, 284] width 11 height 5
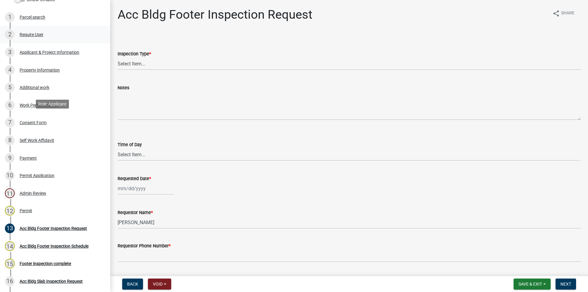
scroll to position [94, 0]
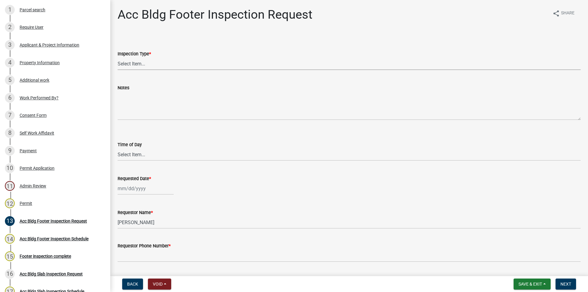
click at [118, 58] on select "Select Item... Acc Bldg Footer" at bounding box center [349, 64] width 463 height 13
click option "Acc Bldg Footer" at bounding box center [0, 0] width 0 height 0
select select "9a691319-1aed-4377-b080-f557e98706af"
click at [118, 148] on select "Select Item... AM PM" at bounding box center [349, 154] width 463 height 13
click option "AM" at bounding box center [0, 0] width 0 height 0
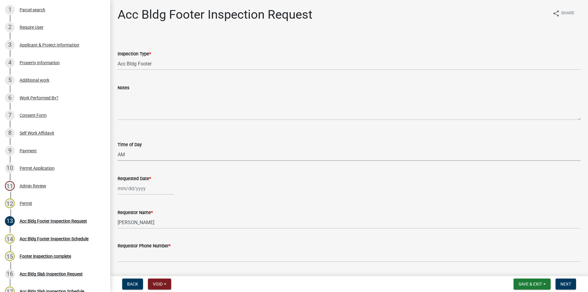
select select "604f01d9-b0d9-4f7d-a319-bd903df8b221"
click at [147, 193] on input "Requested Date *" at bounding box center [146, 188] width 56 height 13
select select "8"
select select "2025"
click at [162, 156] on div "22" at bounding box center [163, 156] width 10 height 10
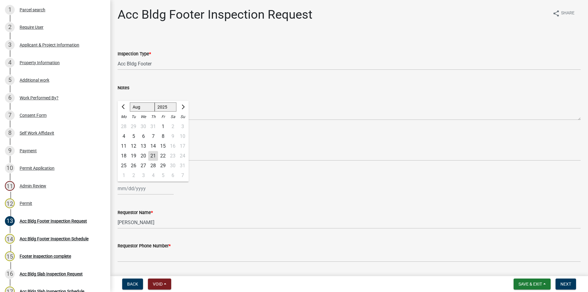
type input "[DATE]"
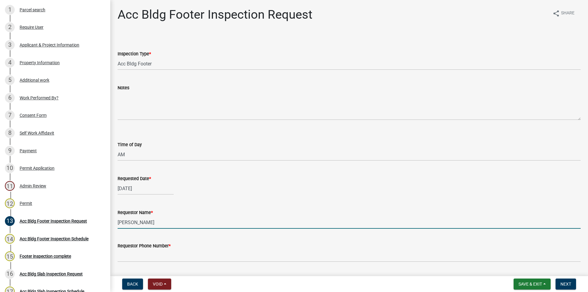
click at [145, 221] on input "[PERSON_NAME]" at bounding box center [349, 222] width 463 height 13
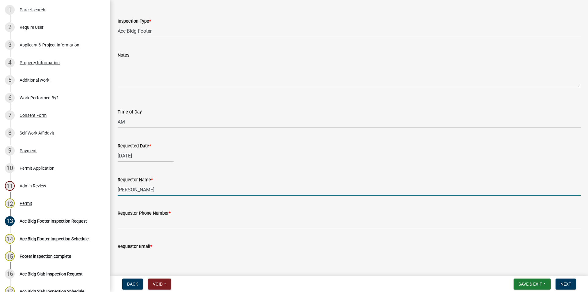
scroll to position [51, 0]
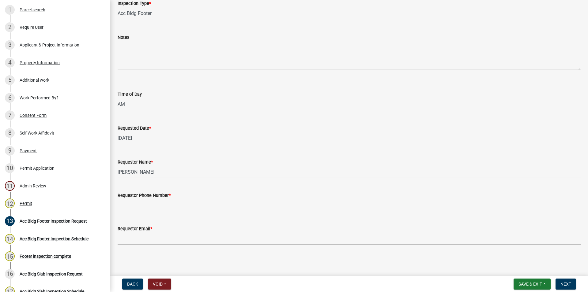
click at [143, 212] on wm-data-entity-input "Requestor Phone Number *" at bounding box center [349, 199] width 463 height 33
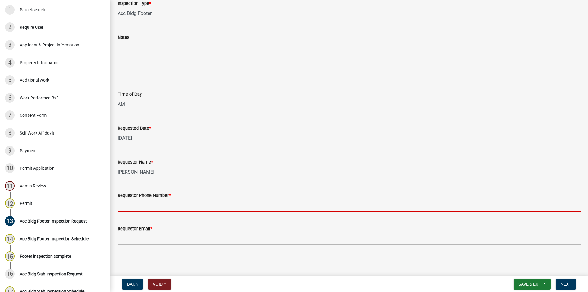
click at [143, 211] on input "Requestor Phone Number *" at bounding box center [349, 205] width 463 height 13
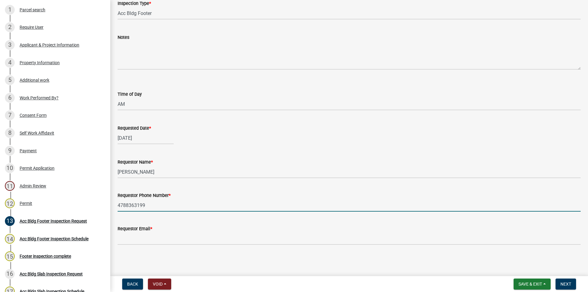
type input "4788363199"
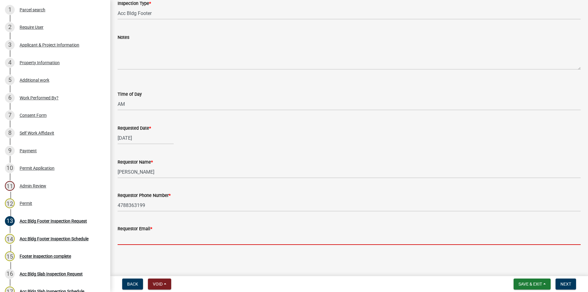
click at [144, 236] on input "Requestor Email *" at bounding box center [349, 239] width 463 height 13
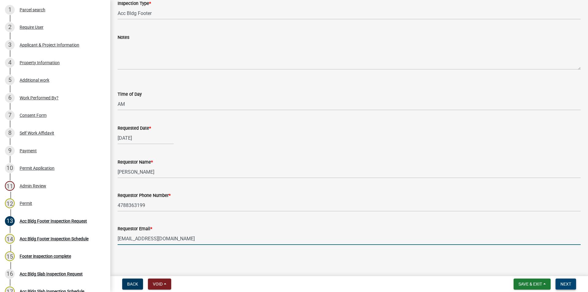
type input "[EMAIL_ADDRESS][DOMAIN_NAME]"
click at [561, 283] on span "Next" at bounding box center [565, 284] width 11 height 5
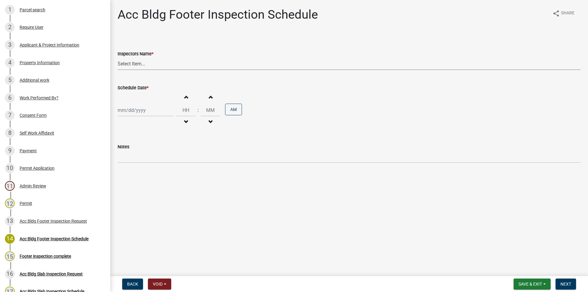
click at [118, 58] on select "Select Item... [PERSON_NAME].[PERSON_NAME] ([PERSON_NAME] ) [PERSON_NAME] ([PER…" at bounding box center [349, 64] width 463 height 13
select select "a844a88f-ba44-4800-9e08-05e10520dbf6"
click option "[PERSON_NAME].[PERSON_NAME] ([PERSON_NAME] )" at bounding box center [0, 0] width 0 height 0
click at [133, 100] on div "Increment hours Decrement hours : Increment minutes Decrement minutes AM" at bounding box center [349, 111] width 463 height 38
click at [134, 112] on input "Schedule Date *" at bounding box center [146, 110] width 56 height 13
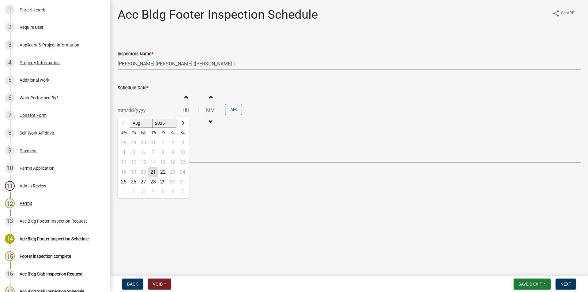
click at [163, 173] on div "22" at bounding box center [163, 172] width 10 height 10
type input "[DATE]"
click at [184, 99] on button "Increment hours" at bounding box center [185, 97] width 13 height 11
type input "01"
type input "00"
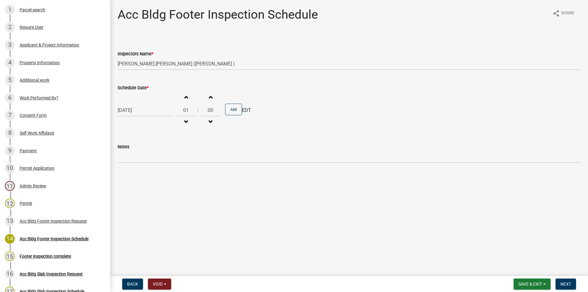
click at [185, 99] on button "Increment hours" at bounding box center [185, 97] width 13 height 11
click at [185, 98] on button "Increment hours" at bounding box center [185, 97] width 13 height 11
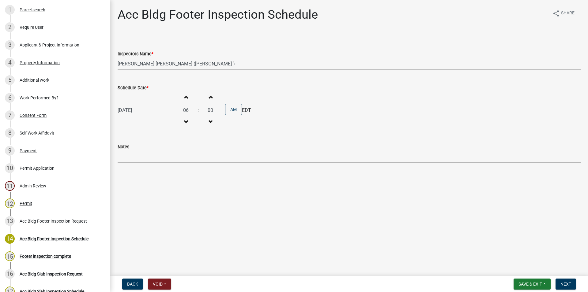
click at [183, 96] on button "Increment hours" at bounding box center [185, 97] width 13 height 11
click at [185, 96] on button "Increment hours" at bounding box center [185, 97] width 13 height 11
click at [185, 98] on button "Increment hours" at bounding box center [185, 97] width 13 height 11
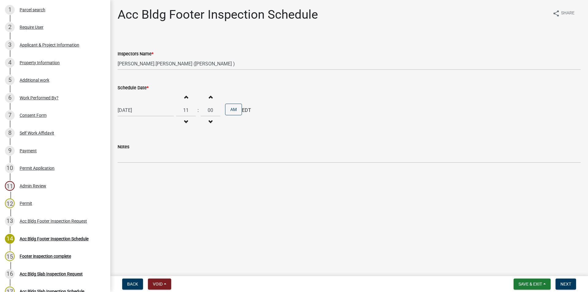
click at [186, 125] on button "Decrement hours" at bounding box center [185, 122] width 13 height 11
click at [187, 123] on span "button" at bounding box center [185, 122] width 3 height 5
type input "09"
click at [215, 95] on button "Increment minutes" at bounding box center [210, 97] width 13 height 11
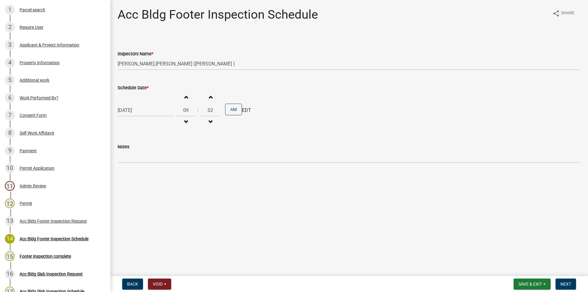
click at [215, 95] on button "Increment minutes" at bounding box center [210, 97] width 13 height 11
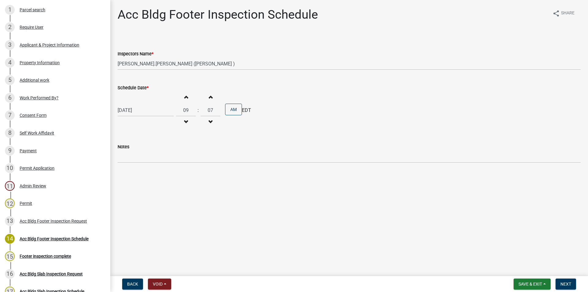
click at [215, 95] on button "Increment minutes" at bounding box center [210, 97] width 13 height 11
click at [211, 95] on button "Increment minutes" at bounding box center [210, 97] width 13 height 11
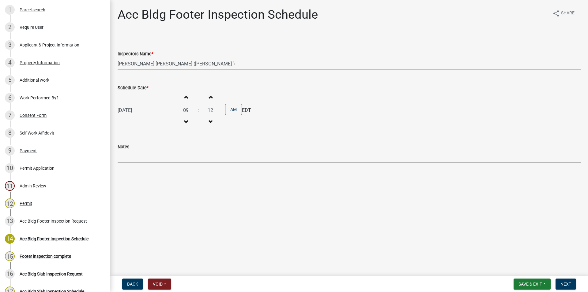
click at [211, 95] on button "Increment minutes" at bounding box center [210, 97] width 13 height 11
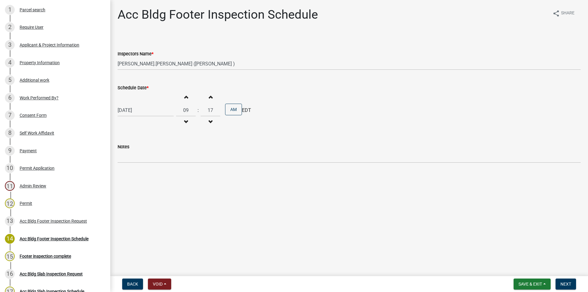
click at [211, 95] on button "Increment minutes" at bounding box center [210, 97] width 13 height 11
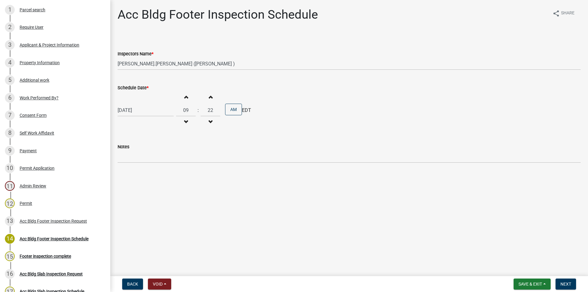
click at [211, 95] on button "Increment minutes" at bounding box center [210, 97] width 13 height 11
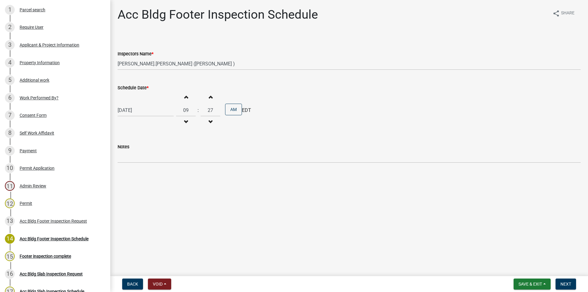
click at [211, 95] on button "Increment minutes" at bounding box center [210, 97] width 13 height 11
type input "30"
click at [568, 281] on button "Next" at bounding box center [565, 284] width 21 height 11
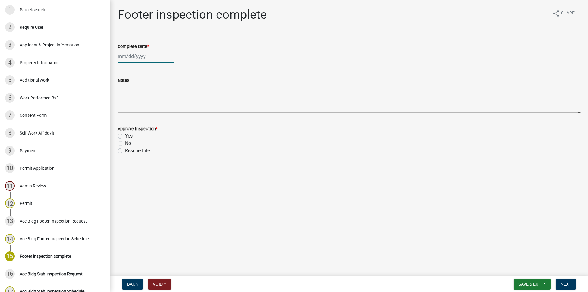
click at [132, 57] on input "Complete Date *" at bounding box center [146, 56] width 56 height 13
select select "8"
select select "2025"
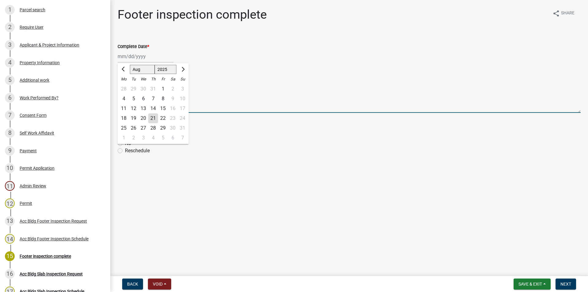
drag, startPoint x: 354, startPoint y: 108, endPoint x: 128, endPoint y: 43, distance: 234.9
click at [353, 108] on textarea "Notes" at bounding box center [349, 98] width 463 height 29
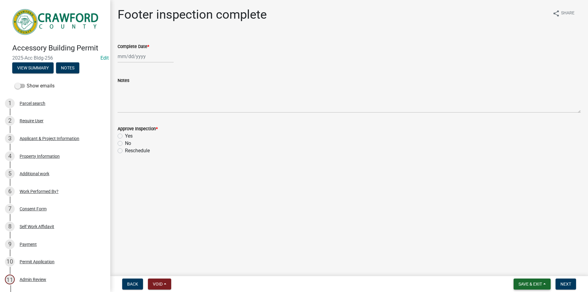
click at [540, 285] on span "Save & Exit" at bounding box center [530, 284] width 24 height 5
click at [527, 273] on button "Save & Exit" at bounding box center [525, 268] width 49 height 15
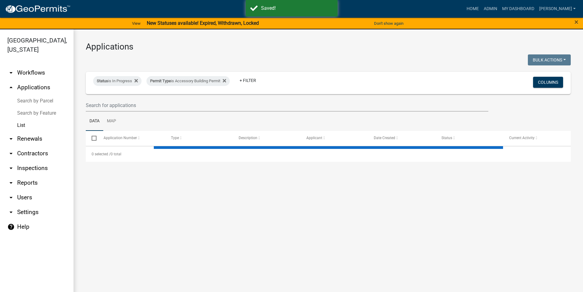
select select "3: 100"
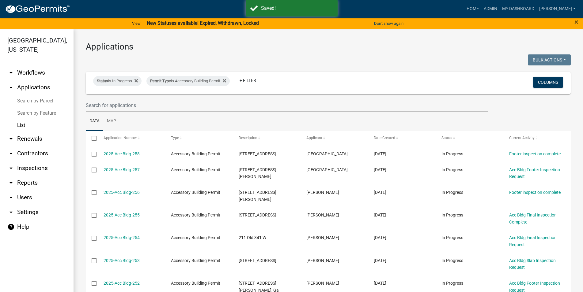
click at [34, 88] on link "arrow_drop_up Applications" at bounding box center [36, 87] width 73 height 15
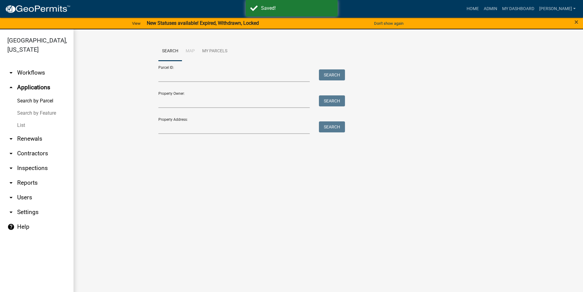
click at [32, 110] on link "Search by Feature" at bounding box center [36, 113] width 73 height 12
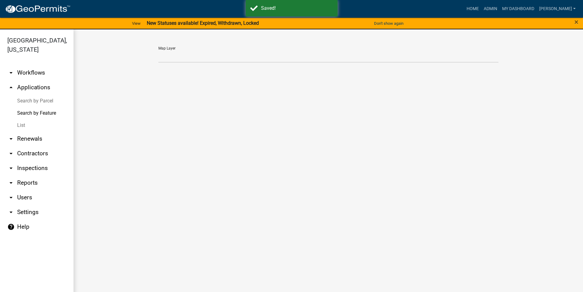
click at [28, 125] on link "List" at bounding box center [36, 125] width 73 height 12
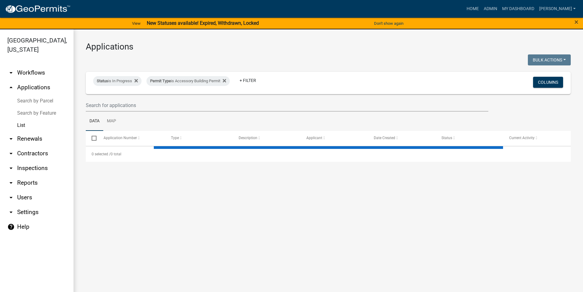
select select "3: 100"
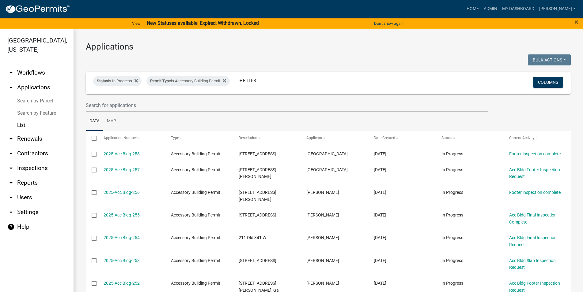
click at [41, 143] on link "arrow_drop_down Renewals" at bounding box center [36, 139] width 73 height 15
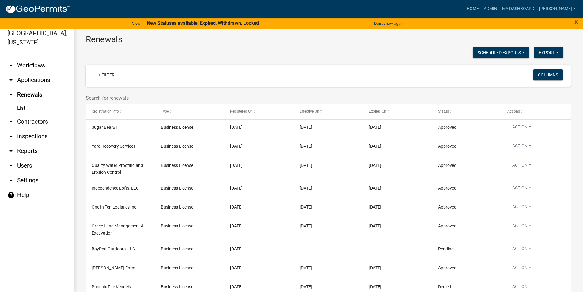
click at [24, 102] on link "arrow_drop_up Renewals" at bounding box center [36, 95] width 73 height 15
click at [21, 107] on link "List" at bounding box center [36, 108] width 73 height 12
click at [28, 86] on link "arrow_drop_down Applications" at bounding box center [36, 80] width 73 height 15
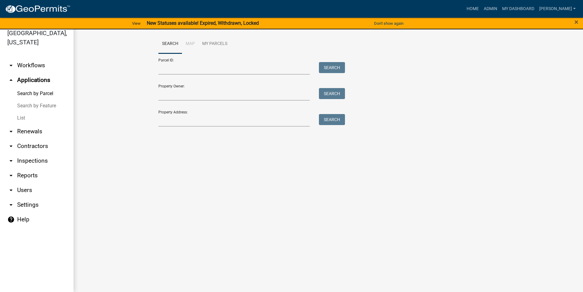
click at [32, 118] on link "List" at bounding box center [36, 118] width 73 height 12
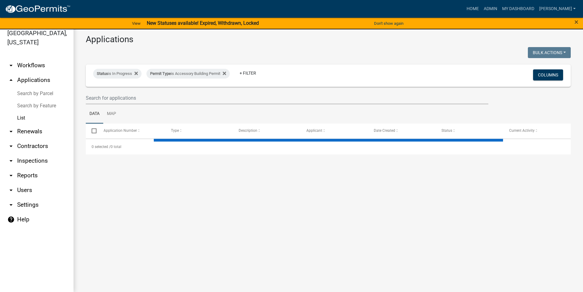
select select "3: 100"
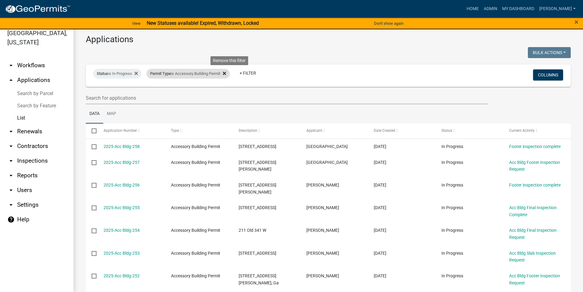
click at [226, 75] on icon at bounding box center [224, 73] width 3 height 5
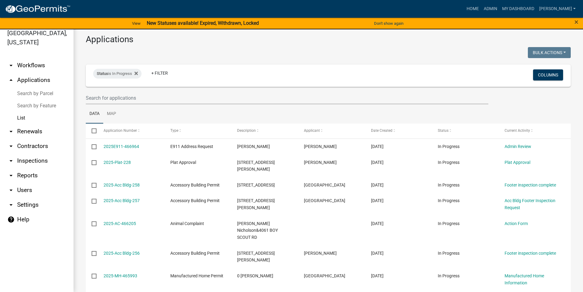
click at [32, 162] on link "arrow_drop_down Inspections" at bounding box center [36, 161] width 73 height 15
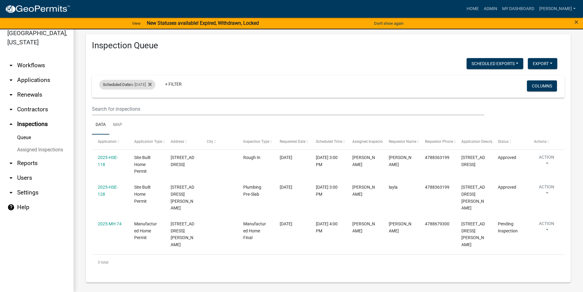
click at [153, 86] on div "Scheduled Date is [DATE]" at bounding box center [127, 85] width 56 height 10
click at [146, 108] on input "[DATE]" at bounding box center [135, 107] width 43 height 13
click at [148, 107] on input "[DATE]" at bounding box center [135, 107] width 43 height 13
type input "[DATE]"
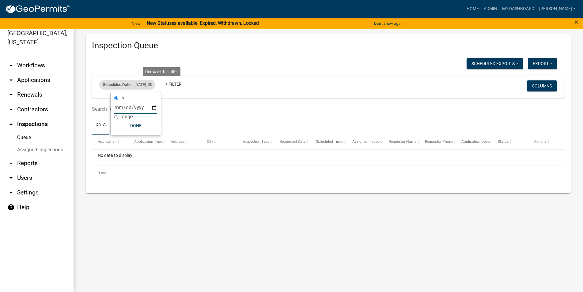
click at [155, 87] on div "Scheduled Date is [DATE] Remove this filter" at bounding box center [127, 85] width 56 height 10
click at [147, 88] on div "Scheduled Date is [DATE]" at bounding box center [127, 85] width 56 height 10
click at [146, 107] on input "[DATE]" at bounding box center [135, 107] width 43 height 13
click at [151, 109] on input "[DATE]" at bounding box center [135, 107] width 43 height 13
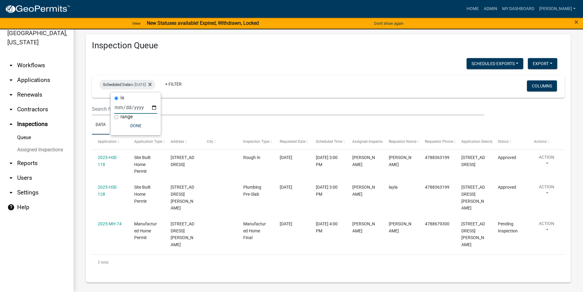
click at [149, 107] on input "[DATE]" at bounding box center [135, 107] width 43 height 13
type input "[DATE]"
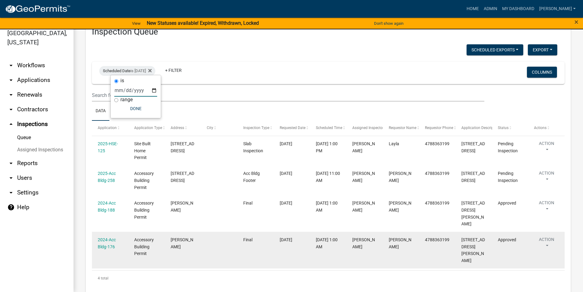
scroll to position [19, 0]
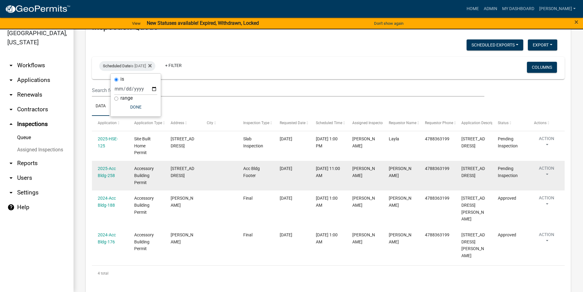
click at [305, 182] on datatable-body-cell "[DATE]" at bounding box center [291, 176] width 36 height 30
click at [113, 174] on link "2025-Acc Bldg-258" at bounding box center [107, 172] width 18 height 12
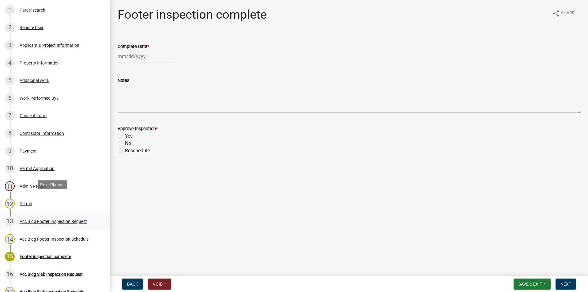
scroll to position [94, 0]
click at [69, 255] on div "Footer inspection complete" at bounding box center [45, 256] width 51 height 4
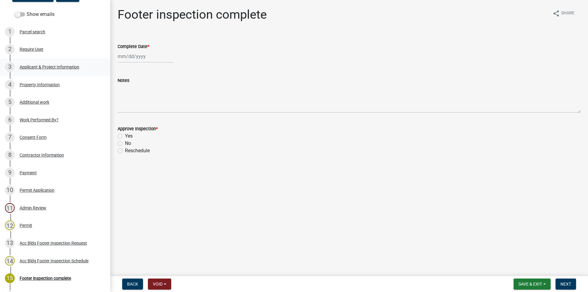
scroll to position [62, 0]
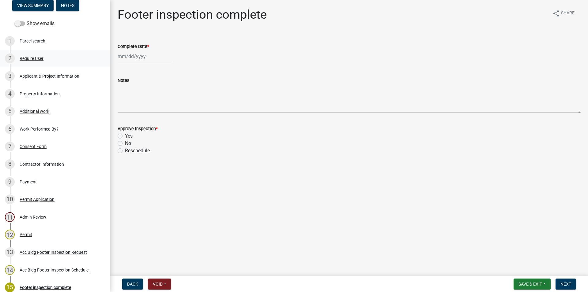
click at [54, 60] on div "2 Require User" at bounding box center [53, 59] width 96 height 10
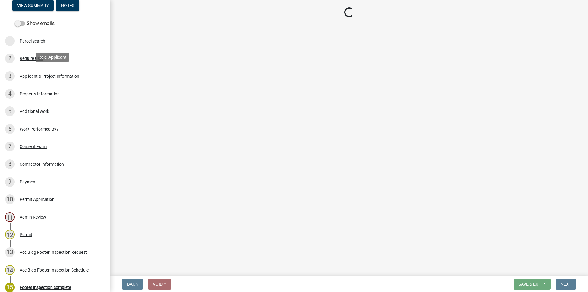
click at [67, 75] on div "Applicant & Project Information" at bounding box center [50, 76] width 60 height 4
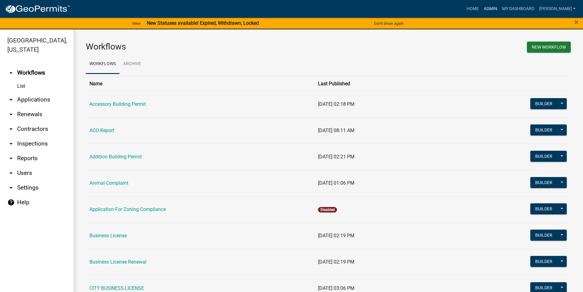
click at [499, 7] on link "Admin" at bounding box center [490, 9] width 18 height 12
click at [499, 5] on link "Admin" at bounding box center [490, 9] width 18 height 12
click at [481, 7] on link "Home" at bounding box center [472, 9] width 17 height 12
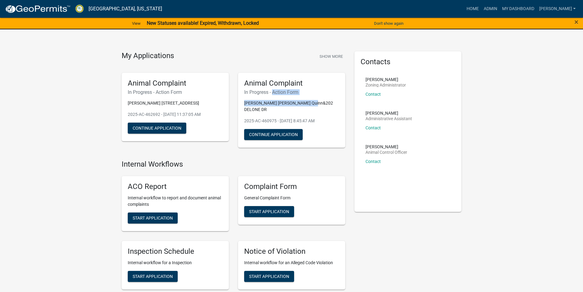
drag, startPoint x: 330, startPoint y: 104, endPoint x: 270, endPoint y: 97, distance: 60.2
click at [270, 97] on div "Animal Complaint In Progress - Action Form Tasha Marie Quinn&202 DELONE DR 2025…" at bounding box center [291, 110] width 107 height 75
click at [274, 81] on h5 "Animal Complaint" at bounding box center [291, 83] width 95 height 9
drag, startPoint x: 243, startPoint y: 79, endPoint x: 318, endPoint y: 87, distance: 75.1
click at [318, 87] on div "Animal Complaint In Progress - Action Form Tasha Marie Quinn&202 DELONE DR 2025…" at bounding box center [291, 110] width 107 height 75
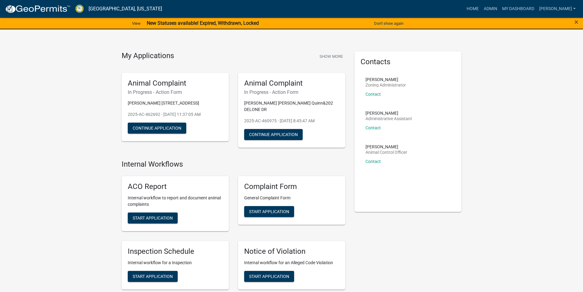
click at [318, 87] on h5 "Animal Complaint" at bounding box center [291, 83] width 95 height 9
drag, startPoint x: 255, startPoint y: 84, endPoint x: 296, endPoint y: 88, distance: 40.9
click at [296, 88] on div "Animal Complaint In Progress - Action Form Tasha Marie Quinn&202 DELONE DR 2025…" at bounding box center [291, 110] width 107 height 75
click at [268, 129] on button "Continue Application" at bounding box center [273, 134] width 58 height 11
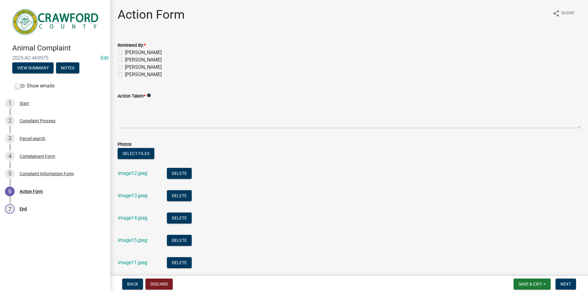
click at [126, 69] on label "[PERSON_NAME]" at bounding box center [143, 67] width 37 height 7
click at [126, 68] on input "[PERSON_NAME]" at bounding box center [127, 66] width 4 height 4
radio input "true"
click at [124, 73] on div "[PERSON_NAME]" at bounding box center [349, 74] width 463 height 7
click at [125, 75] on label "[PERSON_NAME]" at bounding box center [143, 74] width 37 height 7
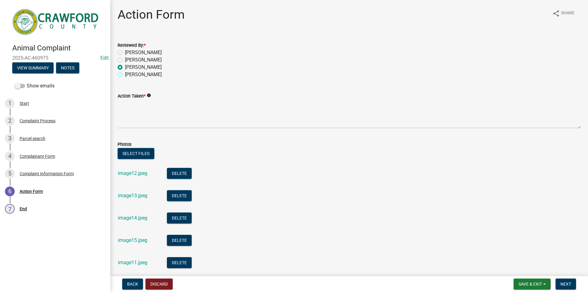
click at [125, 75] on input "[PERSON_NAME]" at bounding box center [127, 73] width 4 height 4
radio input "true"
drag, startPoint x: 123, startPoint y: 34, endPoint x: 131, endPoint y: 36, distance: 7.9
click at [126, 35] on div "Action Form share Share Reviewed By: * Tammie Graumann Jake Watson Rachel Carro…" at bounding box center [349, 291] width 472 height 568
drag, startPoint x: 131, startPoint y: 36, endPoint x: 132, endPoint y: 17, distance: 19.0
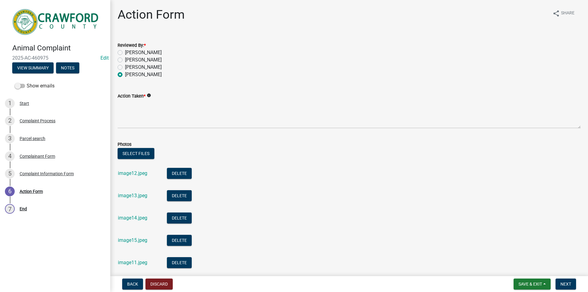
click at [133, 32] on div "Action Form share Share Reviewed By: * Tammie Graumann Jake Watson Rachel Carro…" at bounding box center [349, 291] width 472 height 568
drag, startPoint x: 120, startPoint y: 10, endPoint x: 201, endPoint y: 14, distance: 80.9
click at [201, 14] on div "Action Form share Share" at bounding box center [349, 17] width 463 height 20
click at [200, 16] on div "Action Form share Share" at bounding box center [349, 17] width 463 height 20
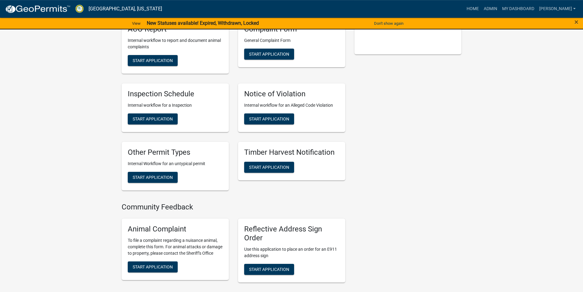
scroll to position [187, 0]
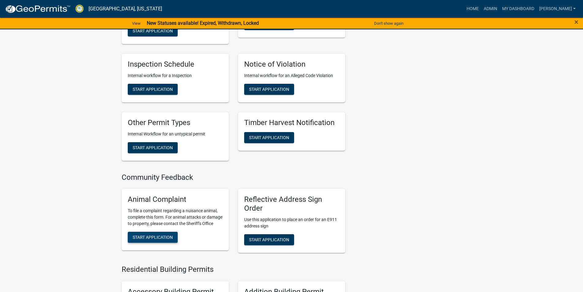
click at [159, 238] on span "Start Application" at bounding box center [153, 237] width 40 height 5
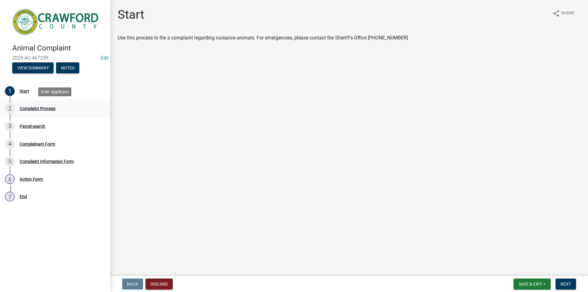
click at [56, 104] on div "2 Complaint Process" at bounding box center [53, 109] width 96 height 10
click at [571, 286] on span "Next" at bounding box center [565, 284] width 11 height 5
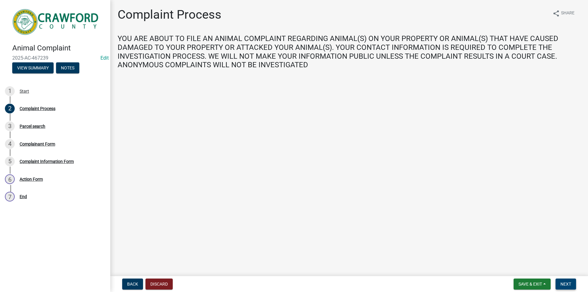
click at [561, 282] on span "Next" at bounding box center [565, 284] width 11 height 5
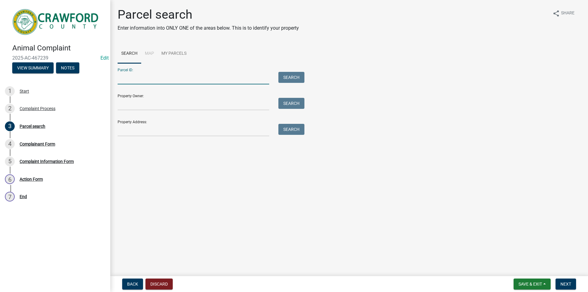
click at [154, 77] on input "Parcel ID:" at bounding box center [194, 78] width 152 height 13
click at [164, 116] on div "Property Address: Search" at bounding box center [210, 125] width 184 height 21
click at [156, 125] on input "Property Address:" at bounding box center [194, 130] width 152 height 13
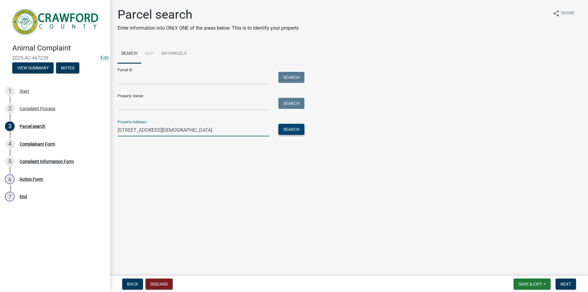
type input "2979 salem church rd"
click at [300, 133] on button "Search" at bounding box center [291, 129] width 26 height 11
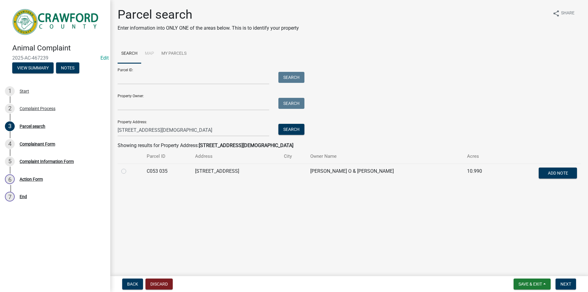
click at [129, 173] on div at bounding box center [130, 171] width 18 height 7
click at [124, 174] on div at bounding box center [130, 171] width 18 height 7
click at [129, 168] on label at bounding box center [129, 168] width 0 height 0
click at [129, 170] on 035 "radio" at bounding box center [131, 170] width 4 height 4
radio 035 "true"
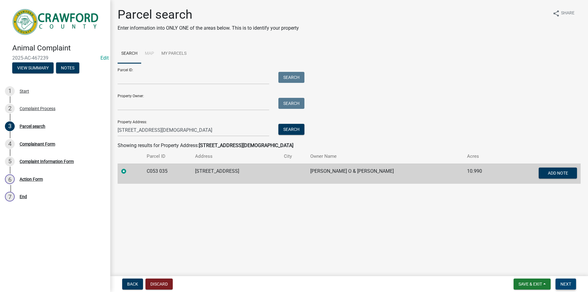
click at [570, 283] on span "Next" at bounding box center [565, 284] width 11 height 5
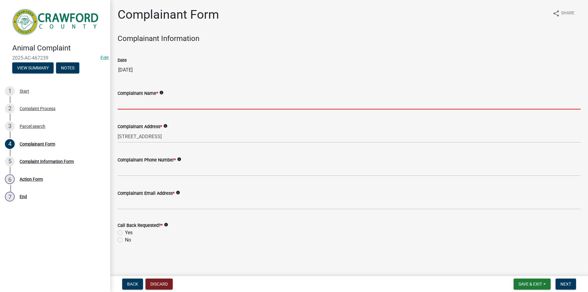
click at [156, 107] on input "Complainant Name *" at bounding box center [349, 103] width 463 height 13
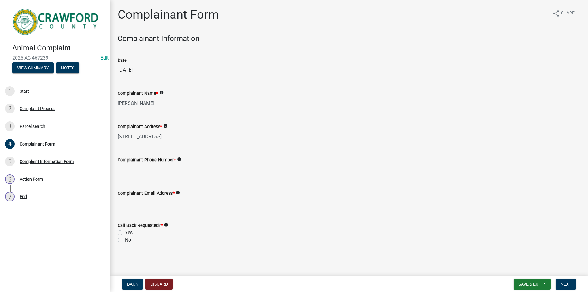
type input "Julie Hodges"
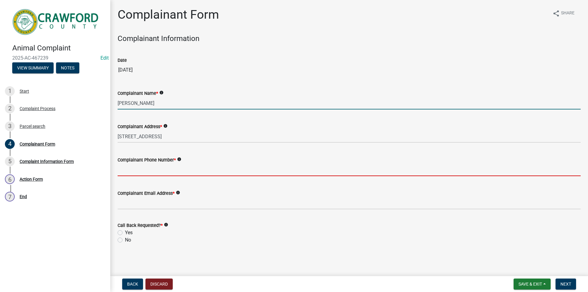
click at [161, 176] on input "Complainant Phone Number *" at bounding box center [349, 170] width 463 height 13
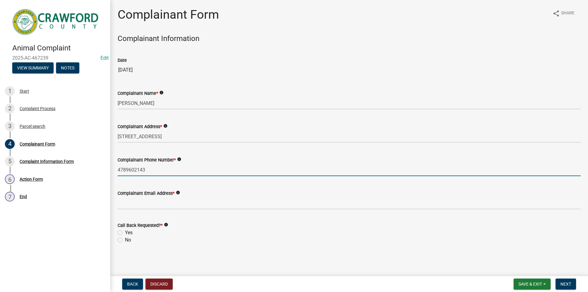
type input "4789602143"
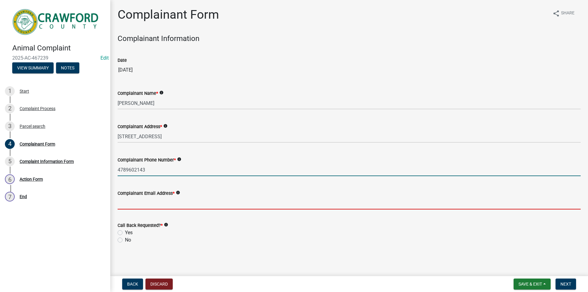
click at [167, 203] on input "Complainant Email Address *" at bounding box center [349, 203] width 463 height 13
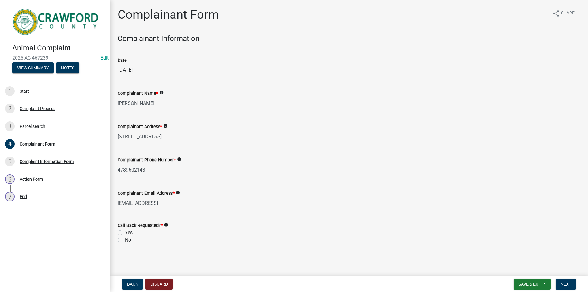
type input "sample@gmail.comn"
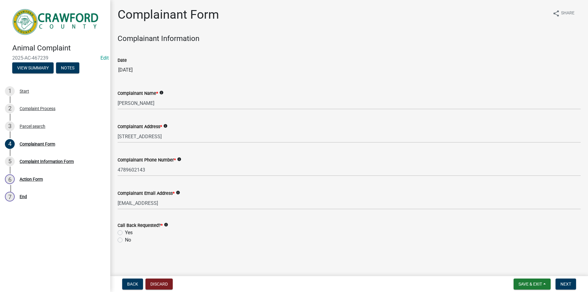
click at [135, 239] on div "No" at bounding box center [349, 240] width 463 height 7
click at [131, 234] on label "Yes" at bounding box center [129, 232] width 8 height 7
click at [129, 233] on input "Yes" at bounding box center [127, 231] width 4 height 4
radio input "true"
click at [568, 287] on span "Next" at bounding box center [565, 284] width 11 height 5
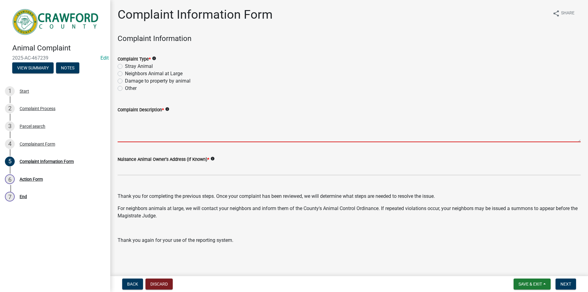
click at [160, 139] on textarea "Complaint Description *" at bounding box center [349, 128] width 463 height 29
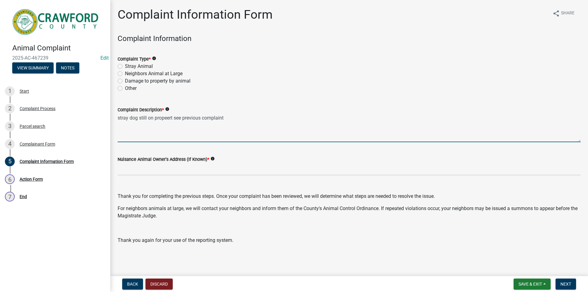
click at [168, 118] on textarea "stray dog still on propeert see previous complaint" at bounding box center [349, 128] width 463 height 29
type textarea "stray dog still on property see previous complaint"
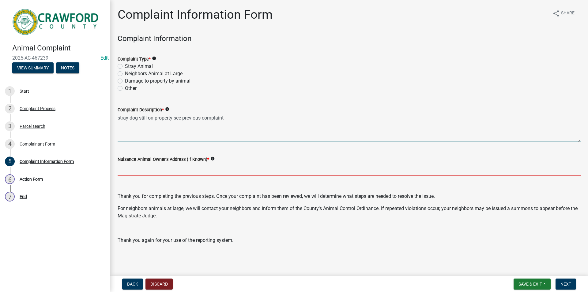
click at [179, 171] on input "Nuisance Animal Owner's Address (If Known) *" at bounding box center [349, 169] width 463 height 13
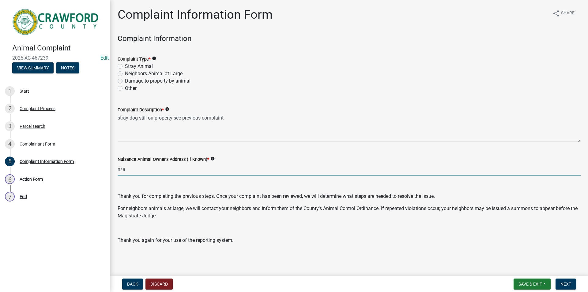
type input "n/a"
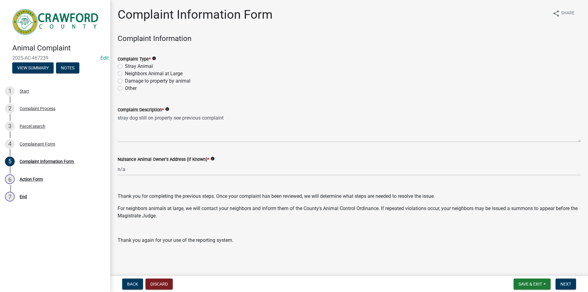
click at [142, 65] on label "Stray Animal" at bounding box center [139, 66] width 28 height 7
click at [129, 65] on input "Stray Animal" at bounding box center [127, 65] width 4 height 4
radio input "true"
click at [569, 281] on button "Next" at bounding box center [565, 284] width 21 height 11
